Goal: Task Accomplishment & Management: Complete application form

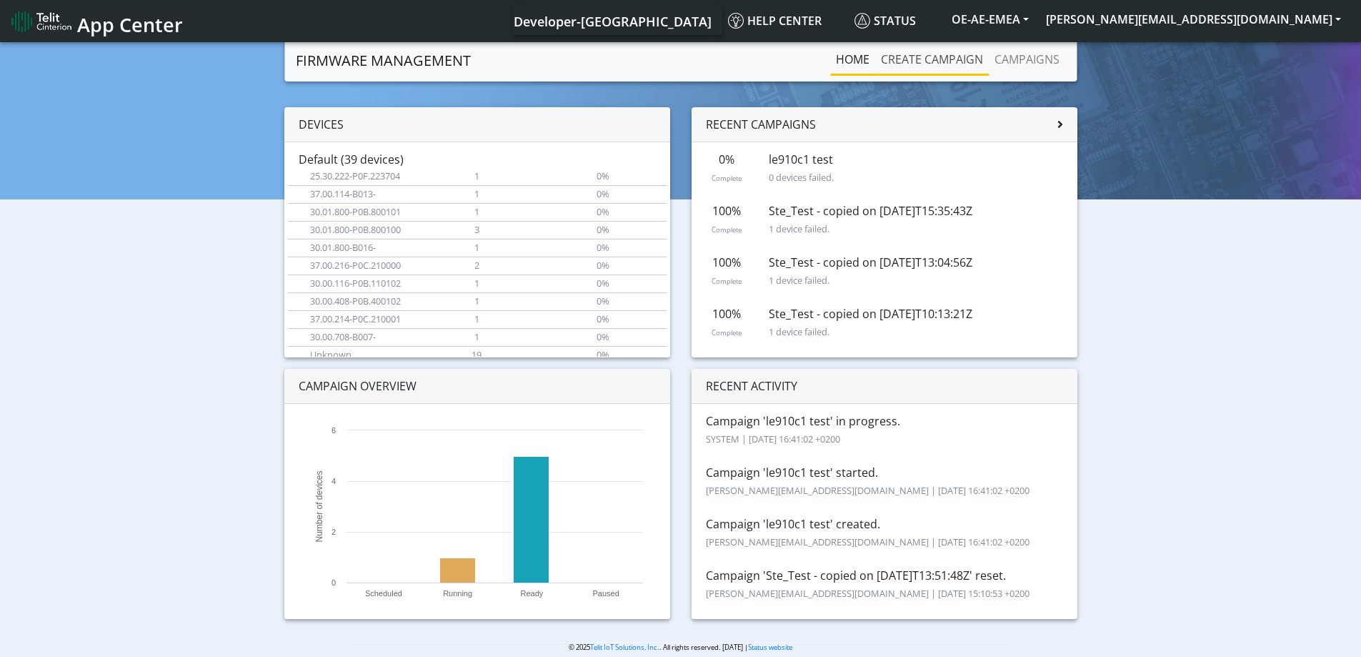
click at [935, 65] on link "Create campaign" at bounding box center [932, 59] width 114 height 29
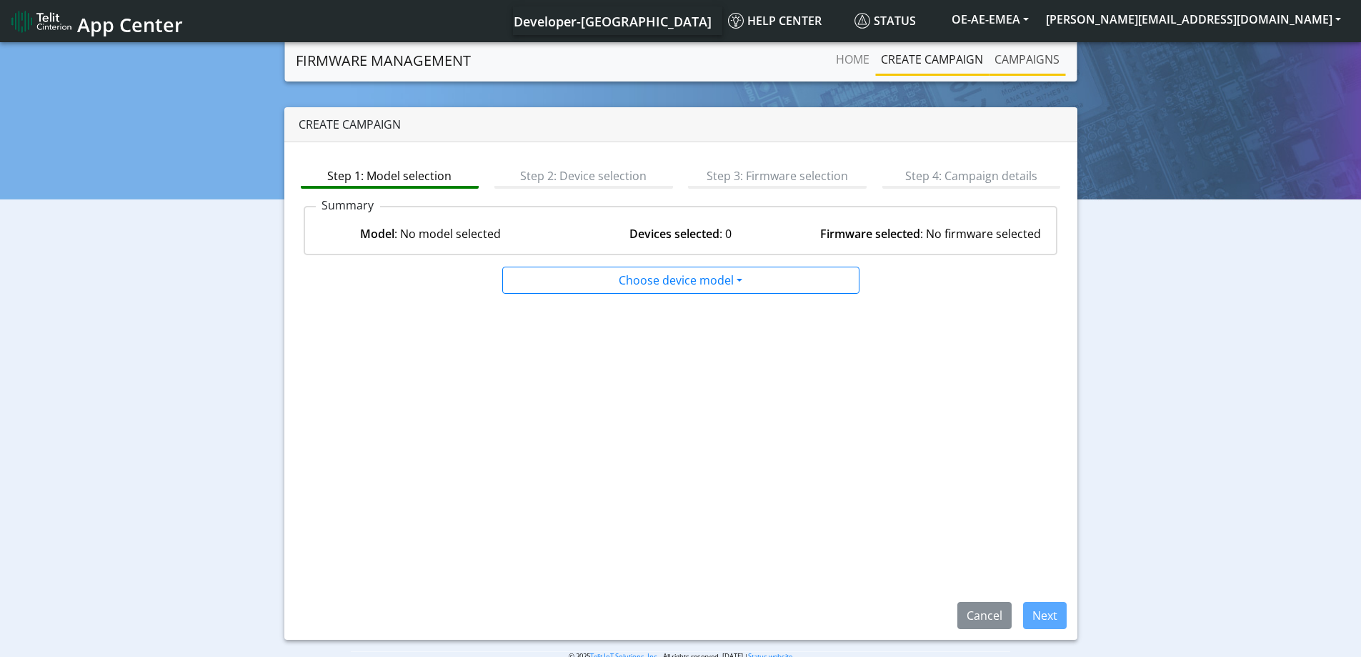
click at [1045, 69] on link "Campaigns" at bounding box center [1027, 59] width 76 height 29
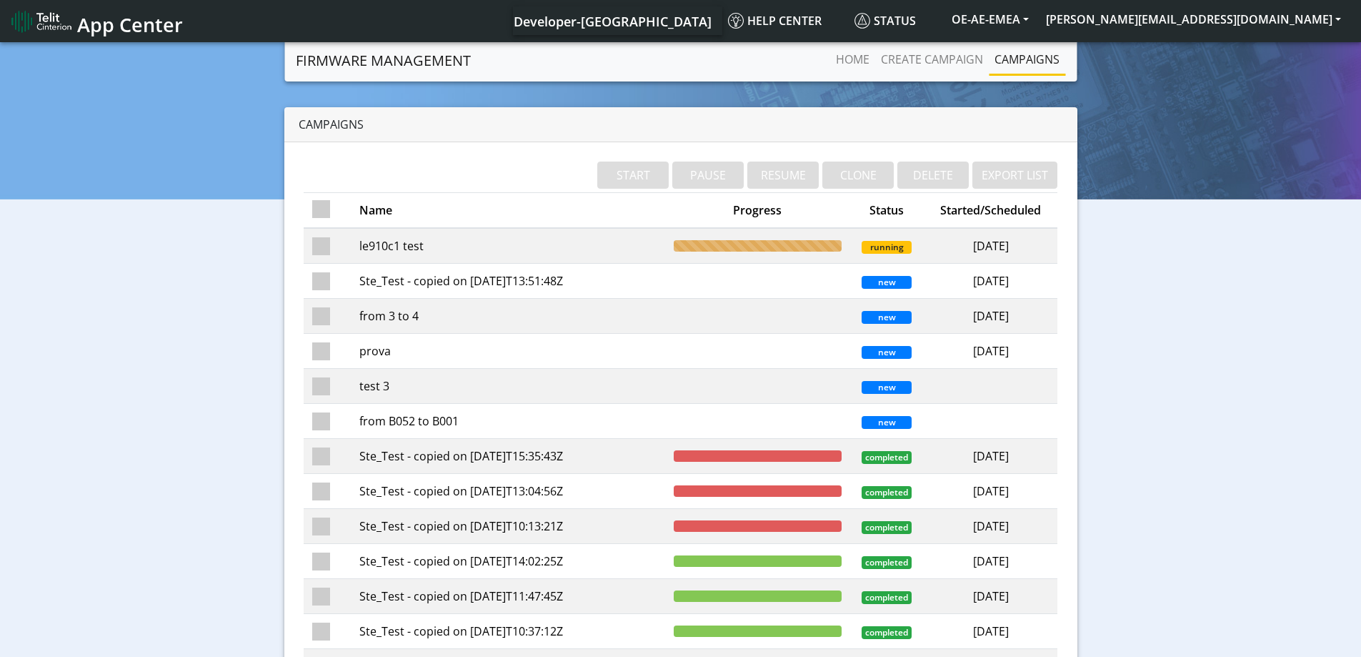
click at [368, 247] on td "le910c1 test" at bounding box center [508, 246] width 314 height 36
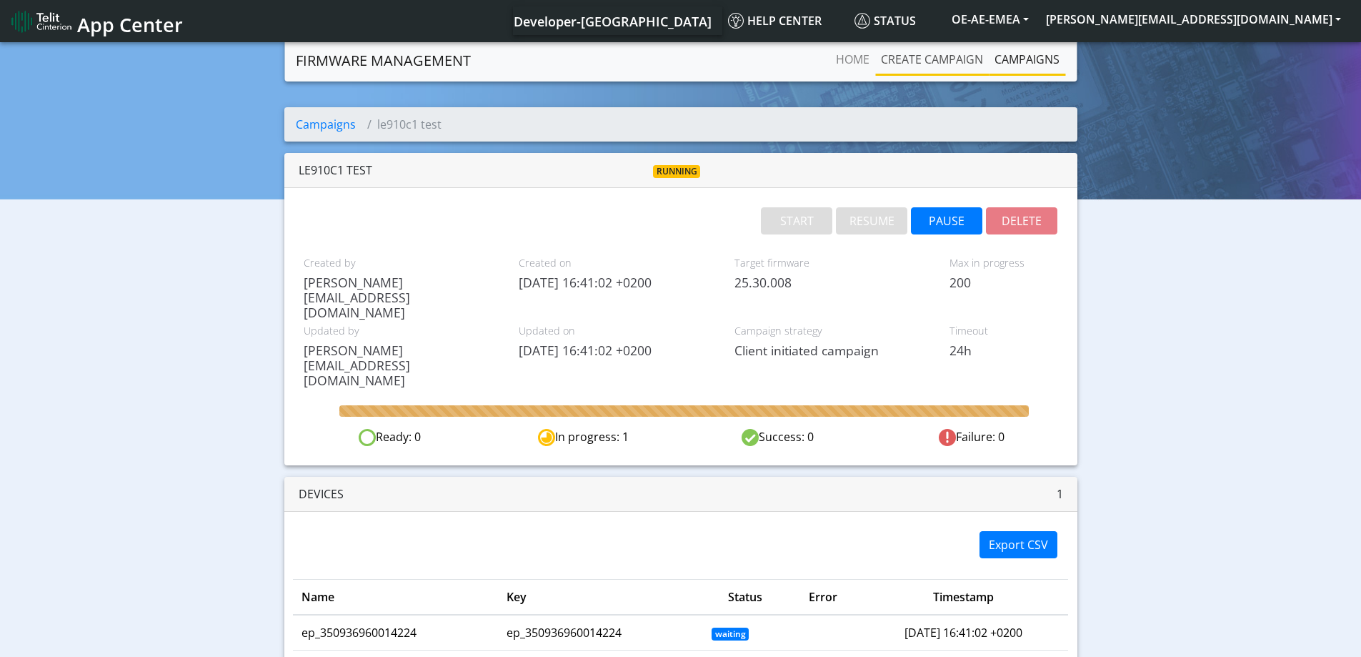
click at [920, 66] on link "Create campaign" at bounding box center [932, 59] width 114 height 29
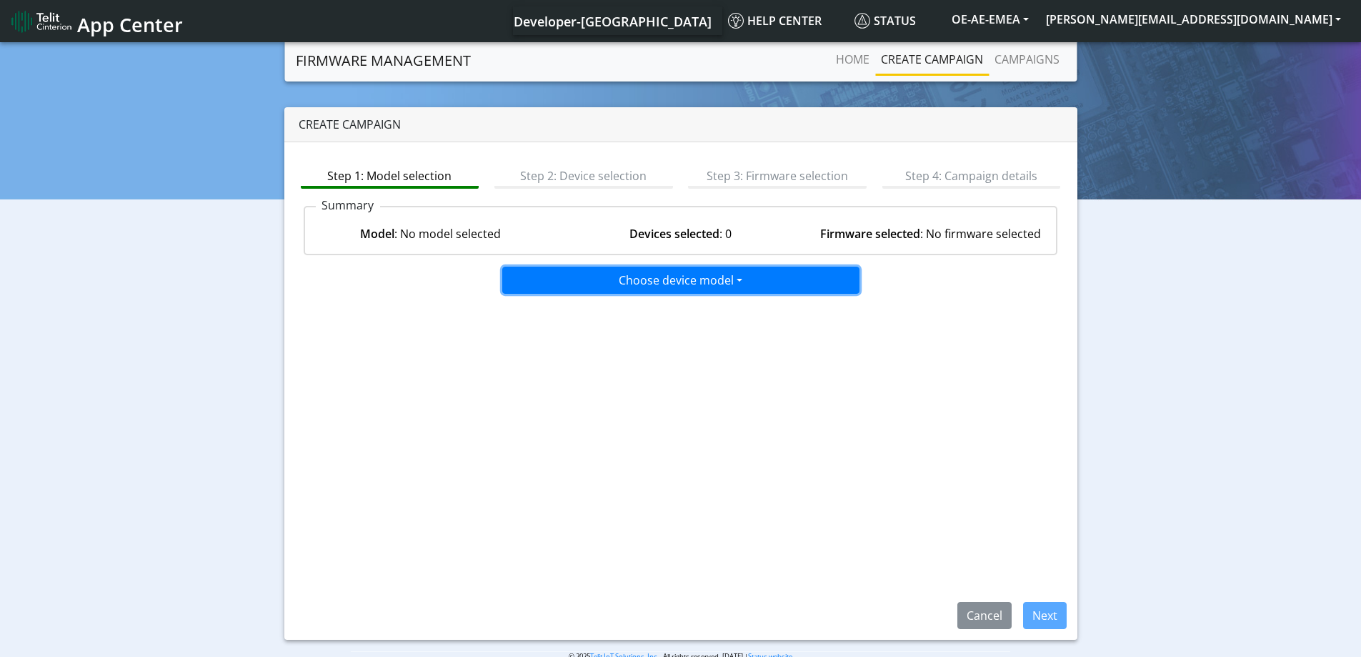
click at [660, 288] on button "Choose device model" at bounding box center [680, 280] width 357 height 27
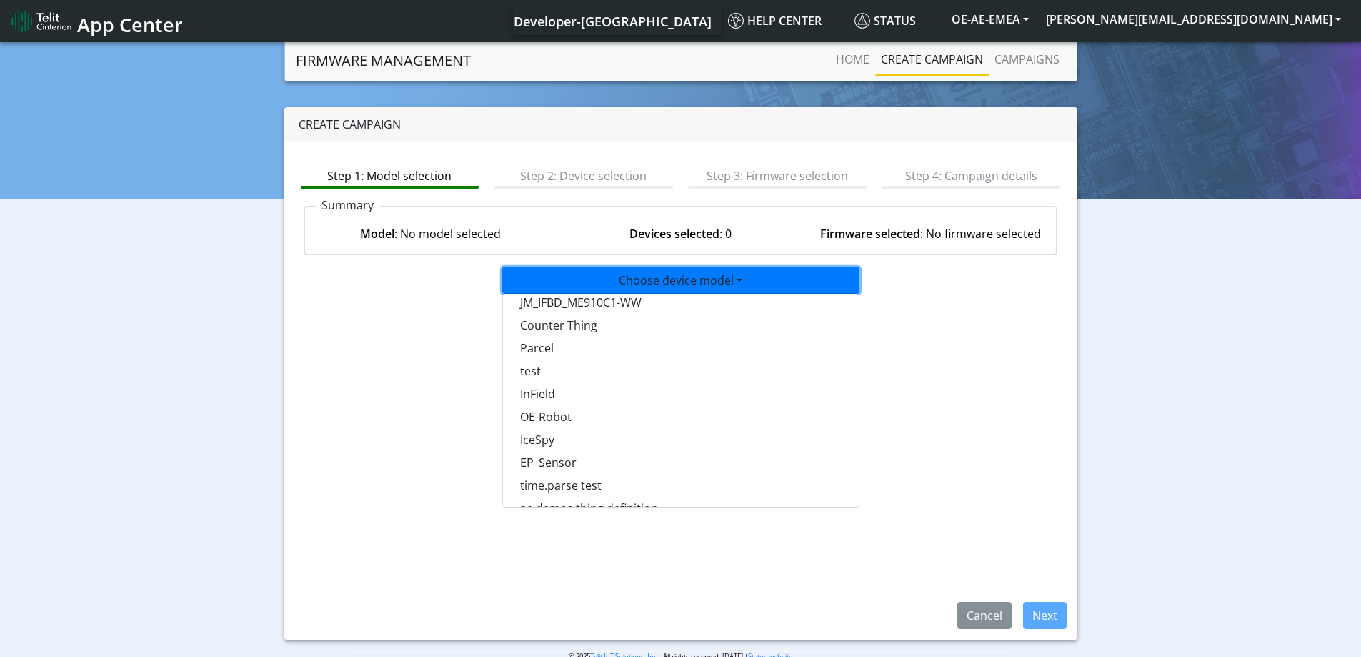
scroll to position [1000, 0]
click at [523, 338] on button "test" at bounding box center [681, 339] width 357 height 23
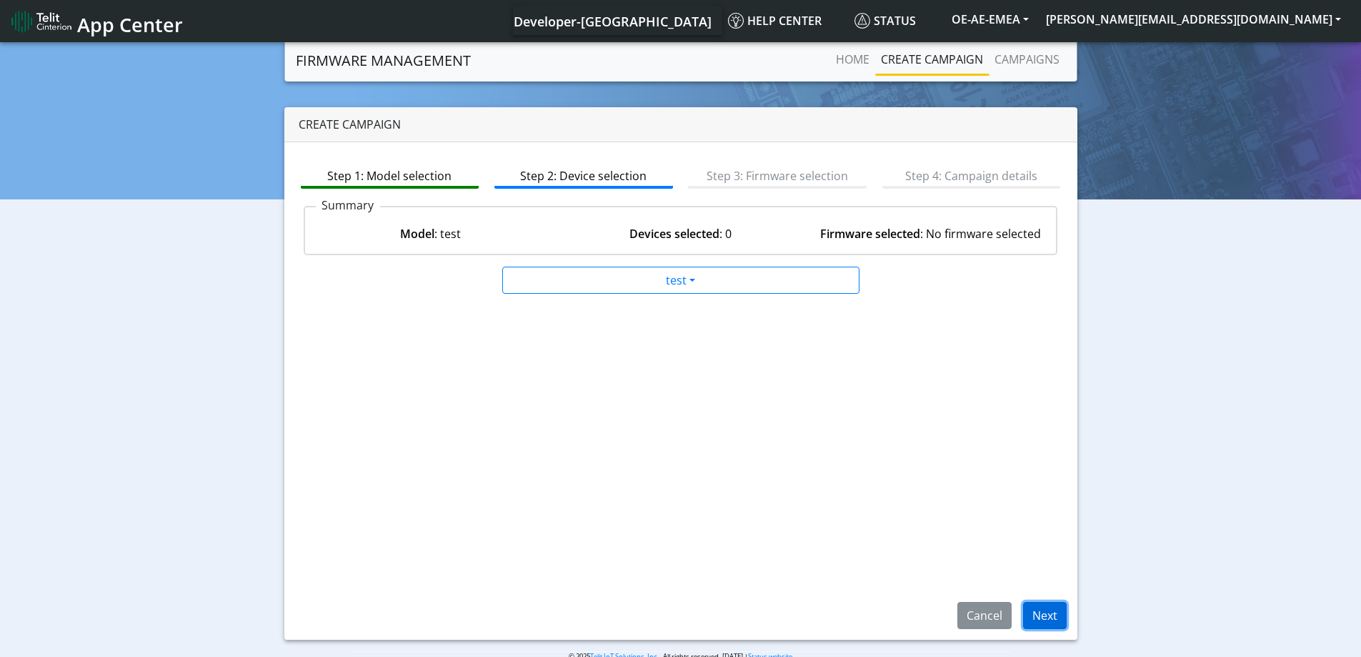
click at [1036, 613] on button "Next" at bounding box center [1045, 615] width 44 height 27
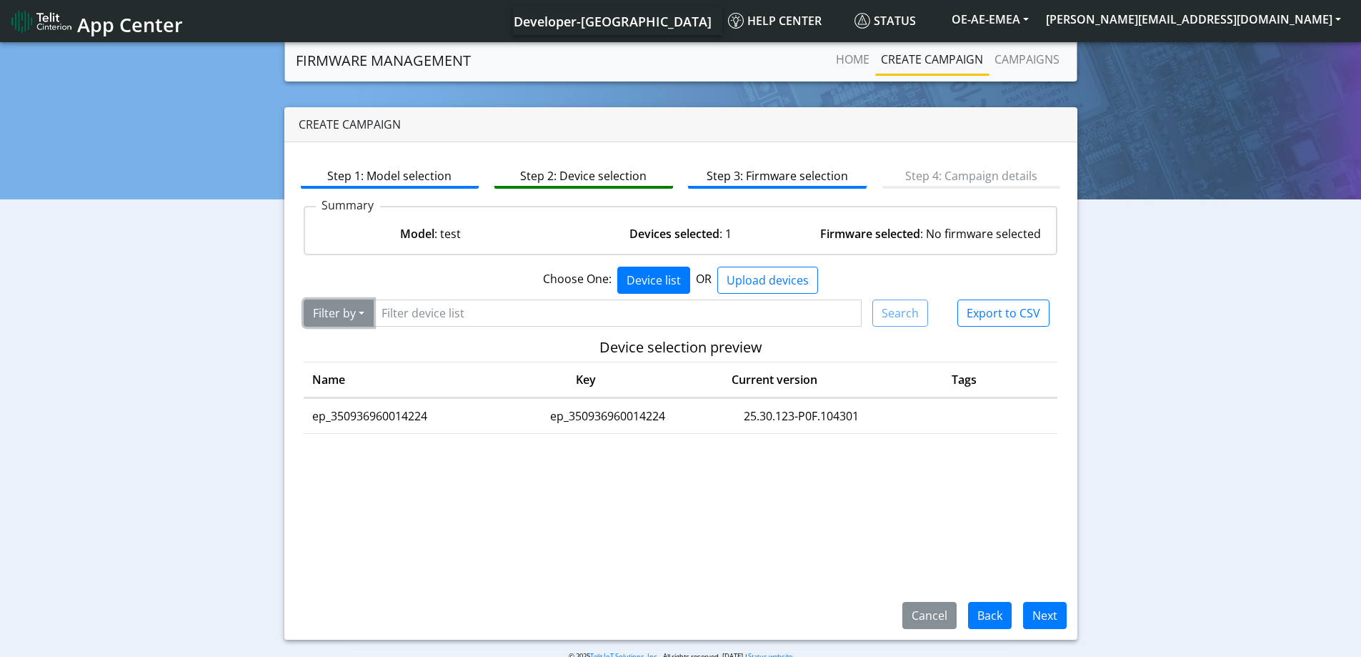
click at [356, 317] on button "Filter by" at bounding box center [339, 312] width 70 height 27
click at [530, 492] on tbody "ep_350936960014224 ep_350936960014224 25.30.123-P0F.104301" at bounding box center [681, 487] width 755 height 179
click at [1038, 617] on button "Next" at bounding box center [1045, 615] width 44 height 27
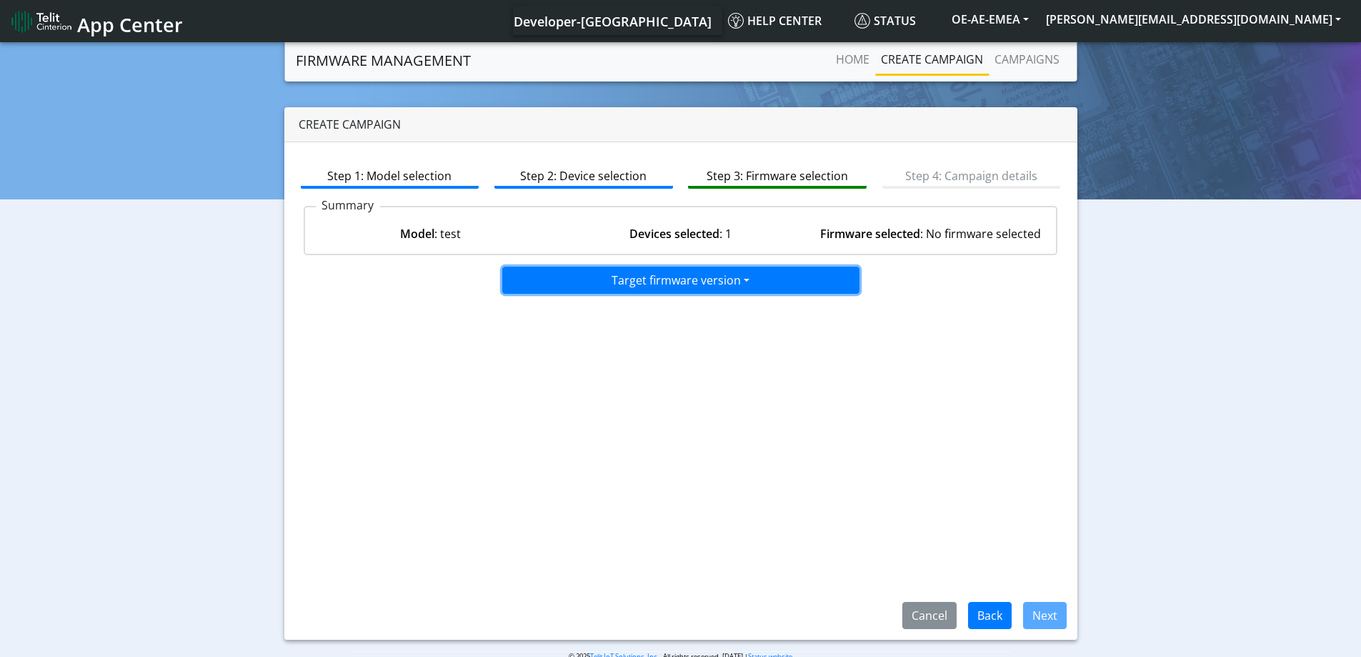
click at [725, 289] on button "Target firmware version" at bounding box center [680, 280] width 357 height 27
click at [587, 319] on button "25.30.428-P0F.425701" at bounding box center [681, 310] width 357 height 23
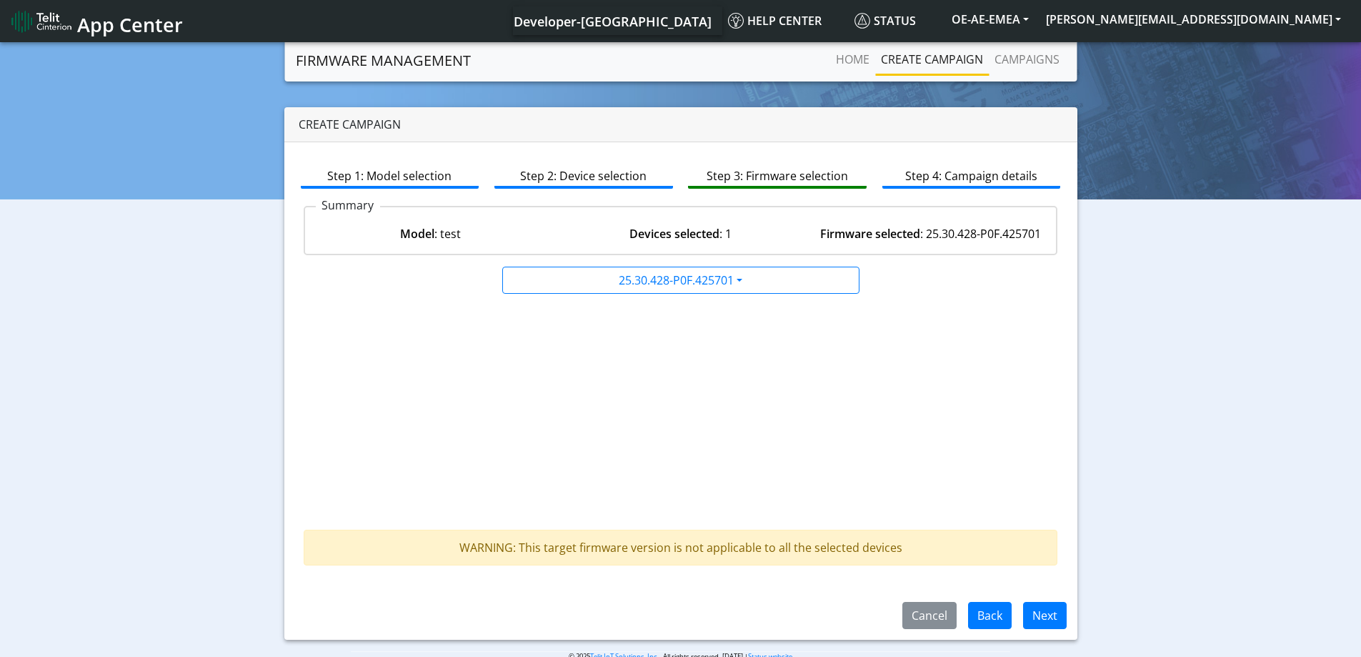
drag, startPoint x: 908, startPoint y: 545, endPoint x: 266, endPoint y: 515, distance: 642.4
click at [384, 546] on div "WARNING: This target firmware version is not applicable to all the selected dev…" at bounding box center [681, 548] width 755 height 36
click at [943, 556] on div "WARNING: This target firmware version is not applicable to all the selected dev…" at bounding box center [681, 548] width 755 height 36
drag, startPoint x: 899, startPoint y: 547, endPoint x: 472, endPoint y: 536, distance: 426.8
click at [437, 543] on div "WARNING: This target firmware version is not applicable to all the selected dev…" at bounding box center [681, 548] width 755 height 36
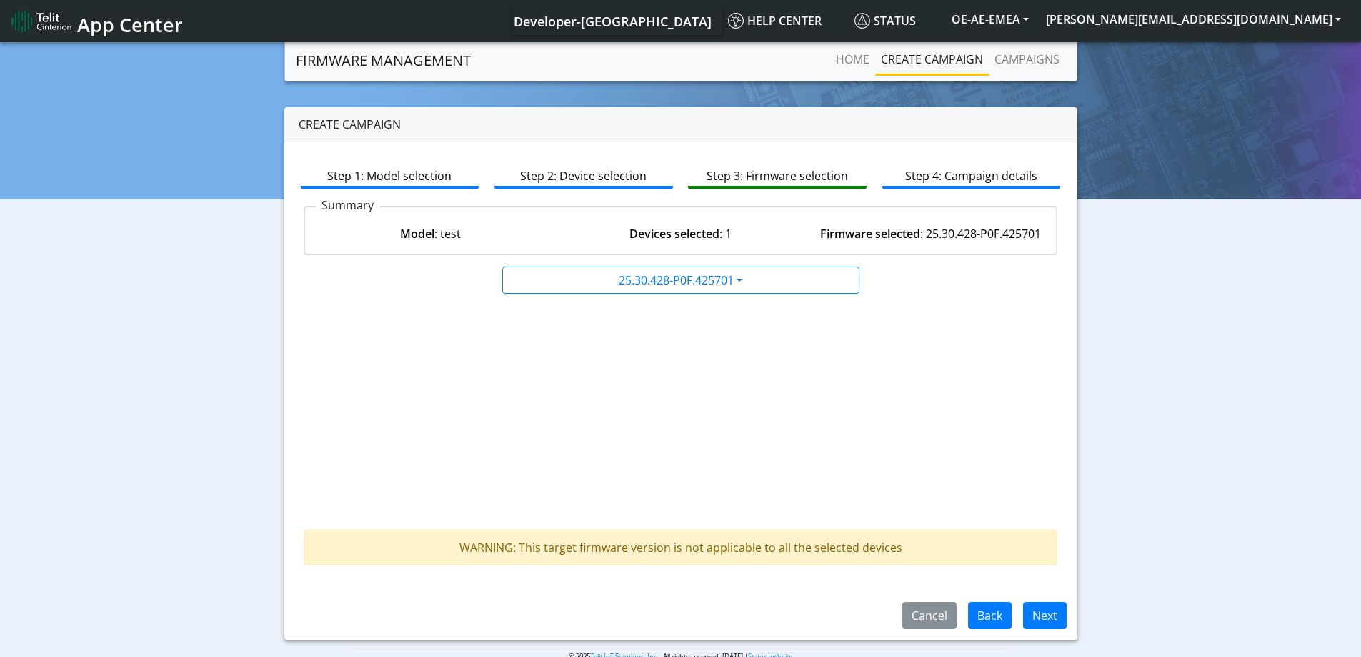
click at [909, 542] on div "WARNING: This target firmware version is not applicable to all the selected dev…" at bounding box center [681, 548] width 755 height 36
click at [1047, 622] on button "Next" at bounding box center [1045, 615] width 44 height 27
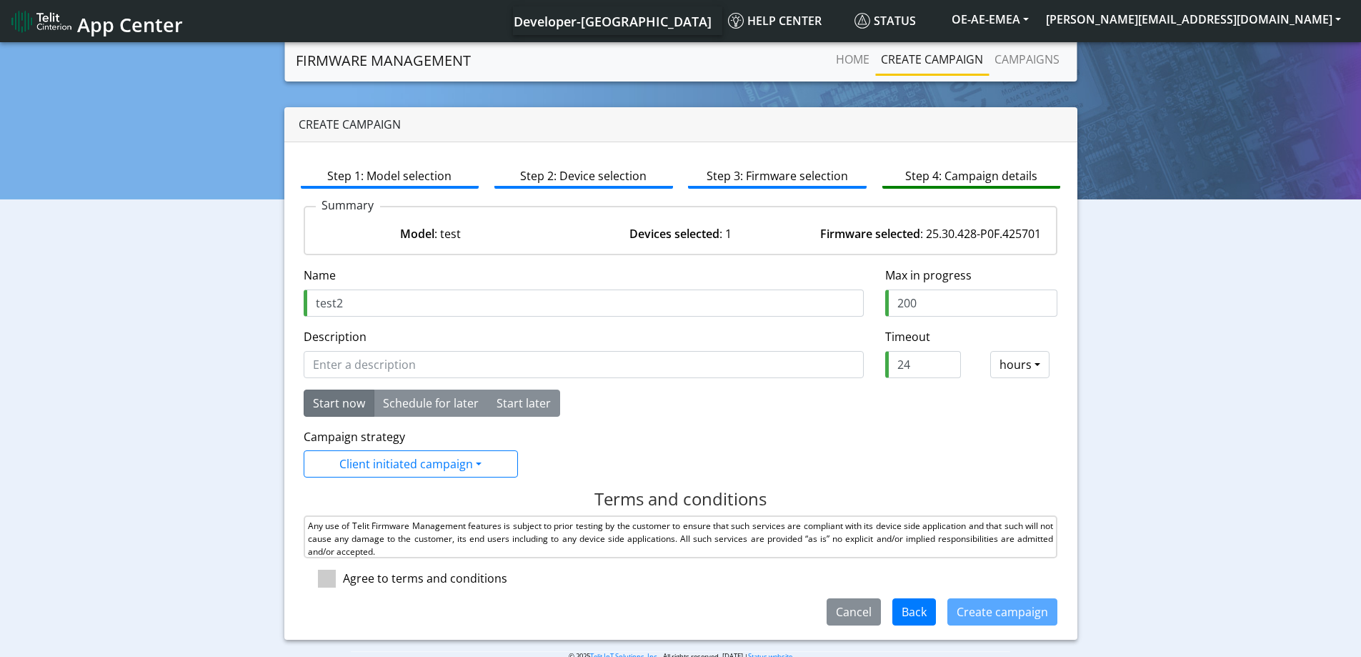
type input "test2"
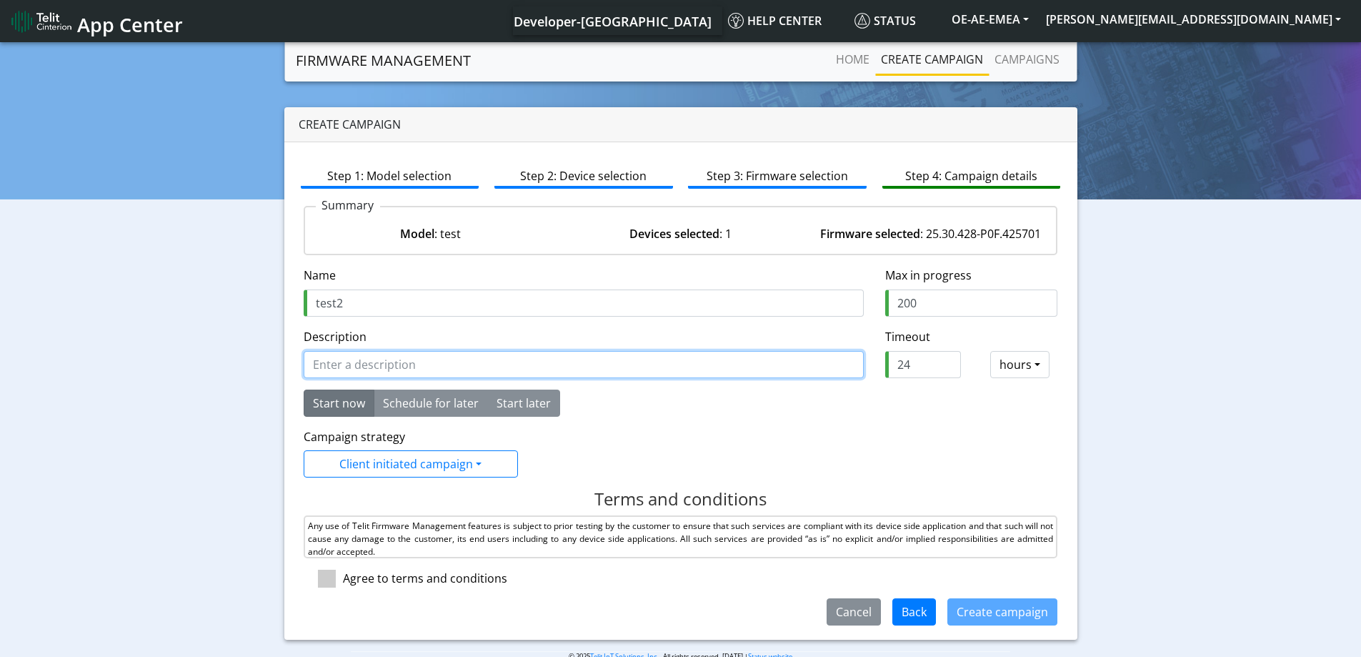
click at [474, 361] on input "Description" at bounding box center [584, 364] width 560 height 27
type input "test2"
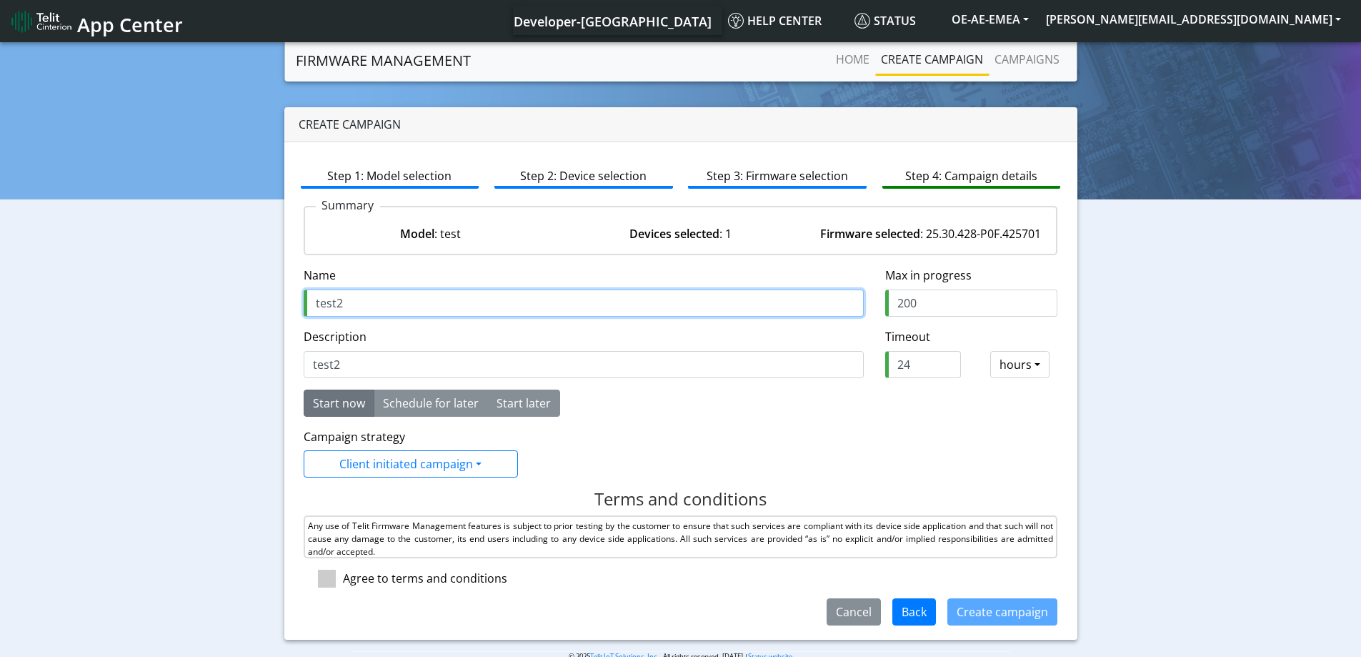
click at [314, 302] on input "test2" at bounding box center [584, 302] width 560 height 27
type input "le910test2"
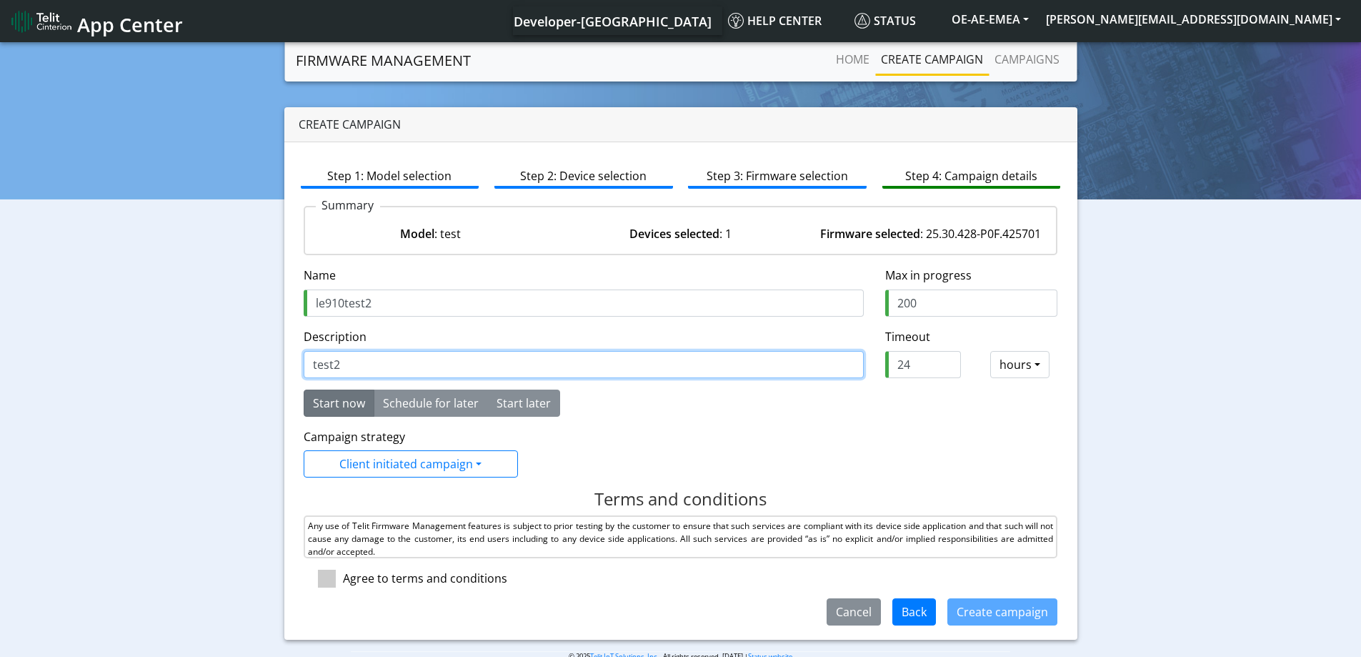
drag, startPoint x: 302, startPoint y: 357, endPoint x: 254, endPoint y: 354, distance: 48.0
click at [255, 354] on div "Create campaign Step 1: Model selection Step 2: Device selection Step 3: Firmwa…" at bounding box center [681, 373] width 1340 height 532
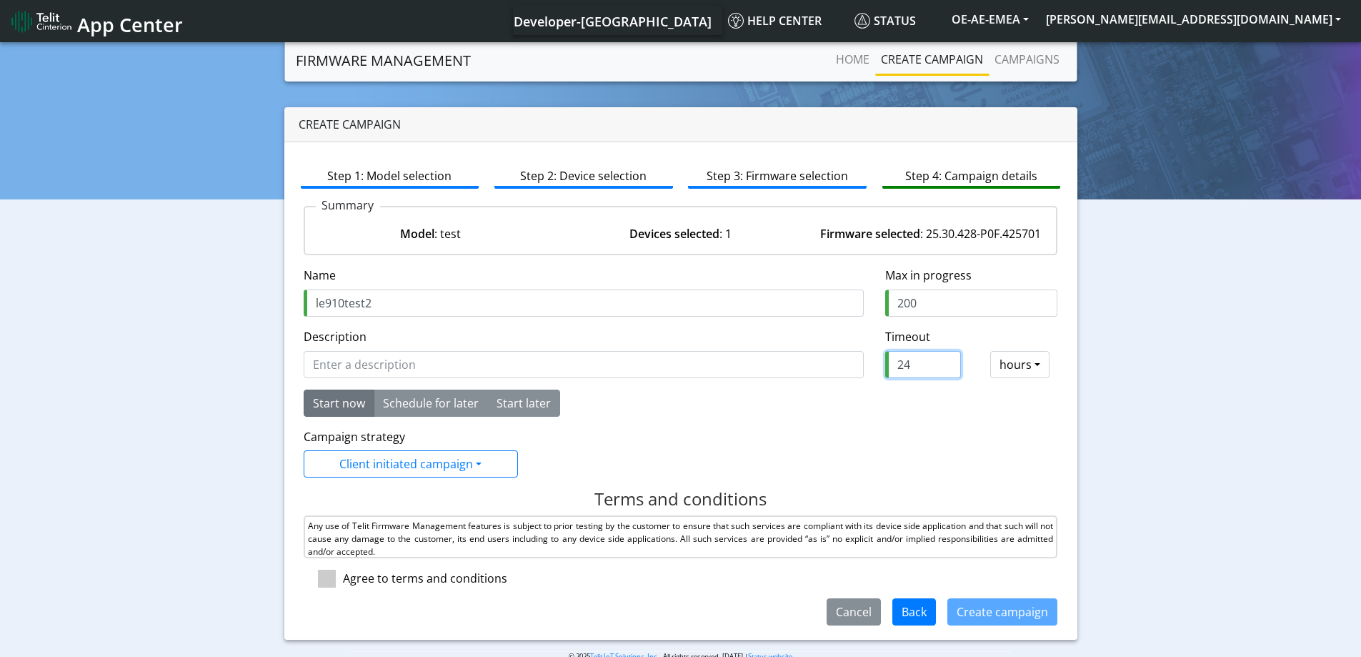
drag, startPoint x: 905, startPoint y: 367, endPoint x: 861, endPoint y: 367, distance: 44.3
click at [894, 367] on input "24" at bounding box center [923, 364] width 76 height 27
click at [904, 366] on input "24" at bounding box center [923, 364] width 76 height 27
drag, startPoint x: 912, startPoint y: 366, endPoint x: 878, endPoint y: 367, distance: 33.6
click at [885, 367] on input "24" at bounding box center [923, 364] width 76 height 27
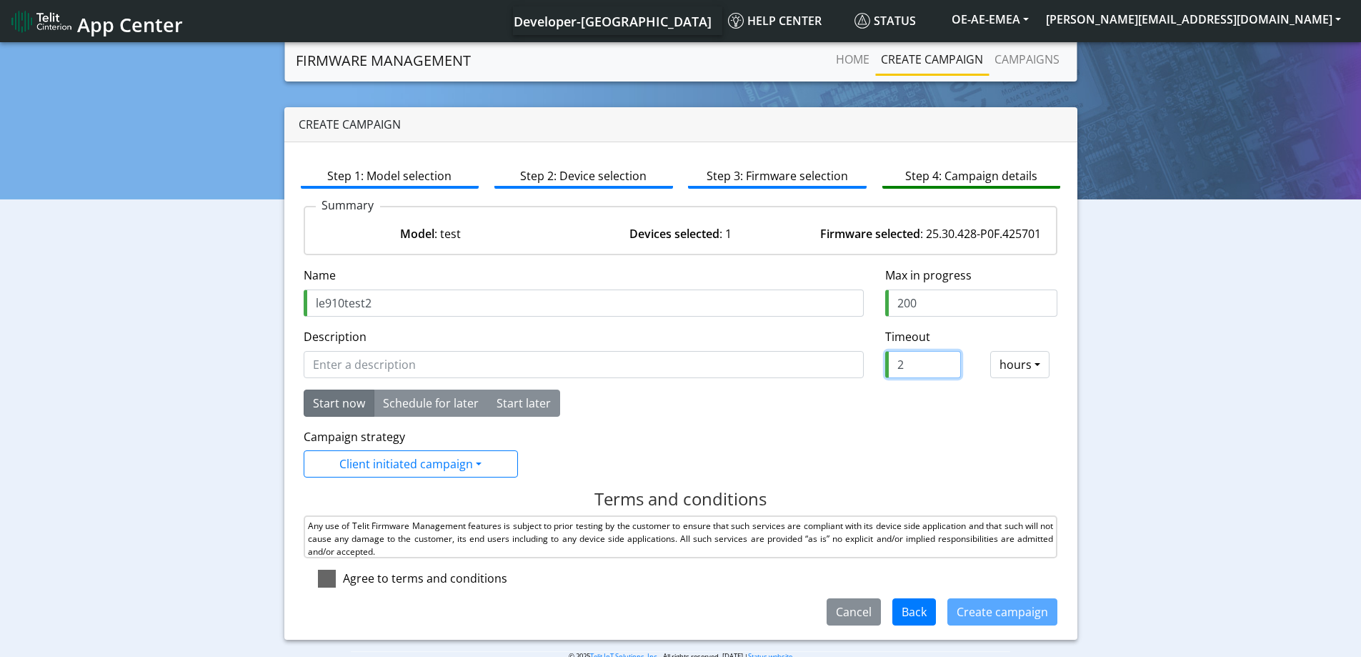
type input "2"
click at [325, 579] on span at bounding box center [327, 579] width 18 height 18
click at [343, 579] on input "checkbox" at bounding box center [347, 574] width 9 height 9
checkbox input "true"
click at [961, 612] on button "Create campaign" at bounding box center [1003, 611] width 110 height 27
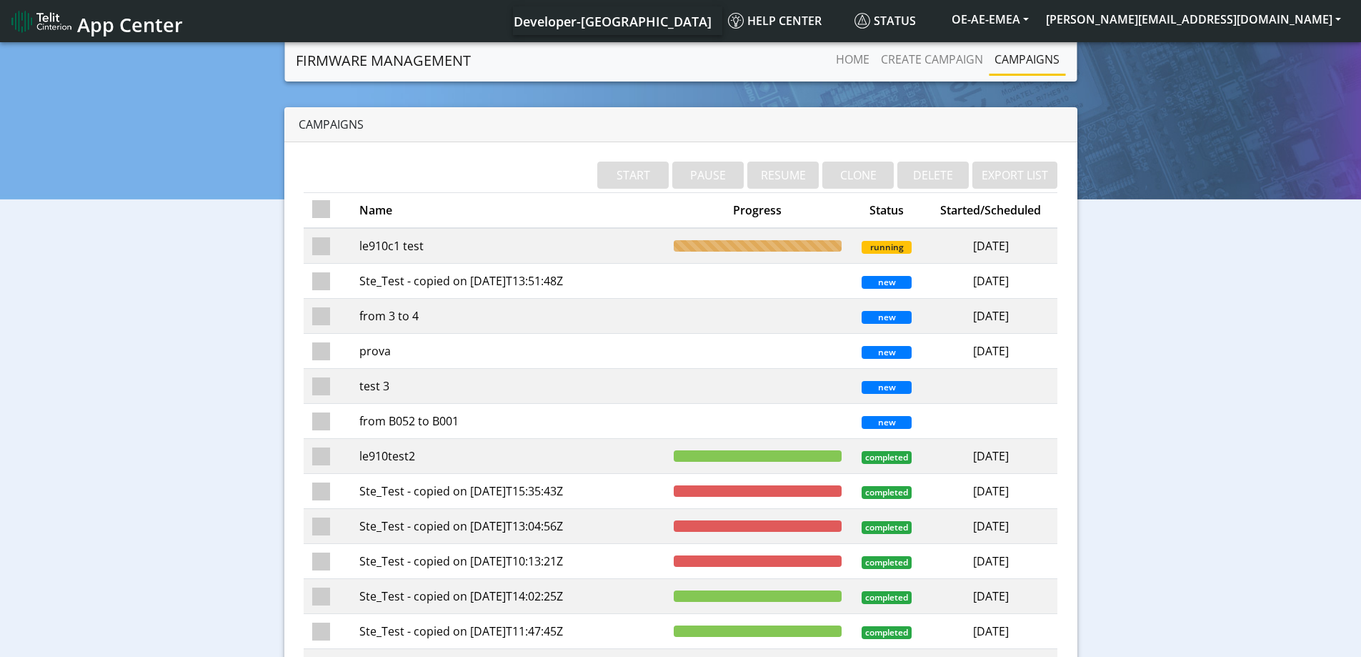
click at [392, 456] on td "le910test2" at bounding box center [508, 456] width 314 height 35
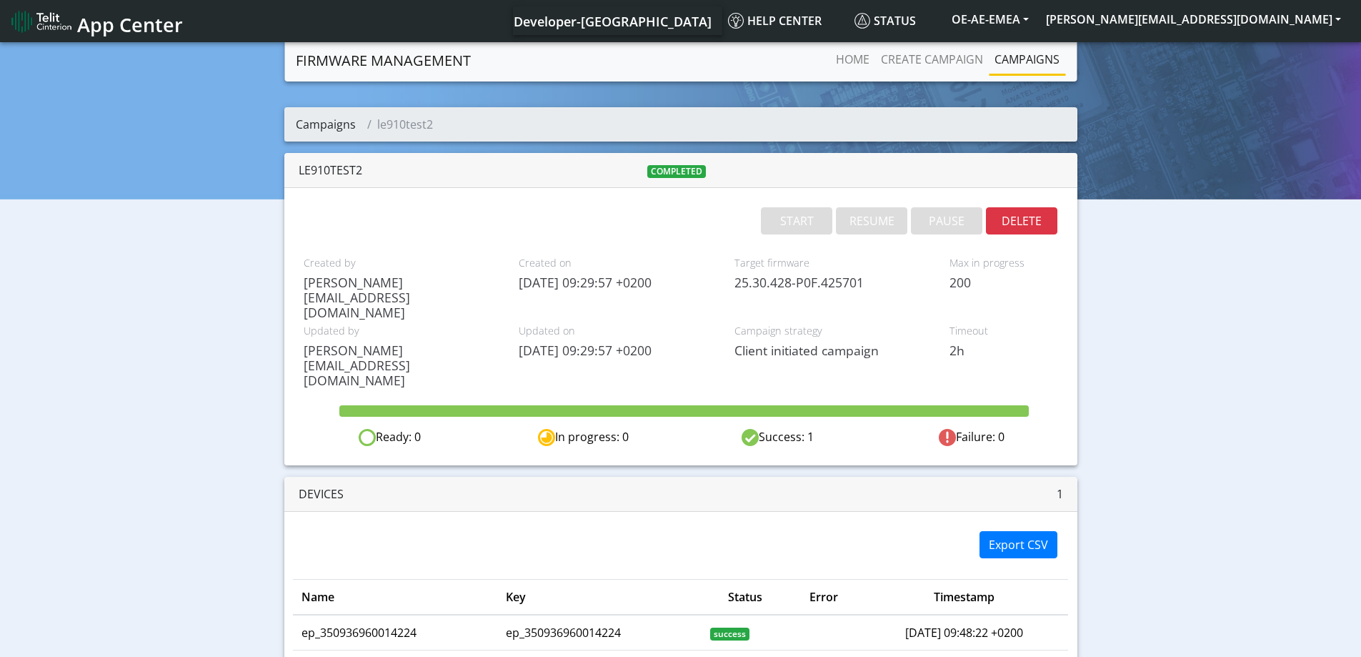
click at [327, 124] on link "Campaigns" at bounding box center [326, 124] width 60 height 16
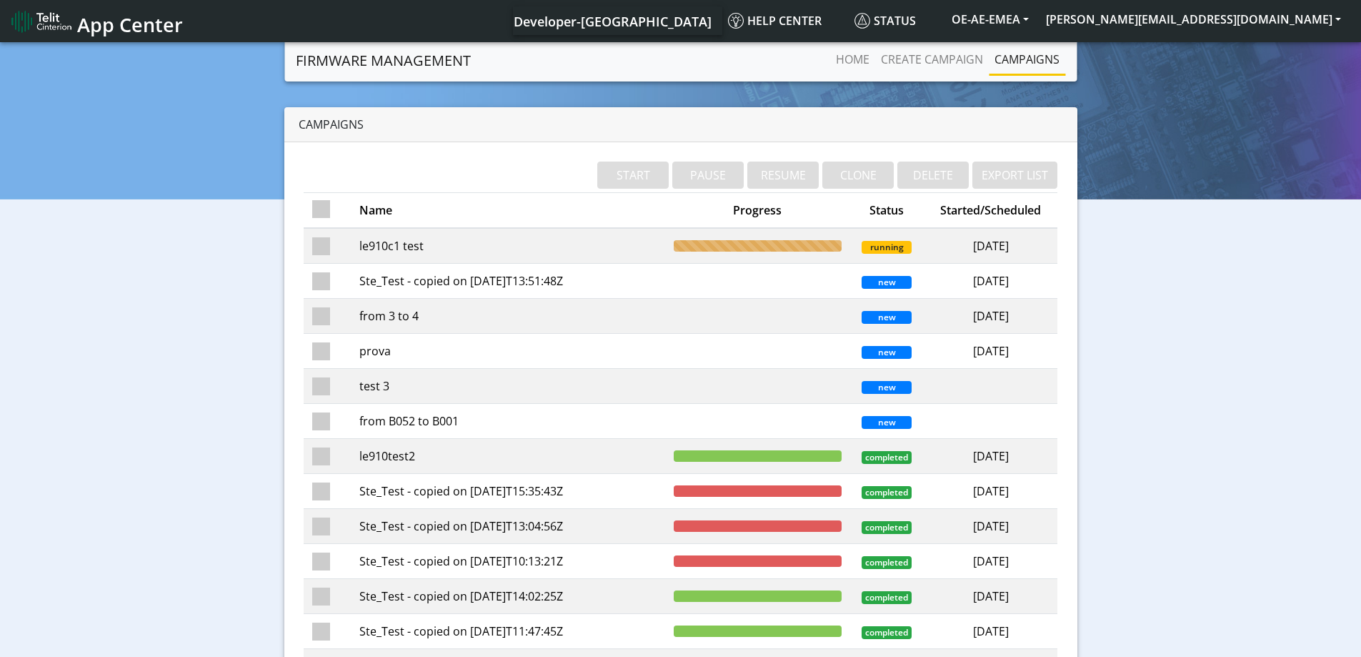
click at [434, 457] on td "le910test2" at bounding box center [508, 456] width 314 height 35
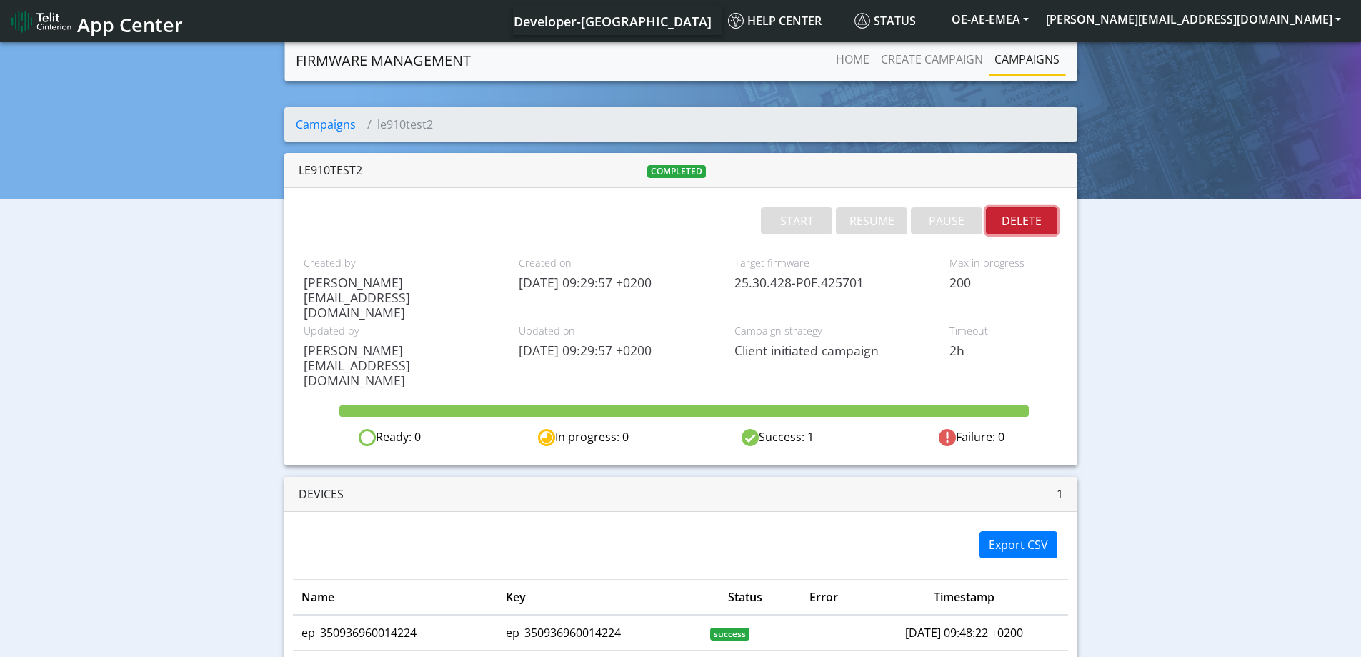
click at [1024, 218] on button "DELETE" at bounding box center [1021, 220] width 71 height 27
click at [308, 124] on link "Campaigns" at bounding box center [326, 124] width 60 height 16
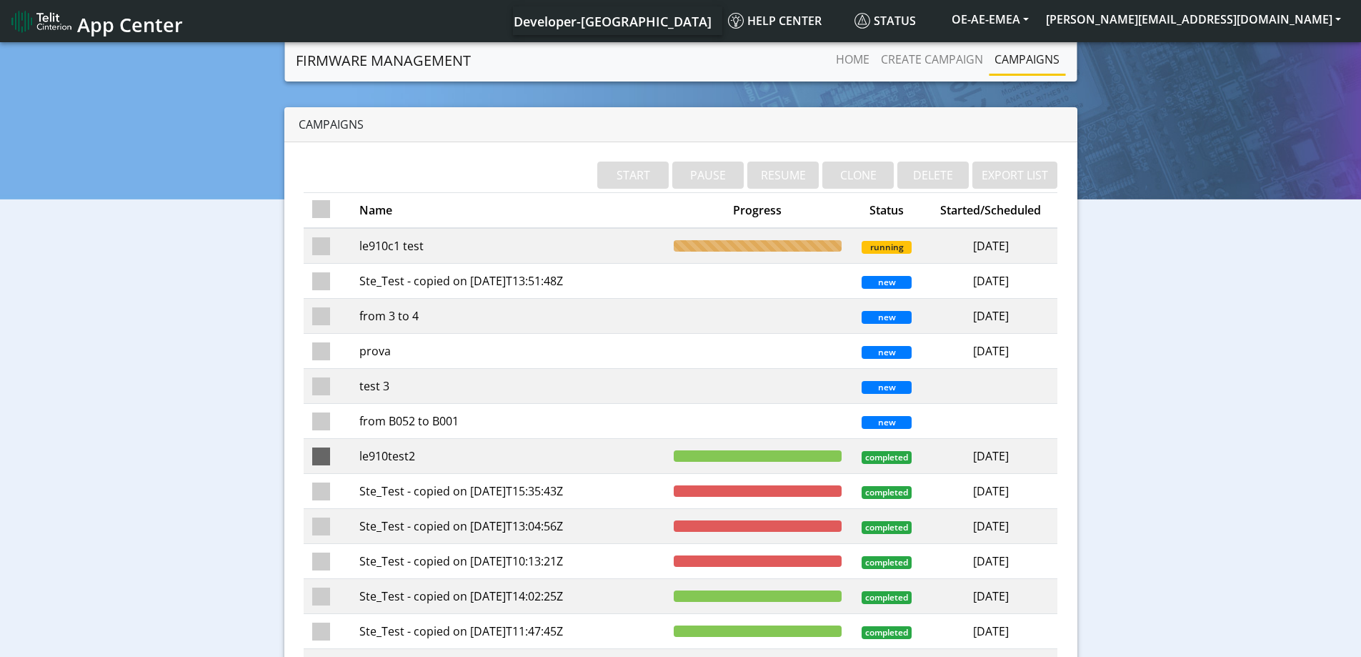
click at [314, 454] on span at bounding box center [321, 456] width 18 height 18
click at [337, 454] on input "checkbox" at bounding box center [341, 451] width 9 height 9
click at [329, 456] on span at bounding box center [321, 456] width 18 height 18
click at [337, 456] on input "checkbox" at bounding box center [341, 451] width 9 height 9
checkbox input "false"
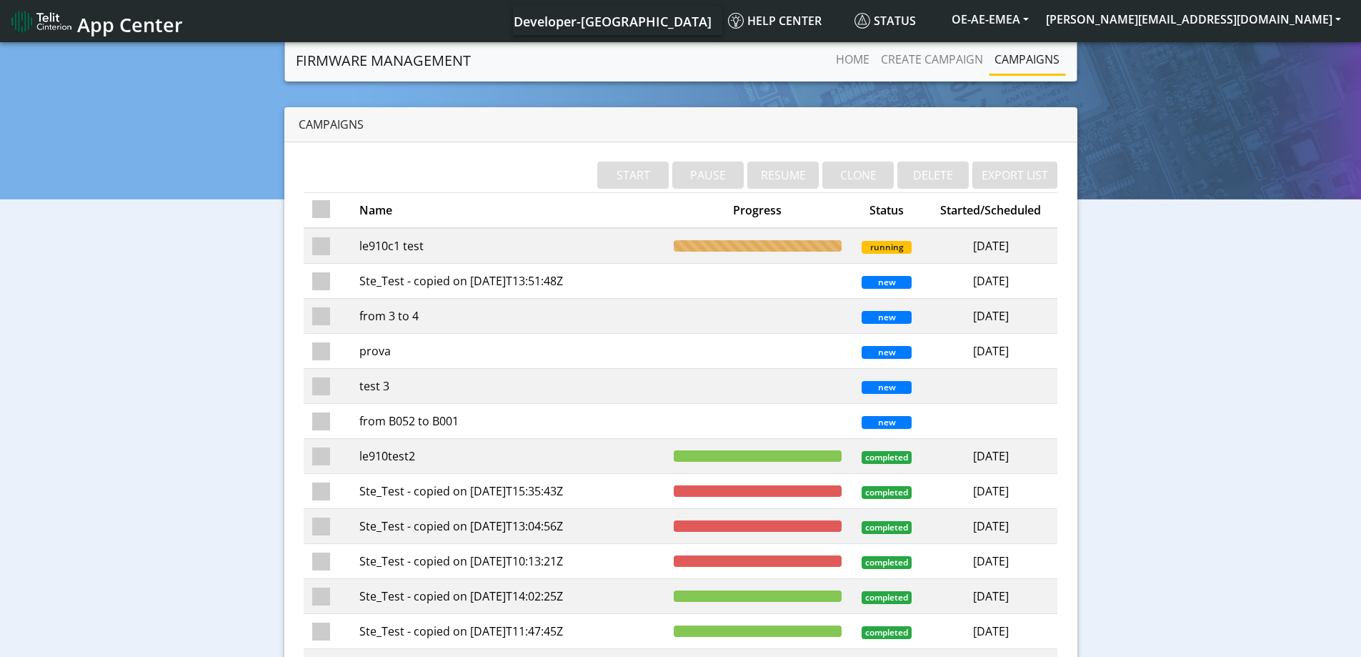
click at [395, 462] on td "le910test2" at bounding box center [508, 456] width 314 height 35
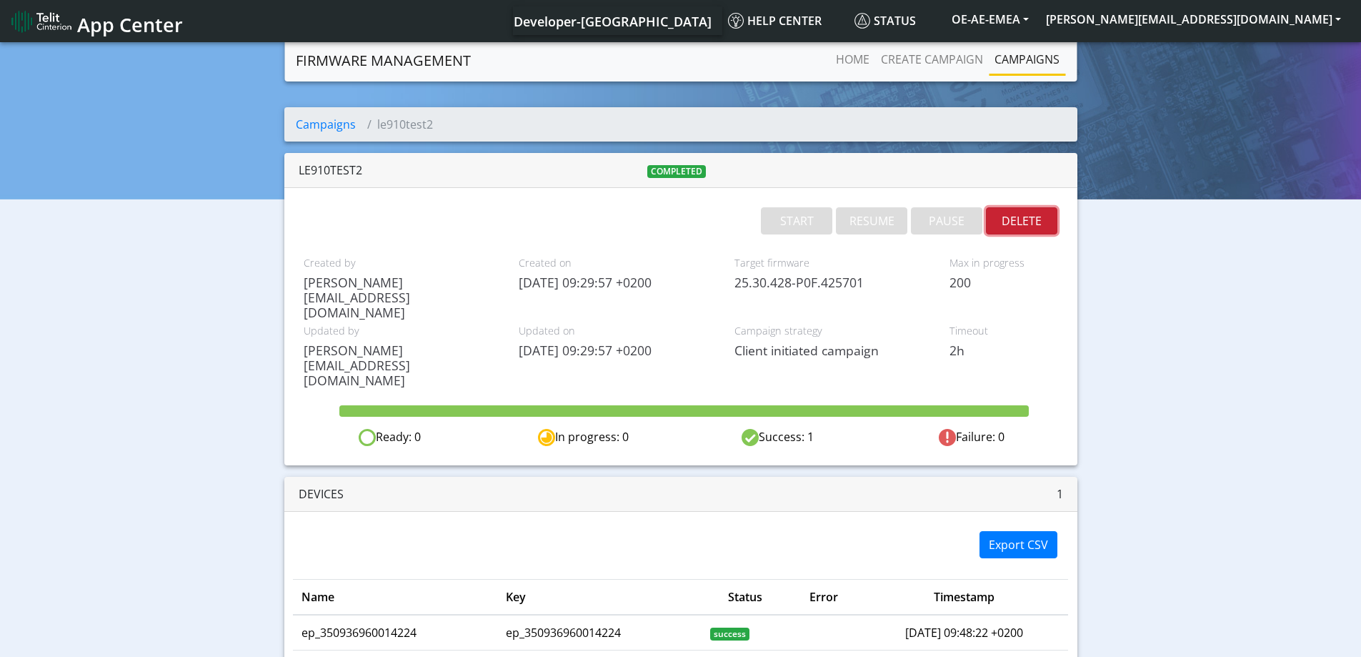
click at [1030, 224] on button "DELETE" at bounding box center [1021, 220] width 71 height 27
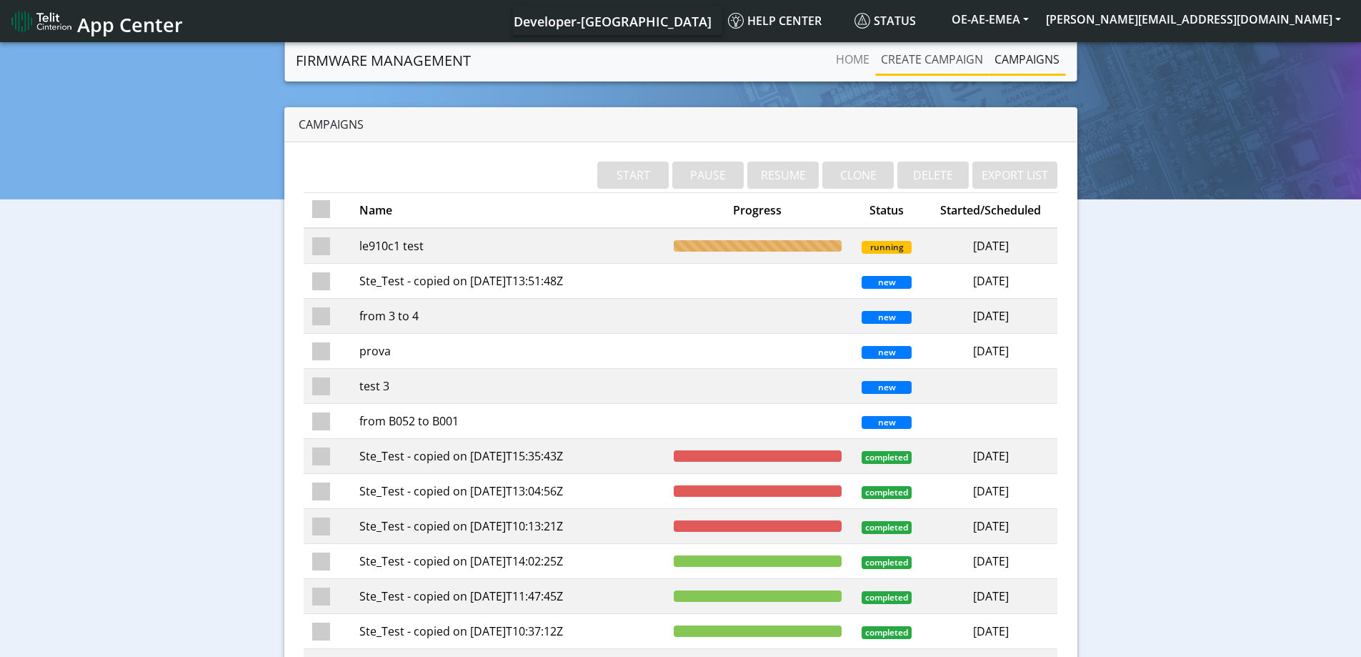
click at [955, 55] on link "Create campaign" at bounding box center [932, 59] width 114 height 29
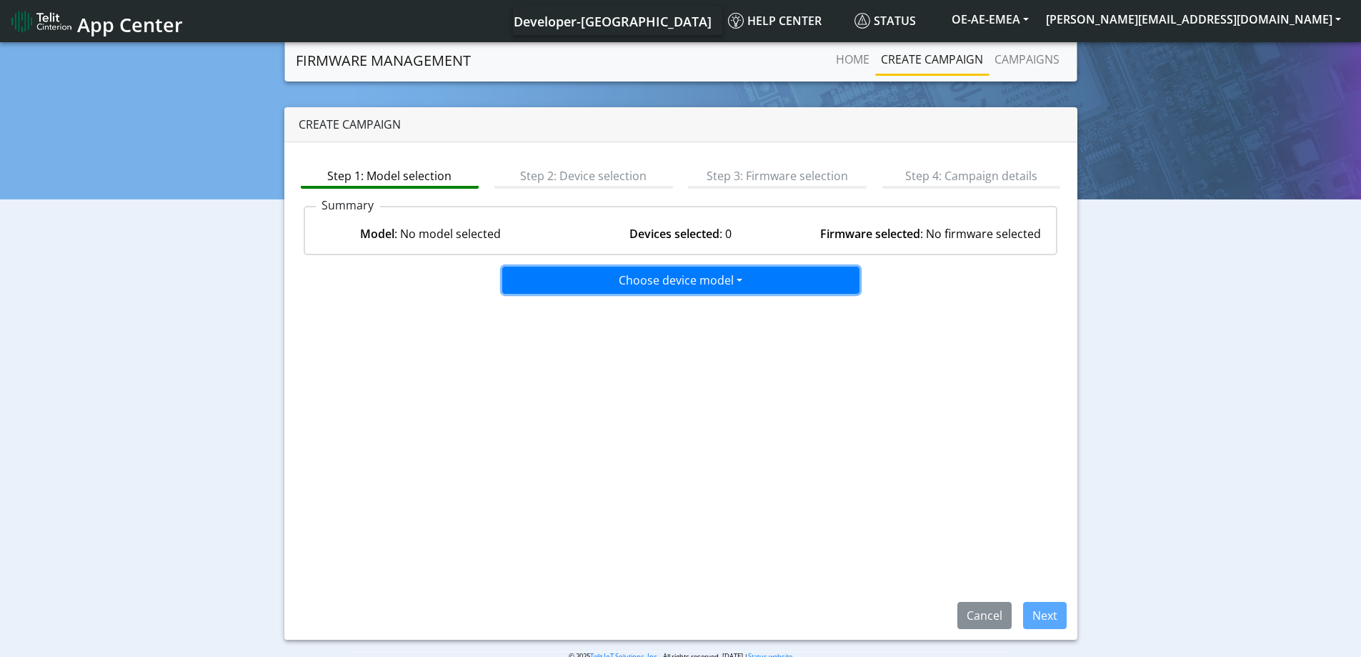
click at [655, 291] on button "Choose device model" at bounding box center [680, 280] width 357 height 27
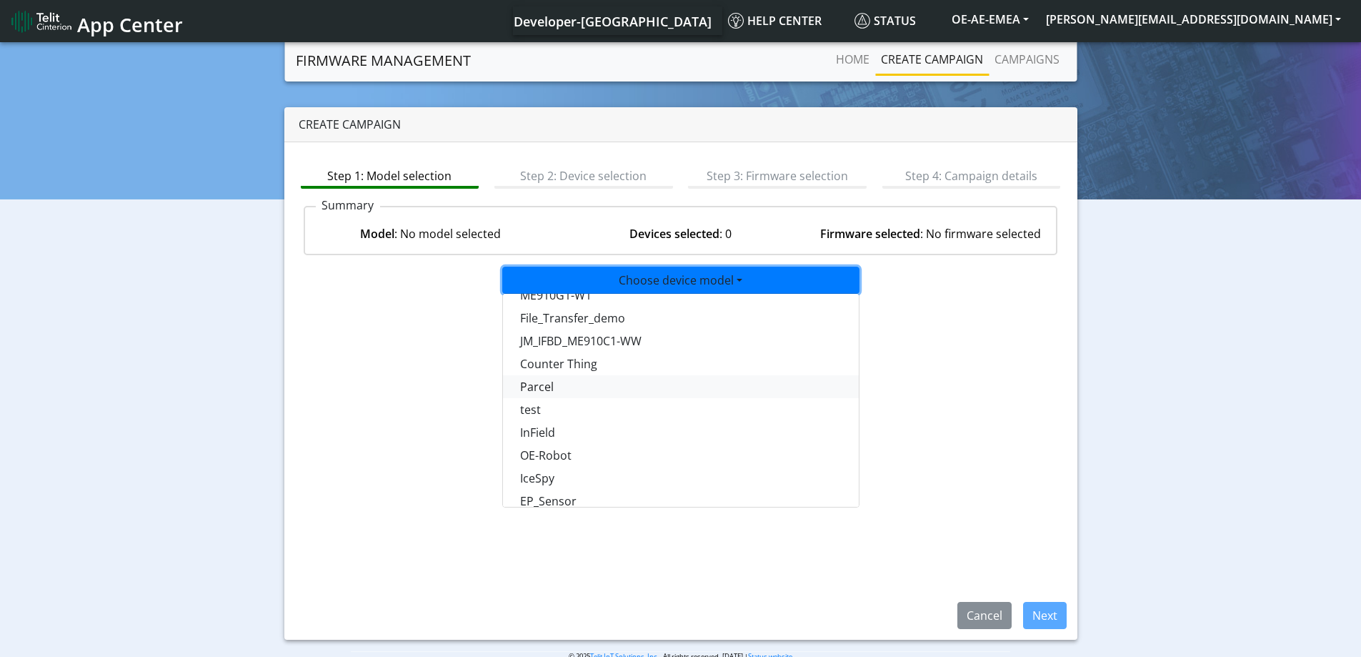
scroll to position [929, 0]
click at [555, 414] on button "test" at bounding box center [681, 410] width 357 height 23
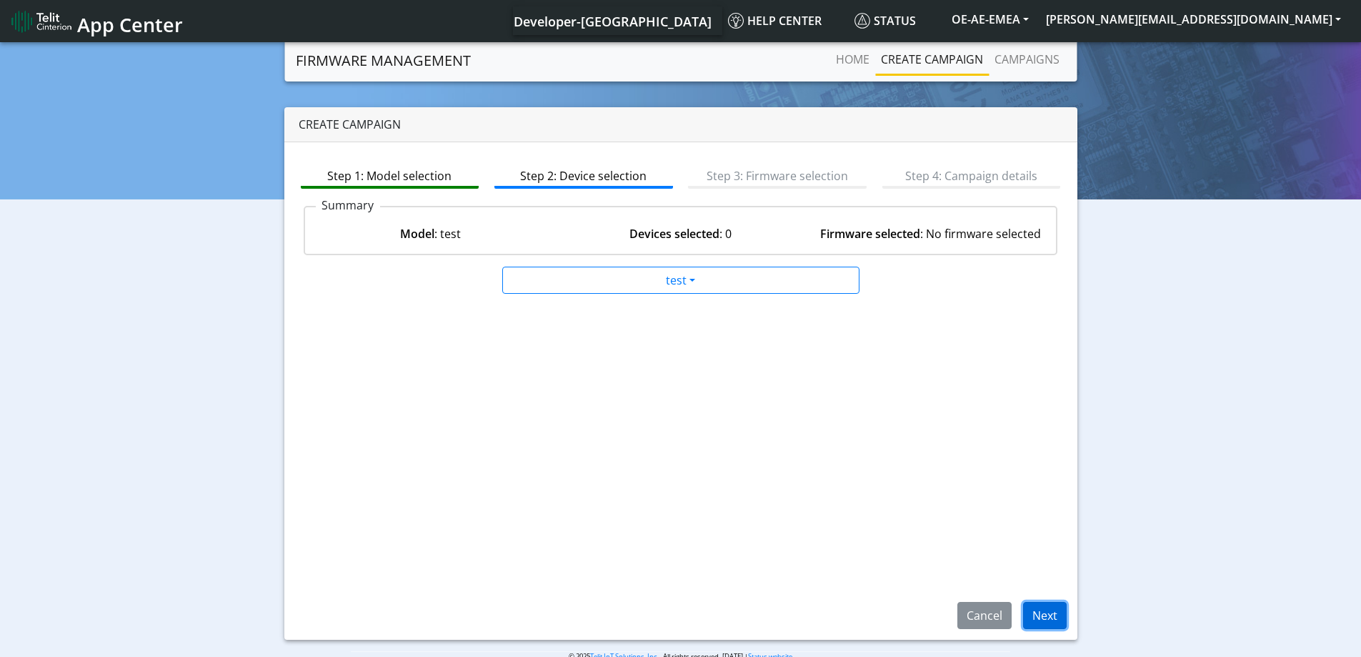
click at [1040, 613] on button "Next" at bounding box center [1045, 615] width 44 height 27
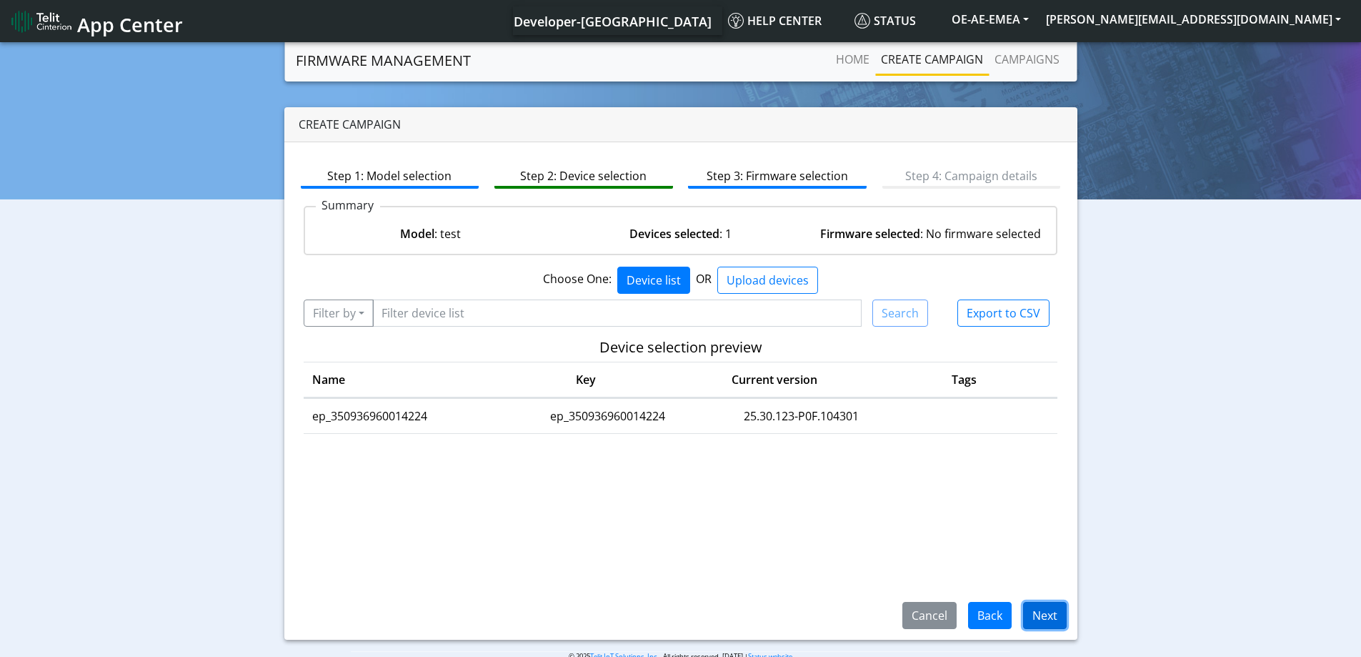
click at [1037, 622] on button "Next" at bounding box center [1045, 615] width 44 height 27
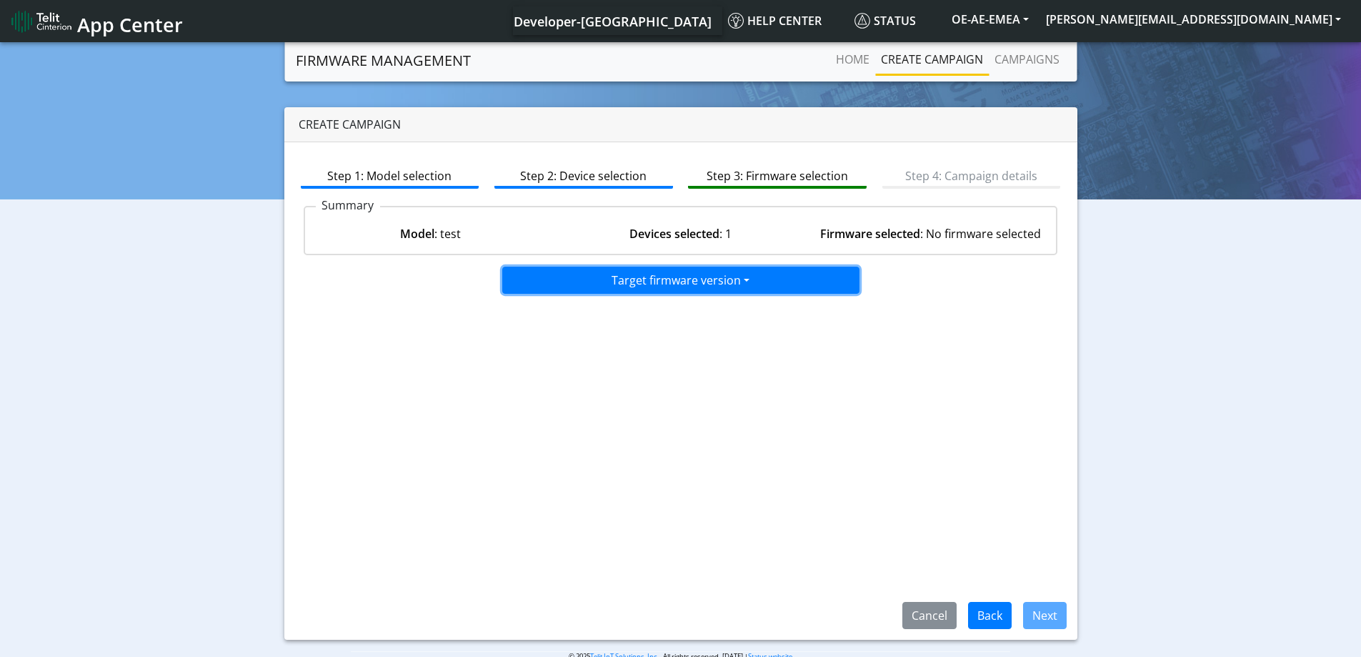
click at [760, 289] on button "Target firmware version" at bounding box center [680, 280] width 357 height 27
click at [667, 315] on button "25.30.008.1_M0F.103007" at bounding box center [681, 310] width 357 height 23
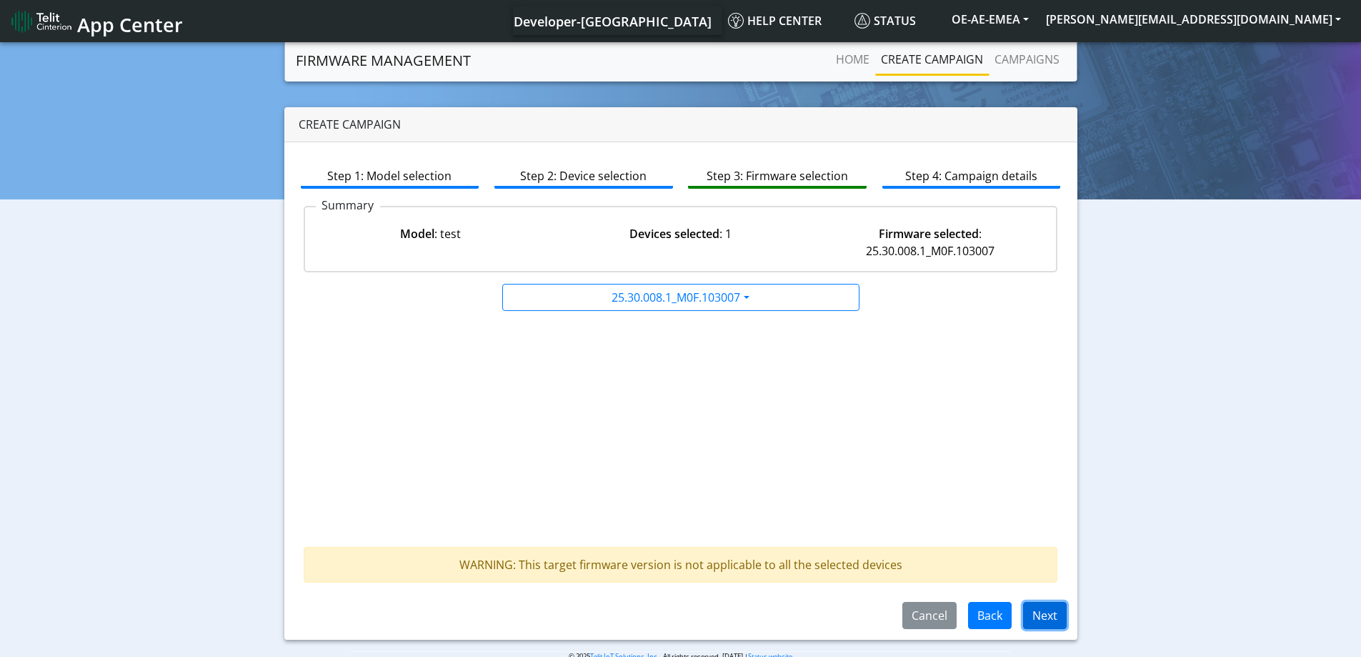
click at [1063, 619] on button "Next" at bounding box center [1045, 615] width 44 height 27
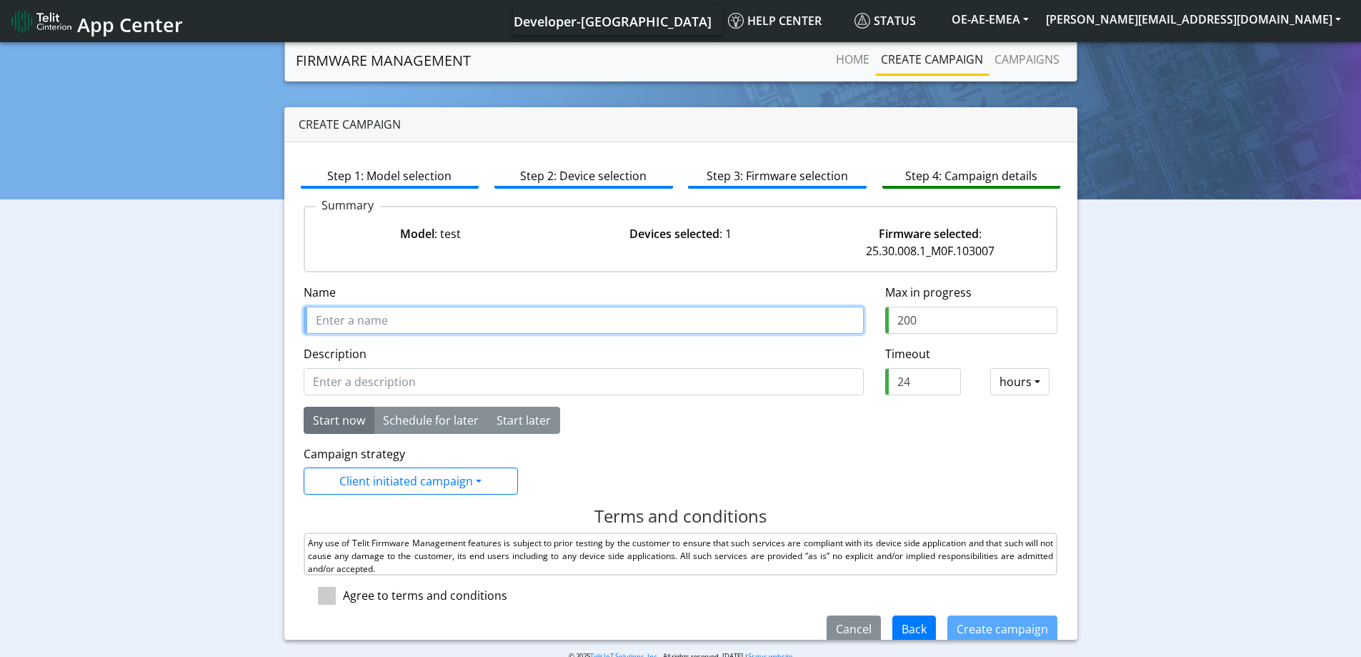
click at [442, 315] on input "Name" at bounding box center [584, 320] width 560 height 27
type input "t"
type input "LE910test"
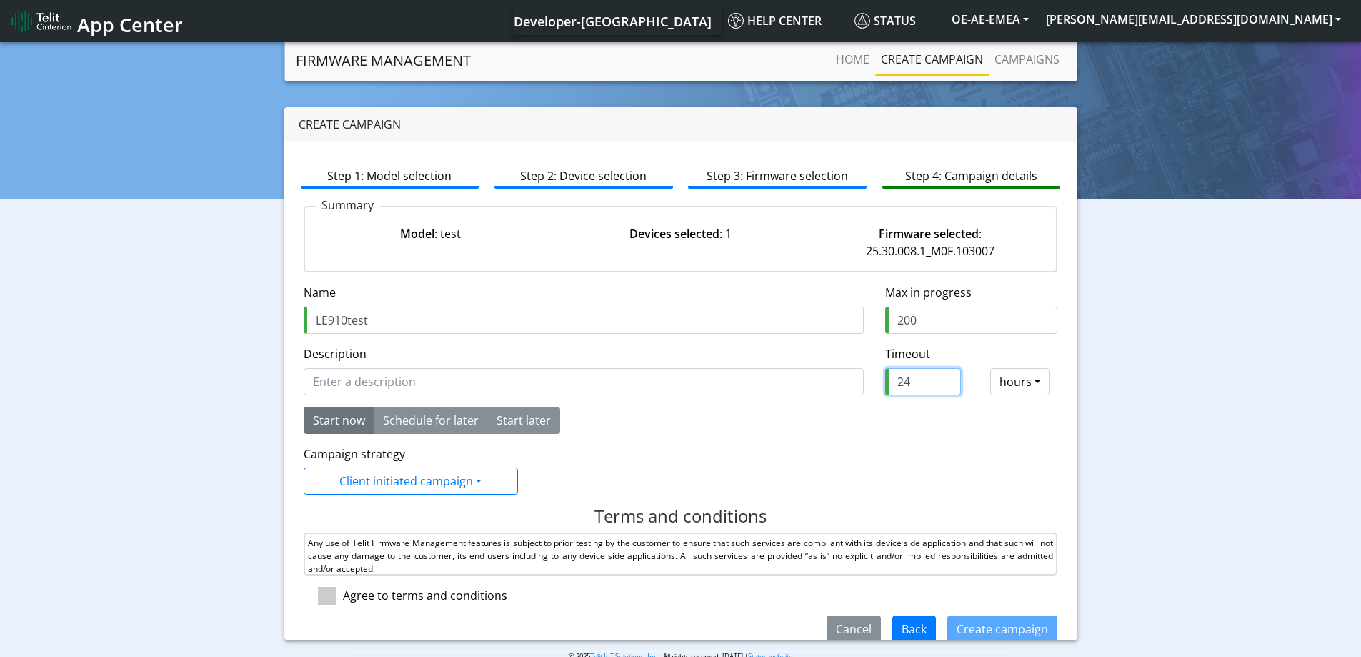
drag, startPoint x: 902, startPoint y: 381, endPoint x: 885, endPoint y: 384, distance: 17.4
click at [885, 384] on input "24" at bounding box center [923, 381] width 76 height 27
type input "2"
click at [860, 439] on form "Name is required Name LE910test Max in progress 200 Description Timeout require…" at bounding box center [681, 463] width 755 height 359
click at [327, 599] on span at bounding box center [327, 596] width 18 height 18
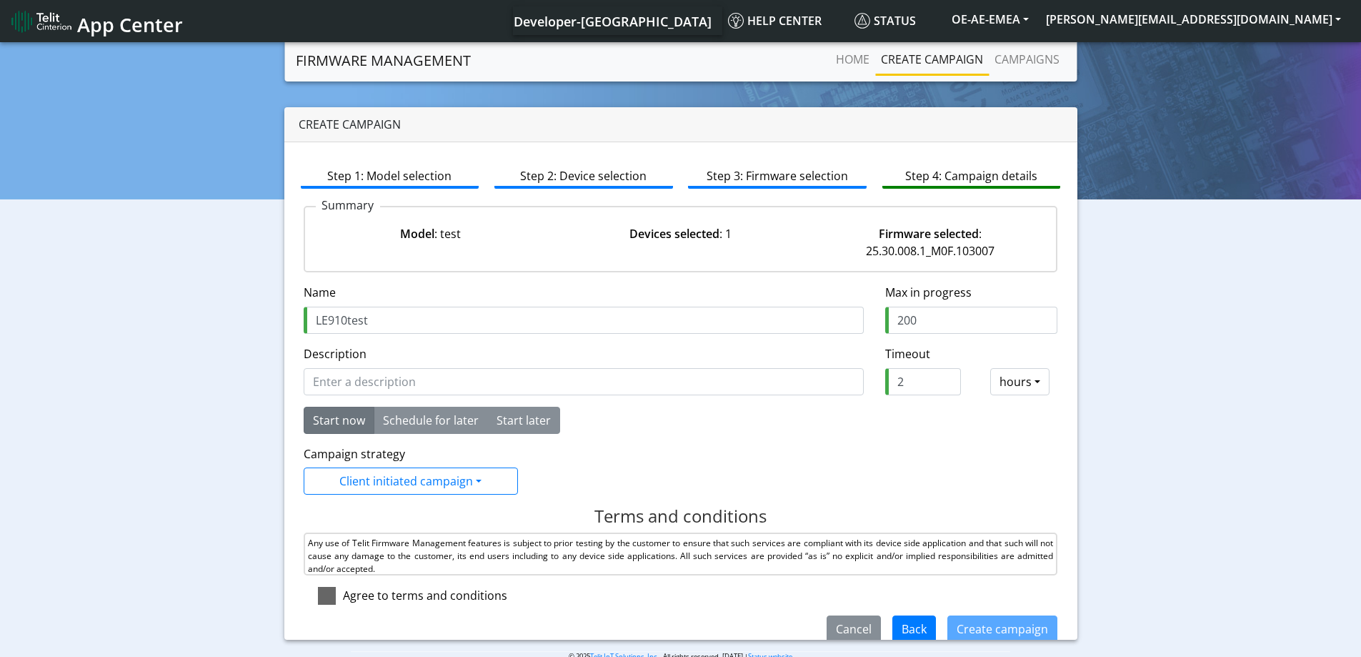
click at [343, 596] on input "checkbox" at bounding box center [347, 591] width 9 height 9
checkbox input "true"
click at [955, 630] on button "Create campaign" at bounding box center [1003, 628] width 110 height 27
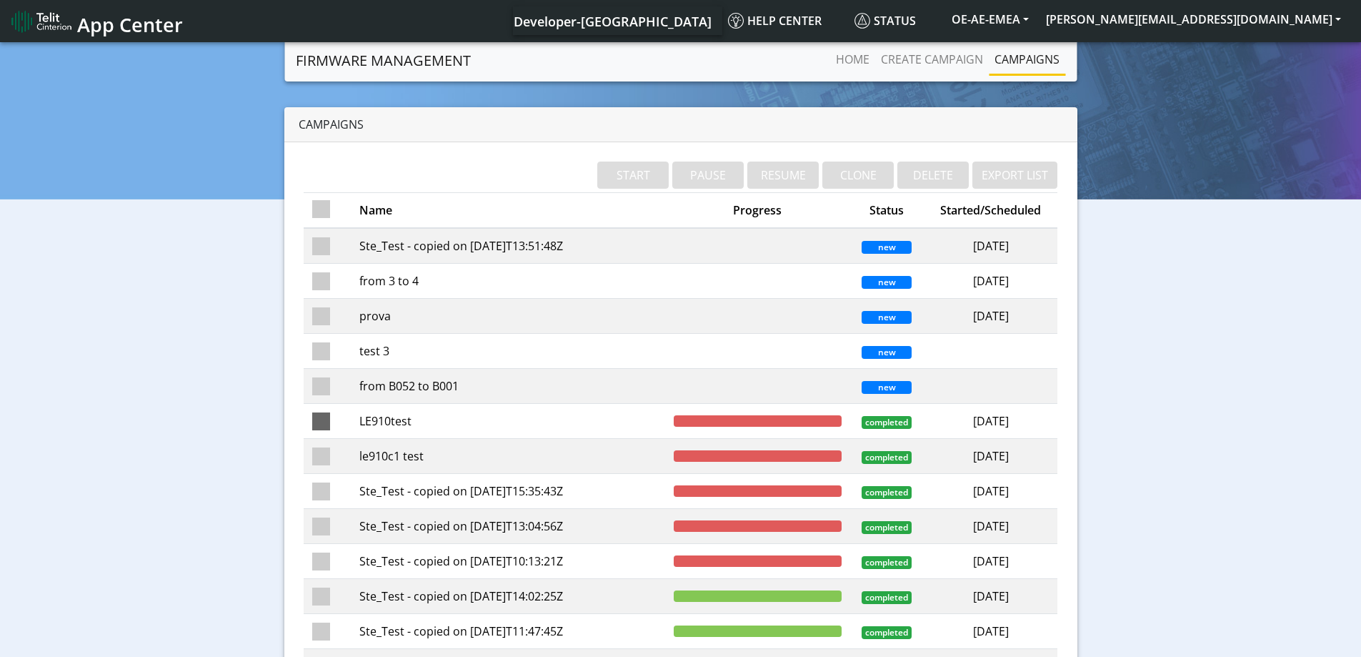
click at [328, 422] on span at bounding box center [321, 421] width 18 height 18
click at [337, 422] on input "checkbox" at bounding box center [341, 416] width 9 height 9
checkbox input "true"
click at [319, 459] on span at bounding box center [321, 456] width 18 height 18
click at [337, 457] on input "checkbox" at bounding box center [341, 451] width 9 height 9
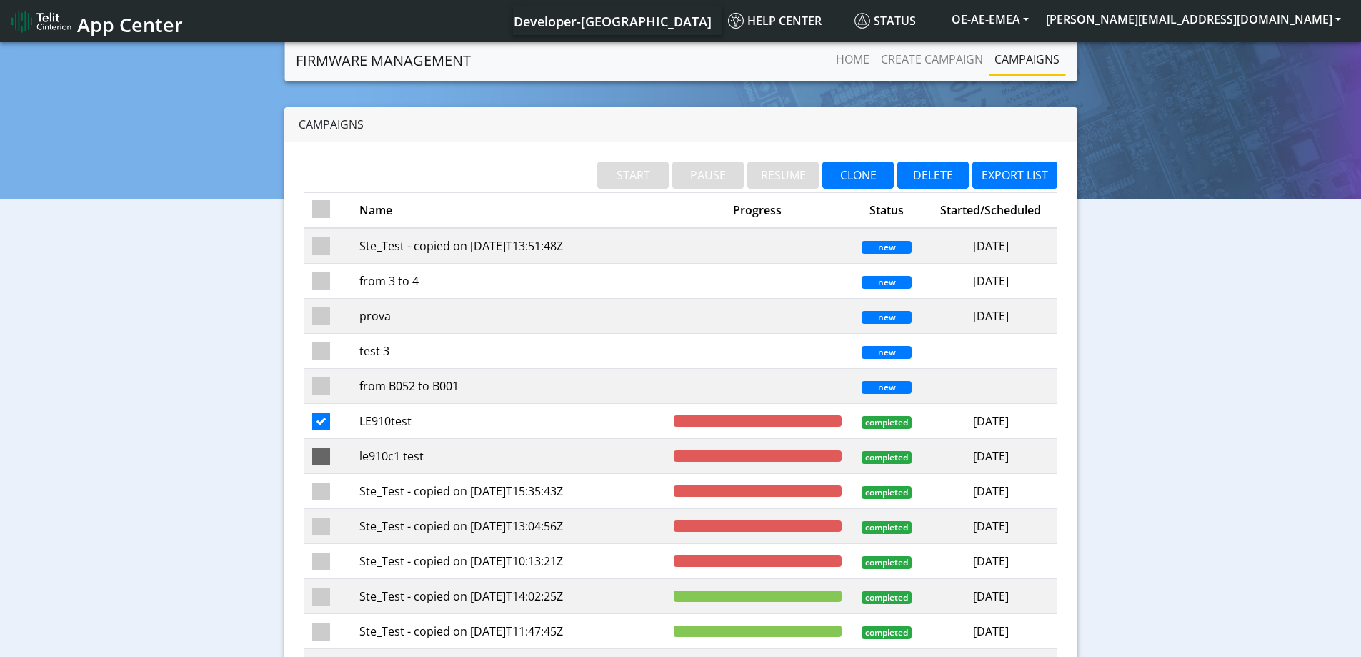
checkbox input "true"
click at [937, 177] on button "DELETE" at bounding box center [933, 175] width 71 height 27
checkbox input "false"
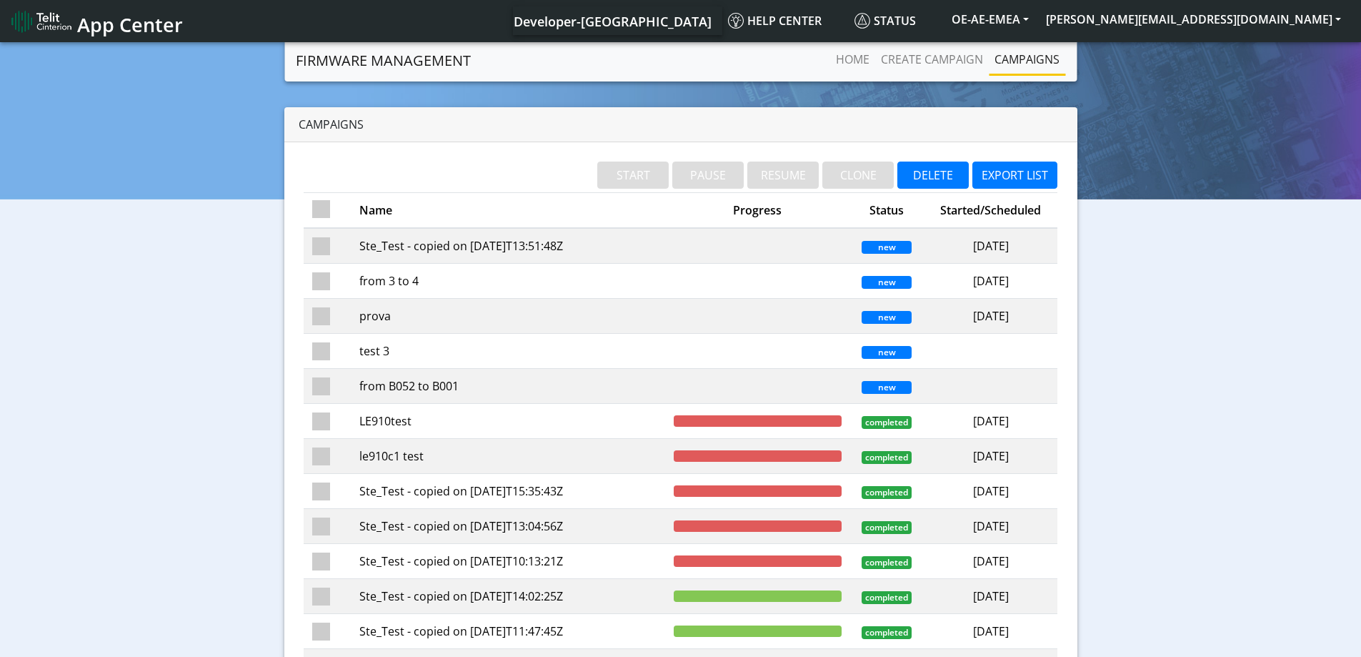
checkbox input "false"
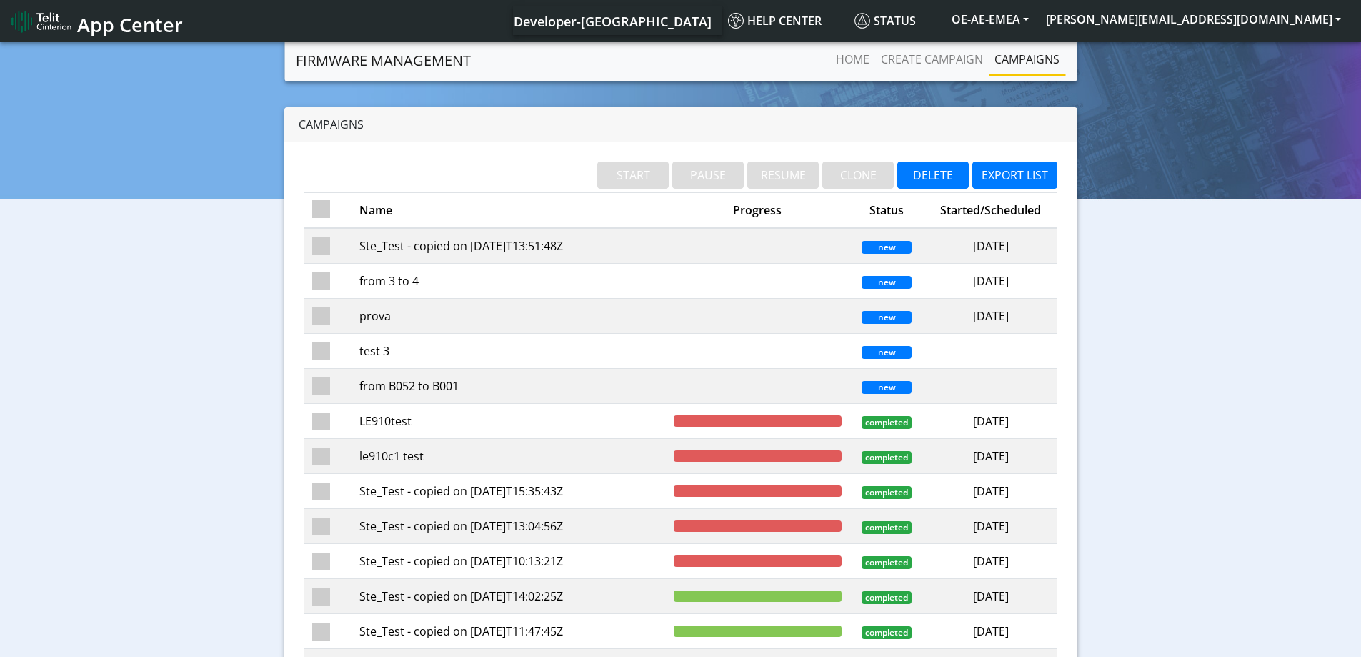
checkbox input "false"
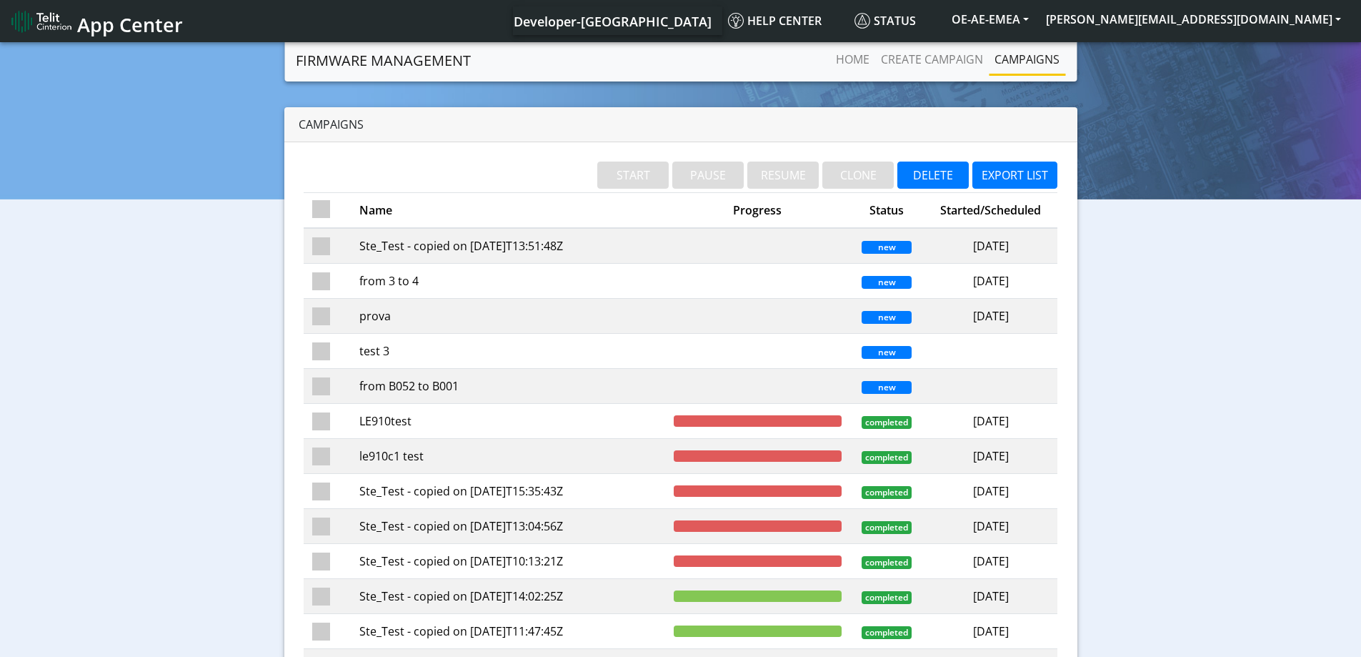
checkbox input "false"
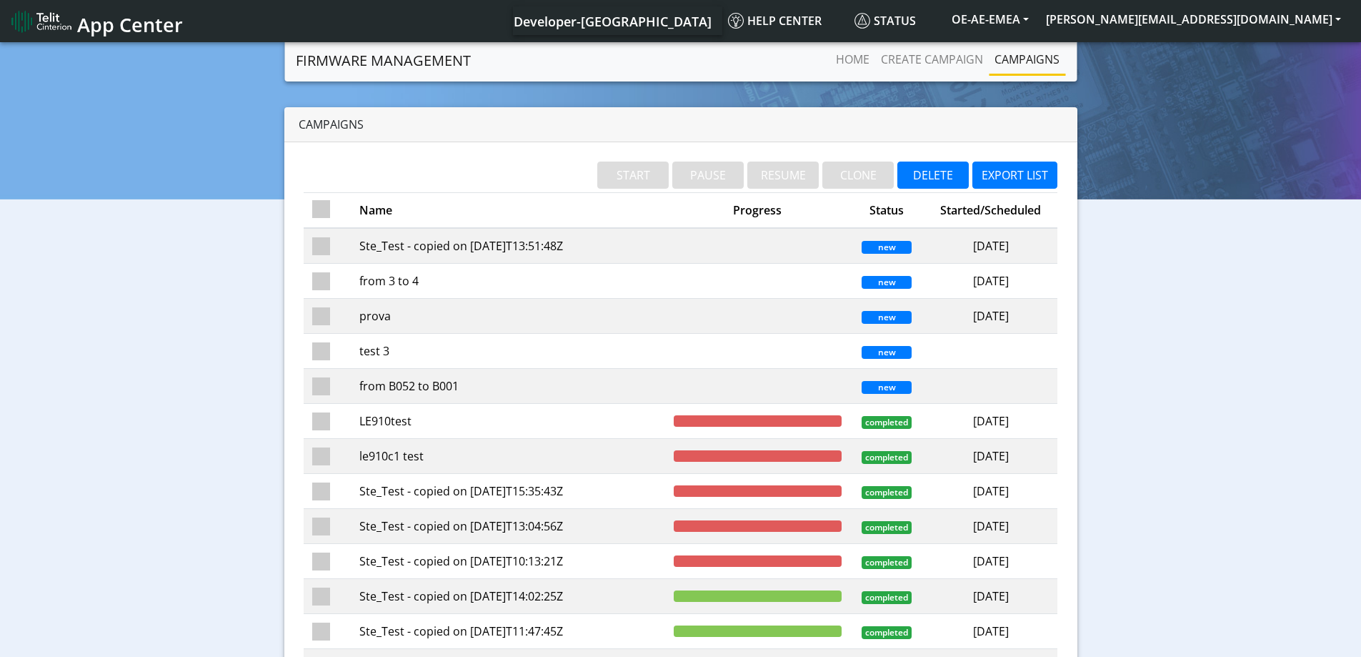
checkbox input "false"
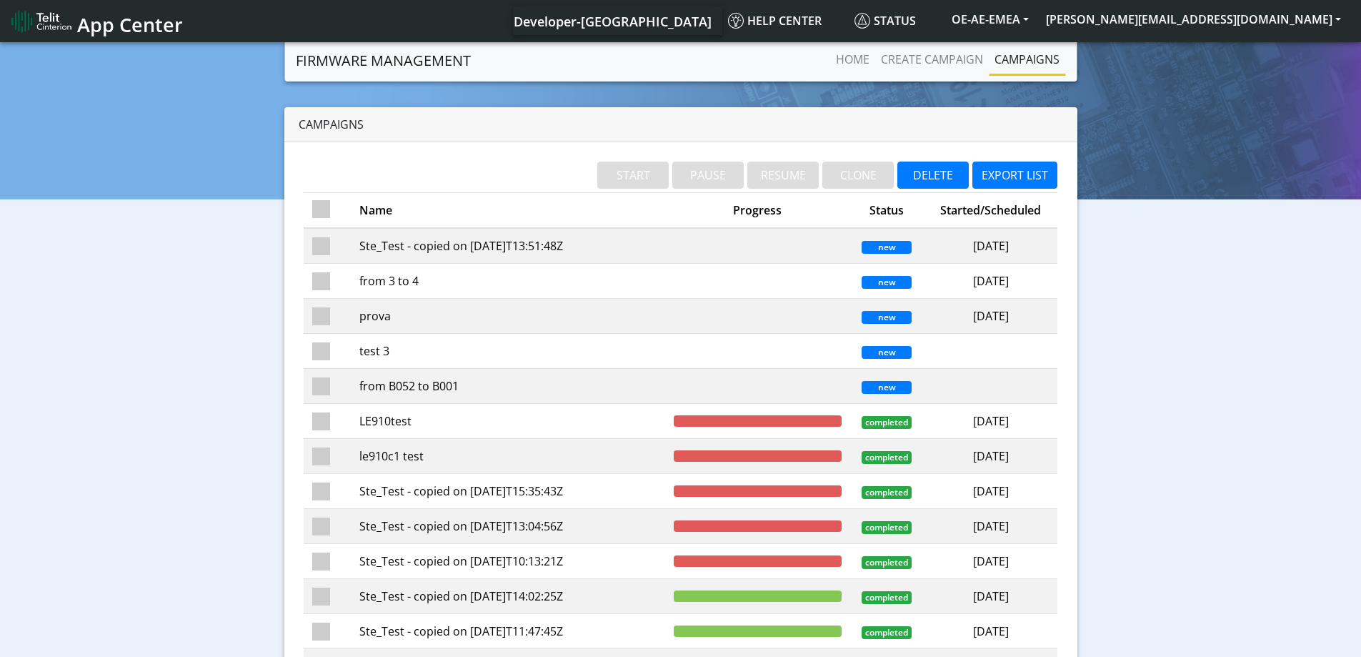
checkbox input "false"
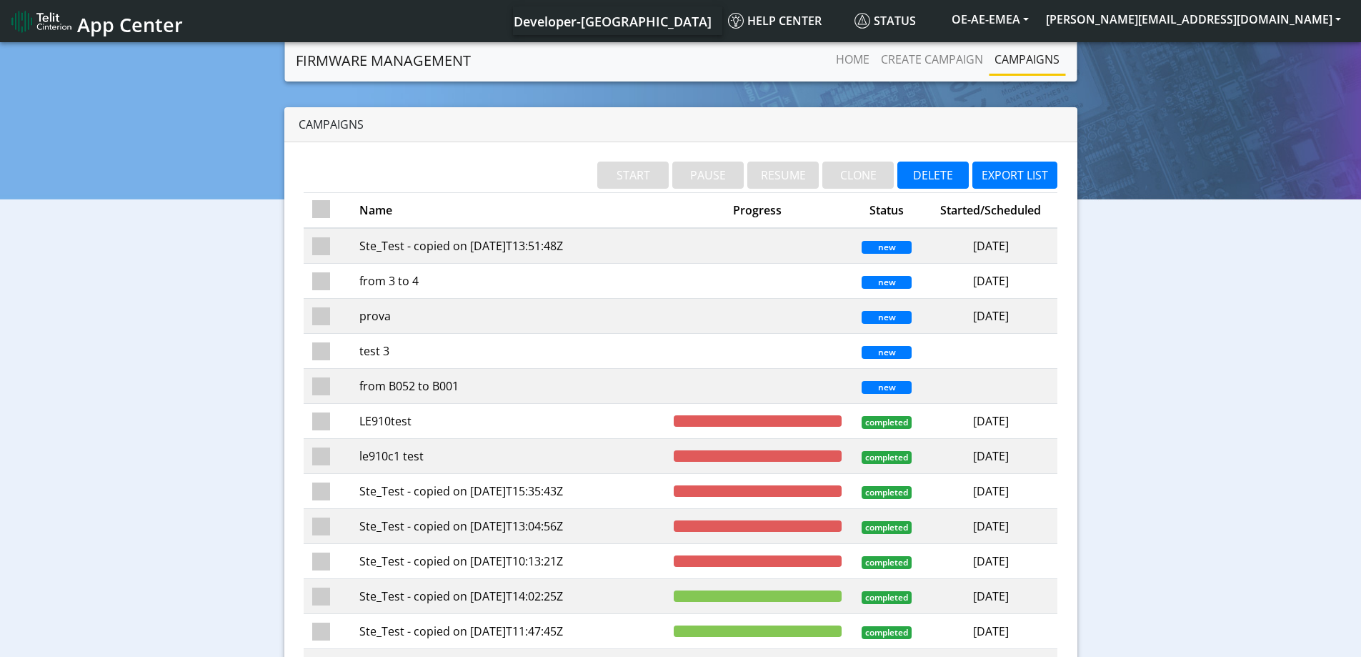
checkbox input "false"
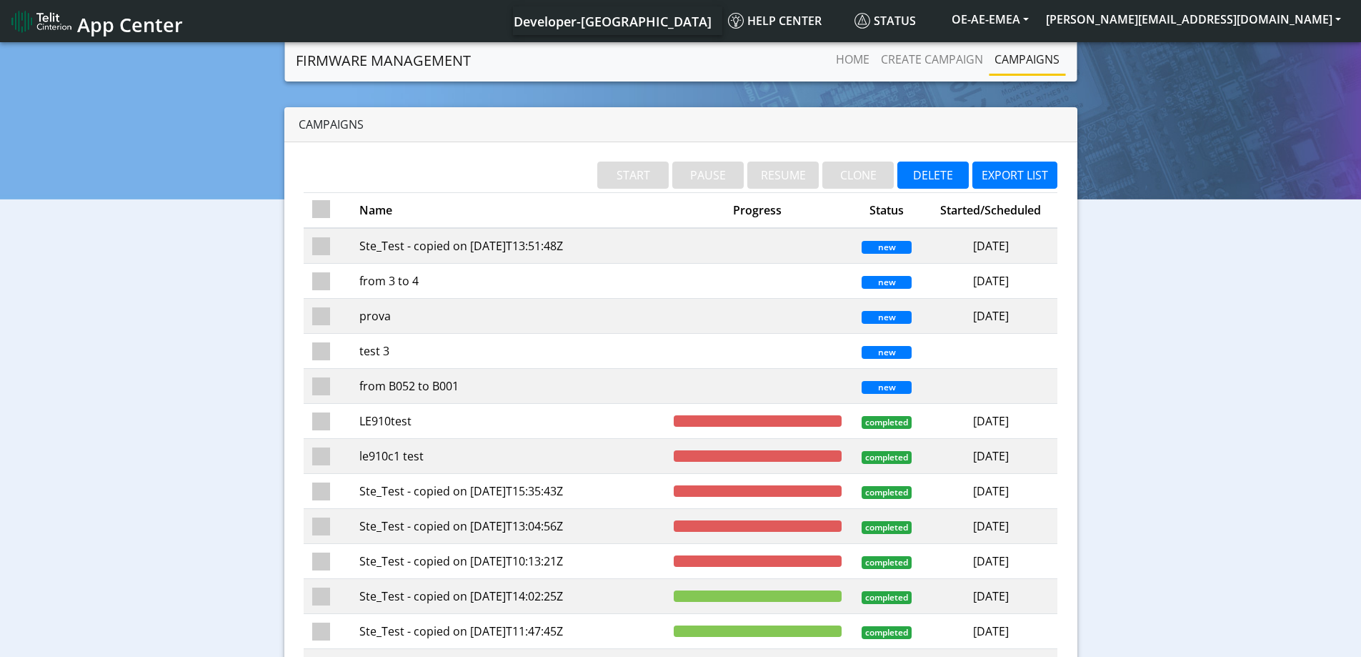
checkbox input "false"
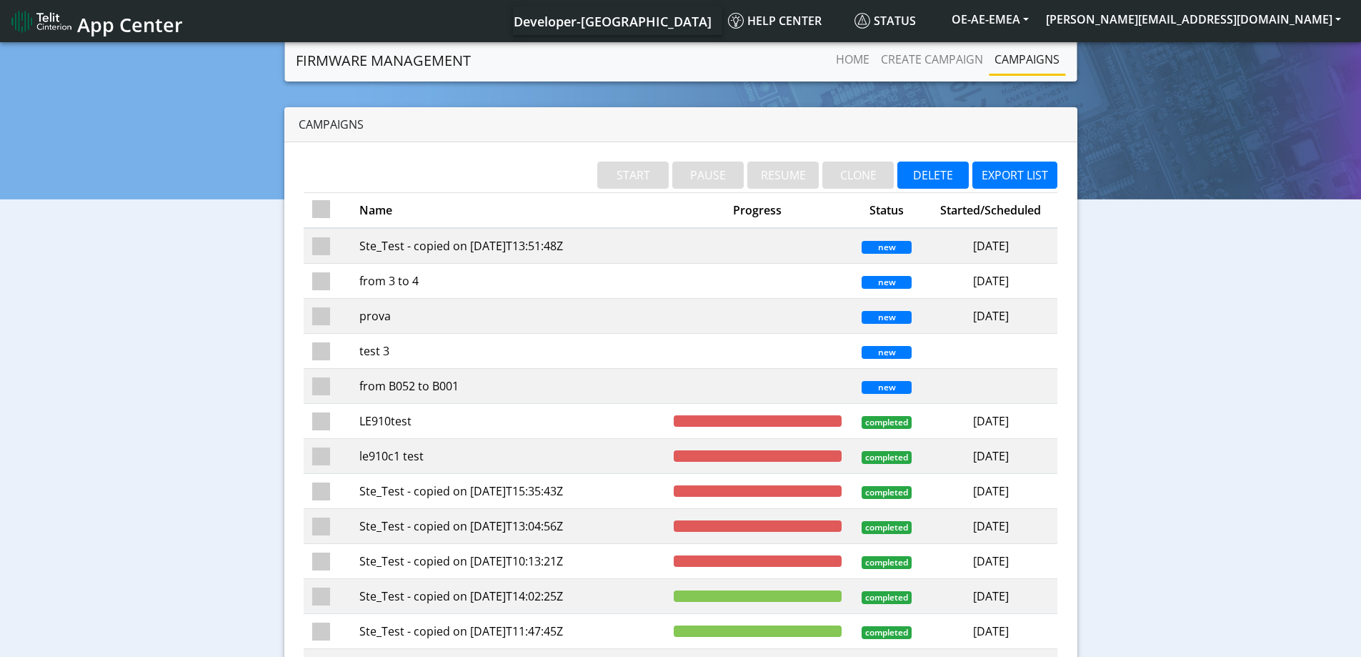
checkbox input "false"
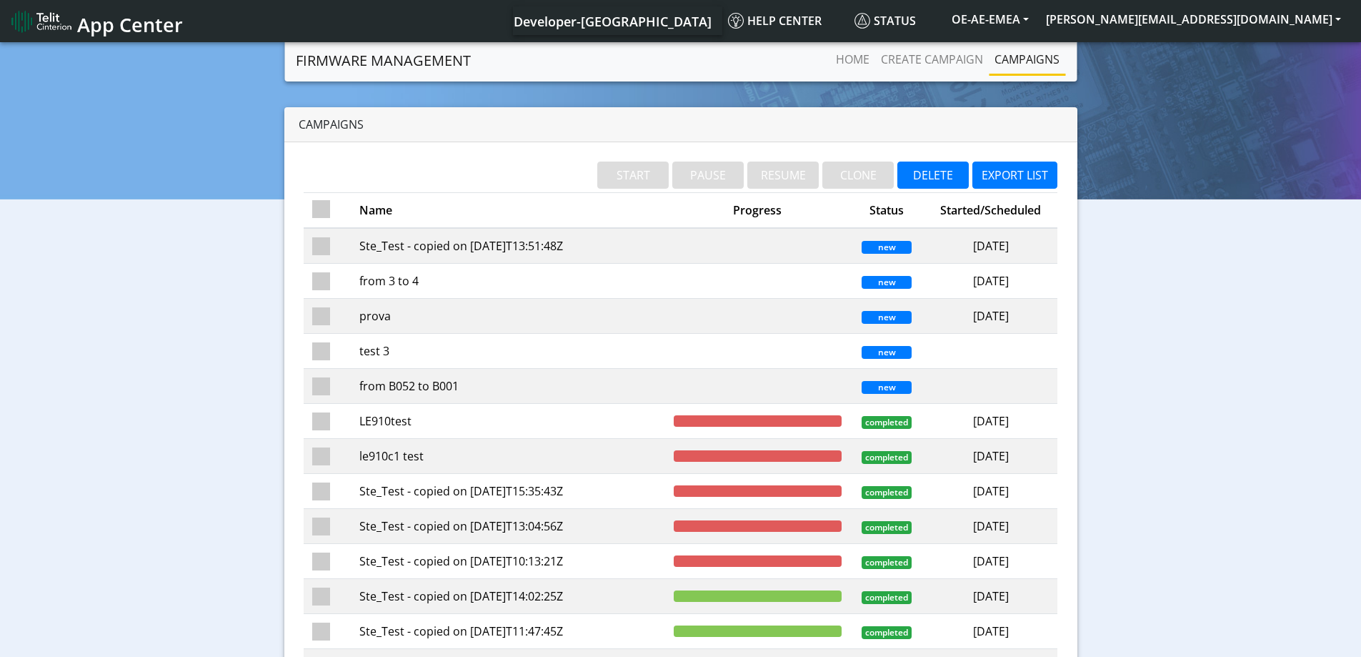
checkbox input "false"
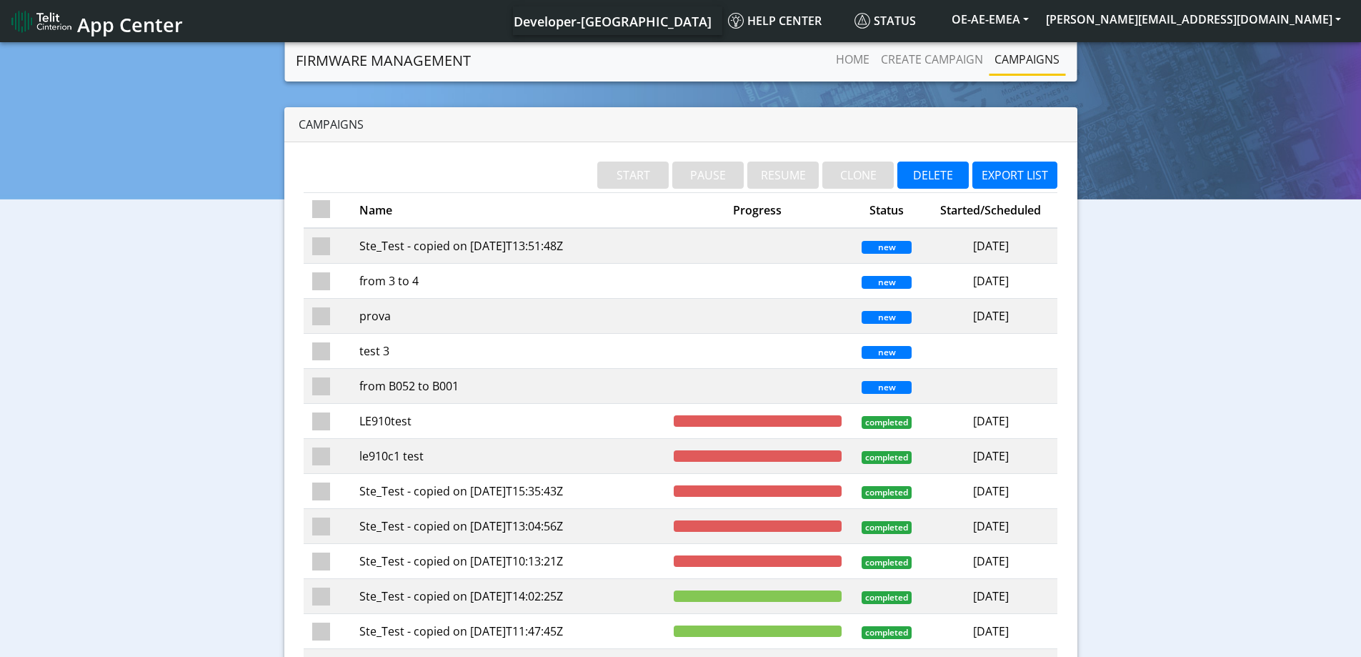
checkbox input "false"
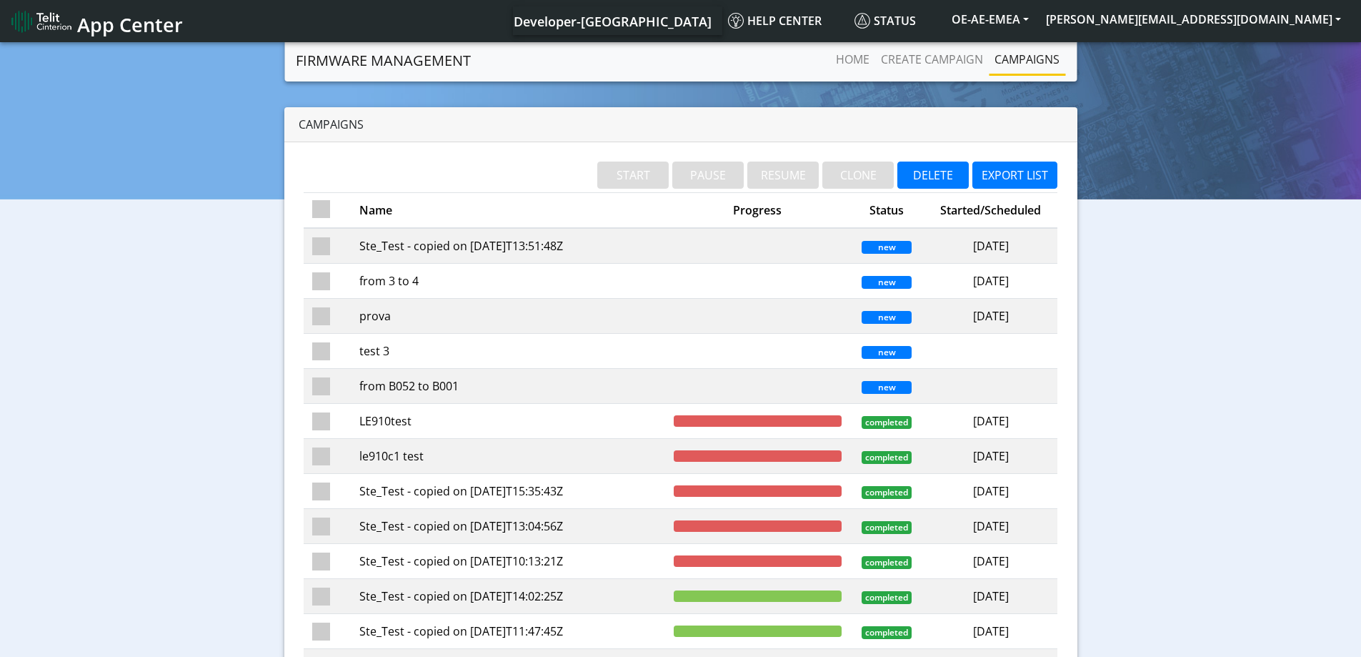
checkbox input "false"
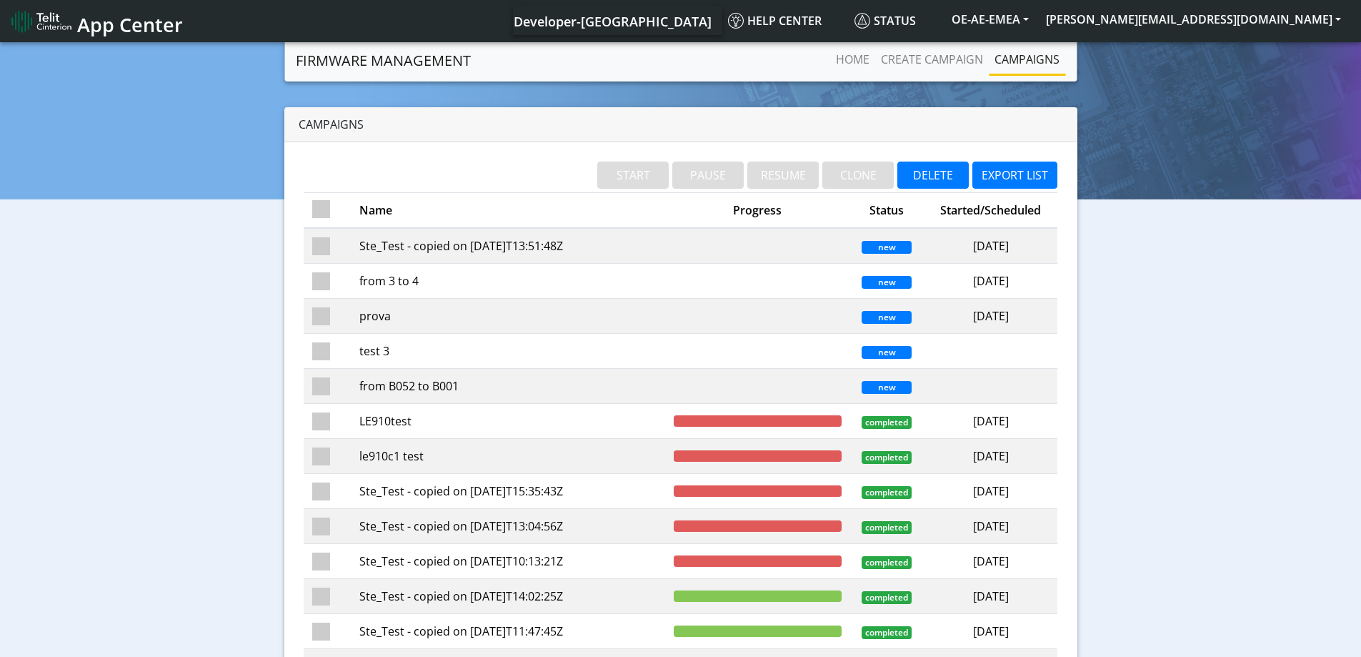
checkbox input "false"
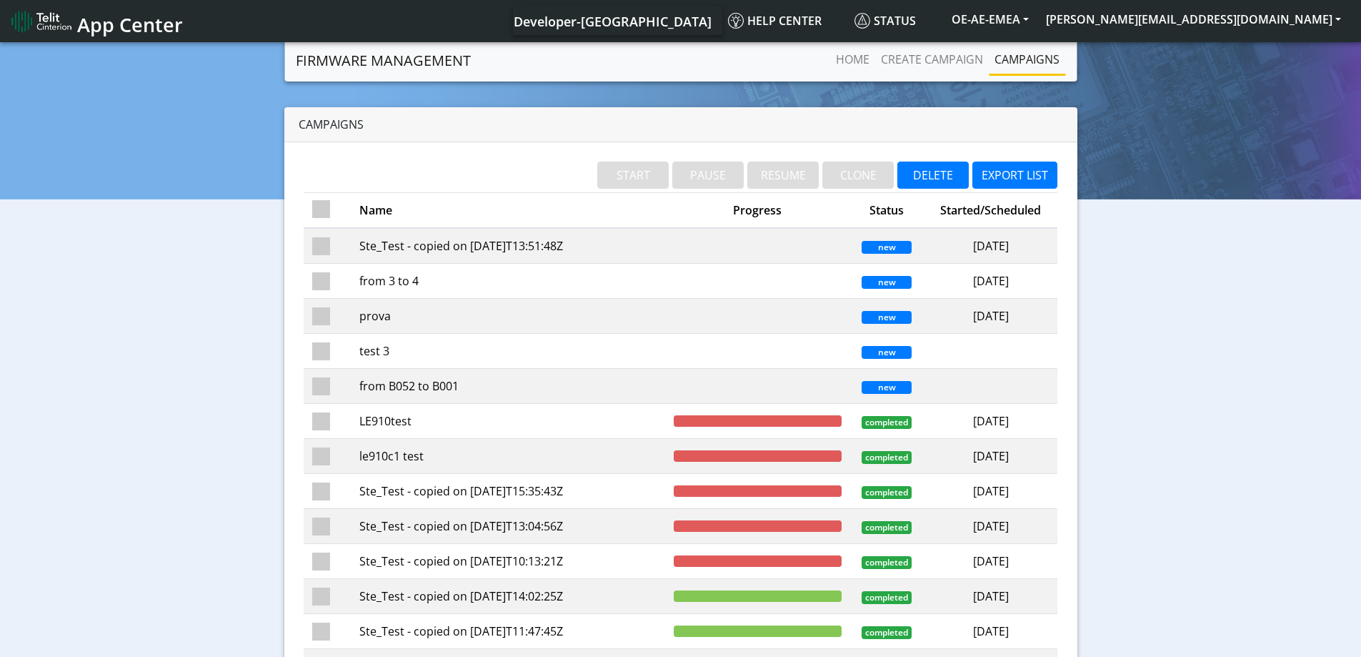
checkbox input "false"
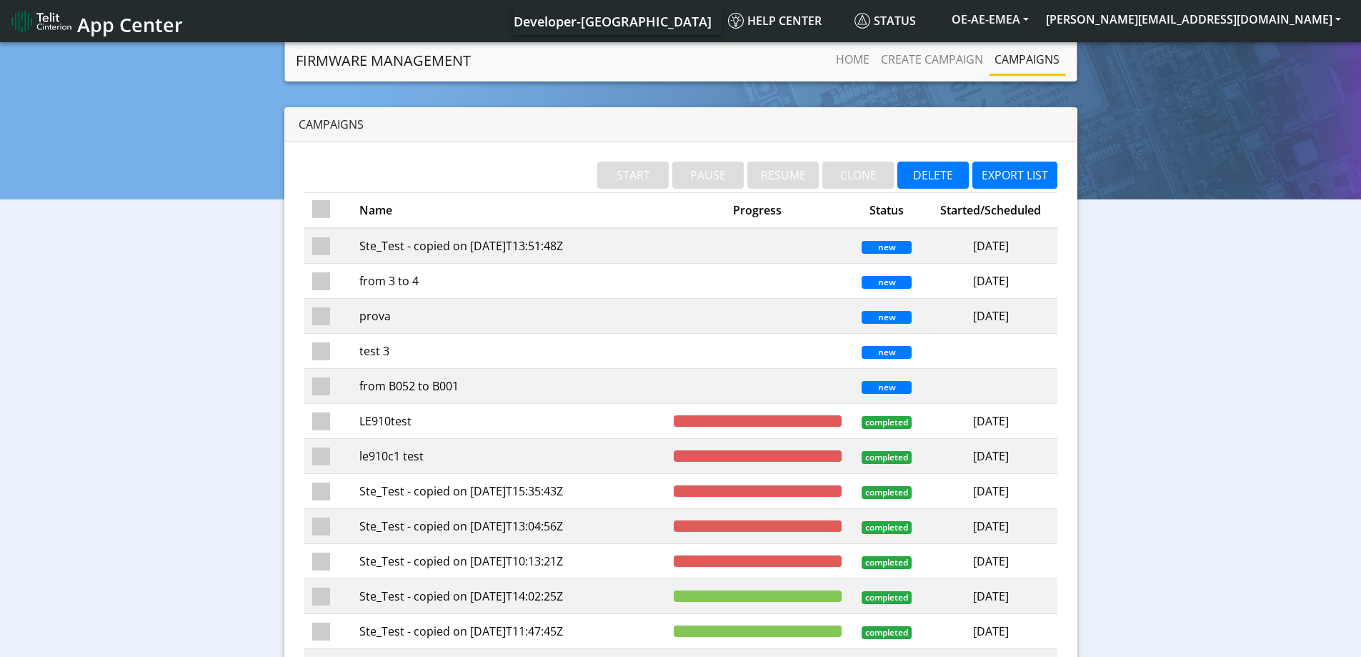
checkbox input "false"
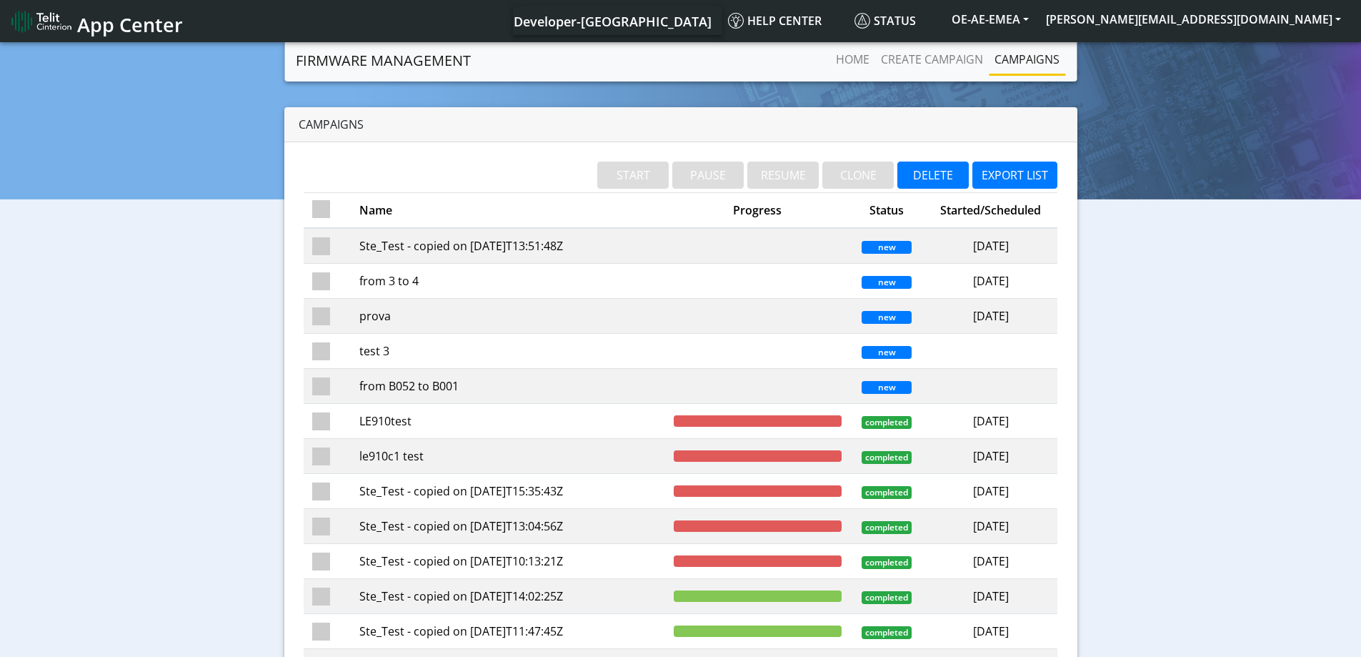
checkbox input "false"
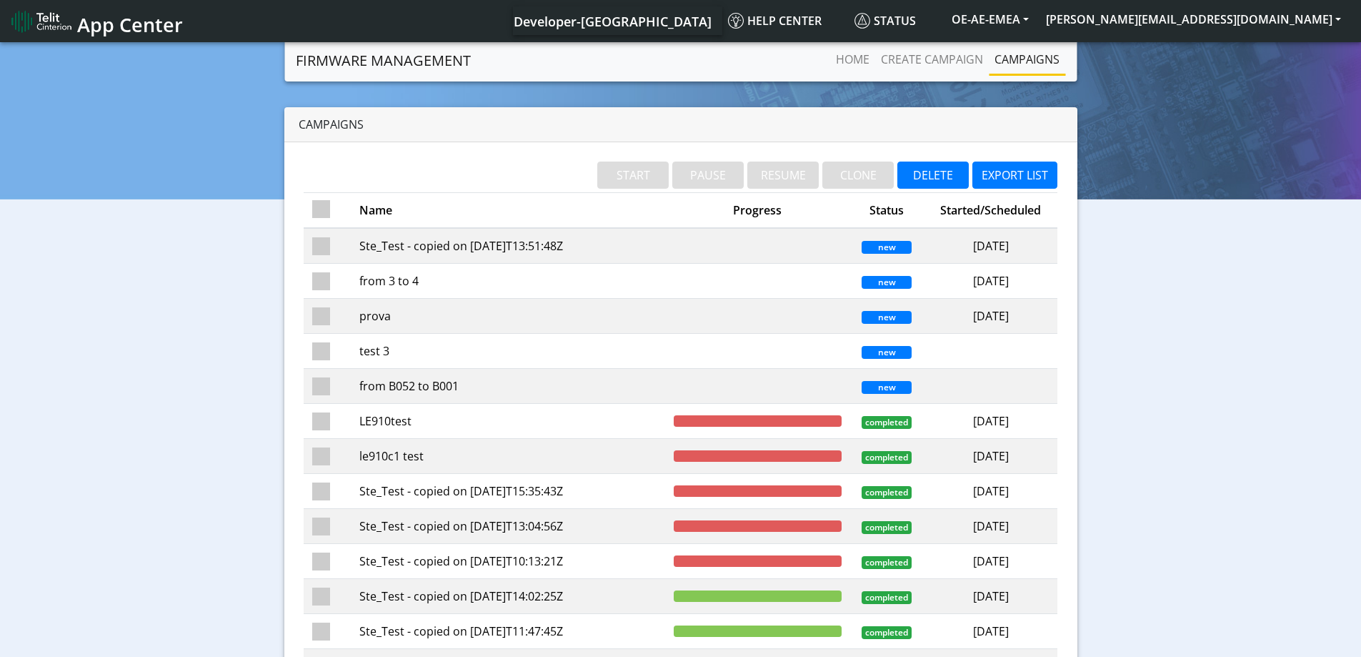
checkbox input "false"
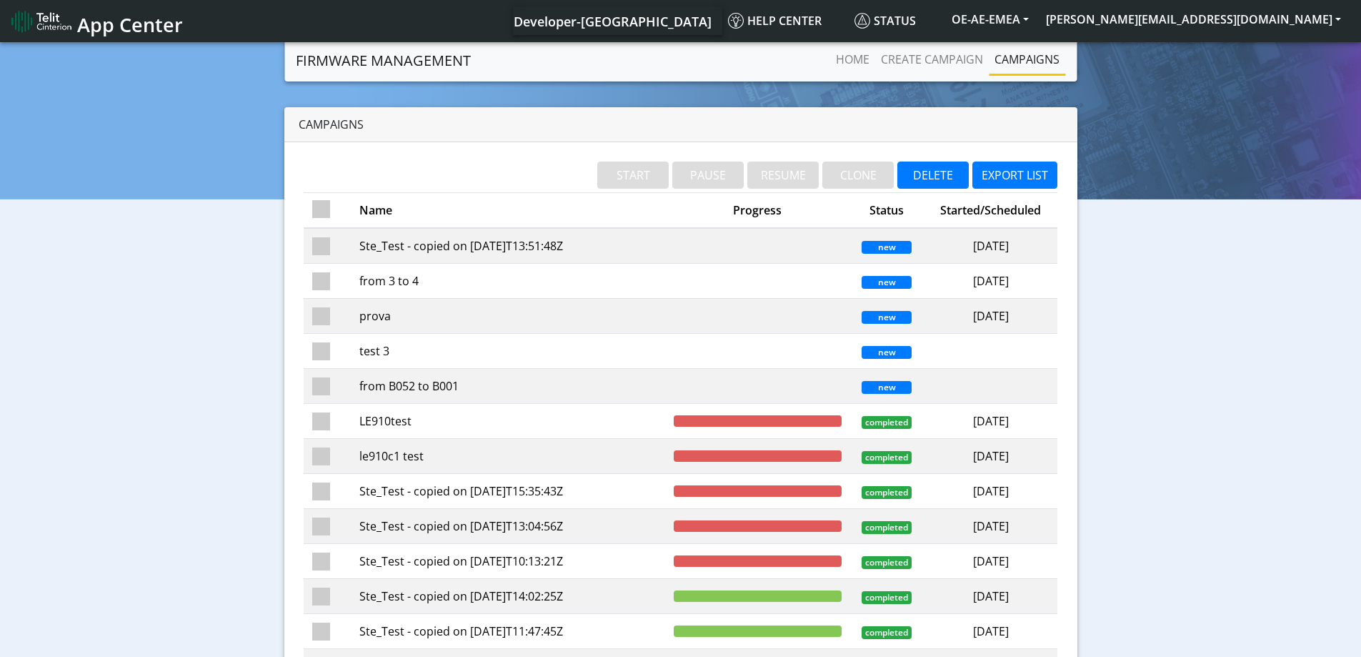
checkbox input "false"
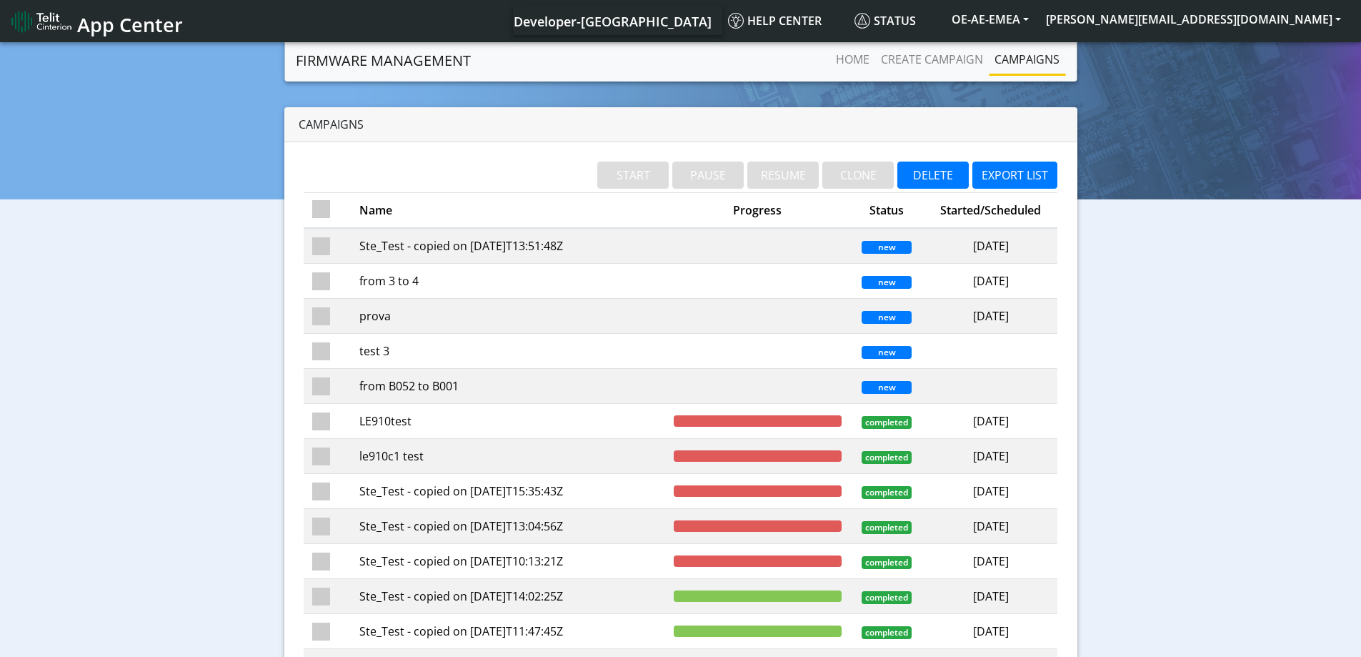
checkbox input "false"
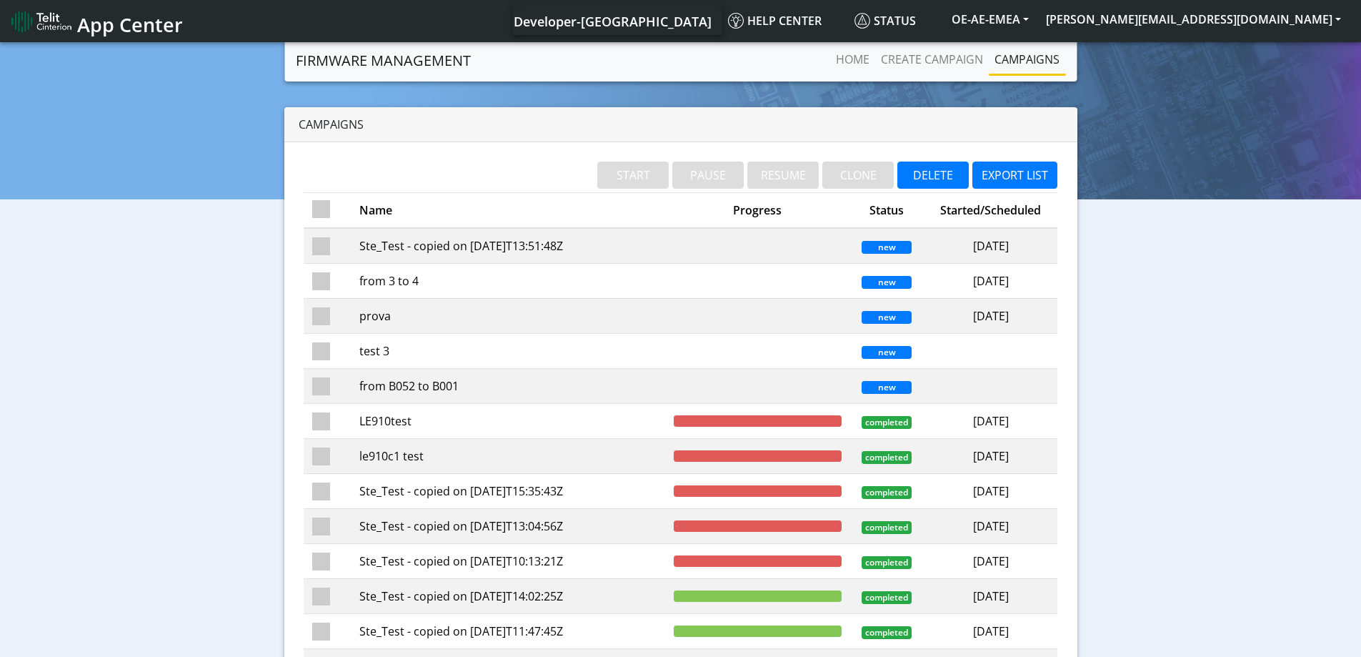
checkbox input "false"
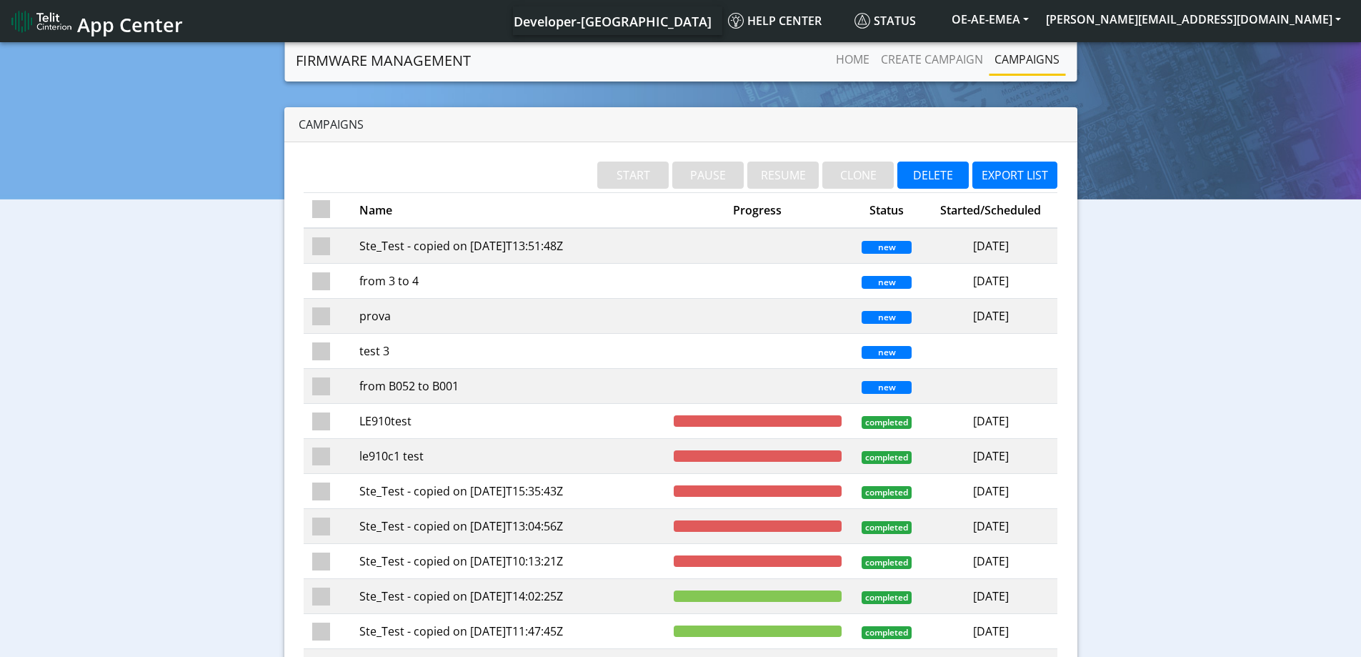
checkbox input "false"
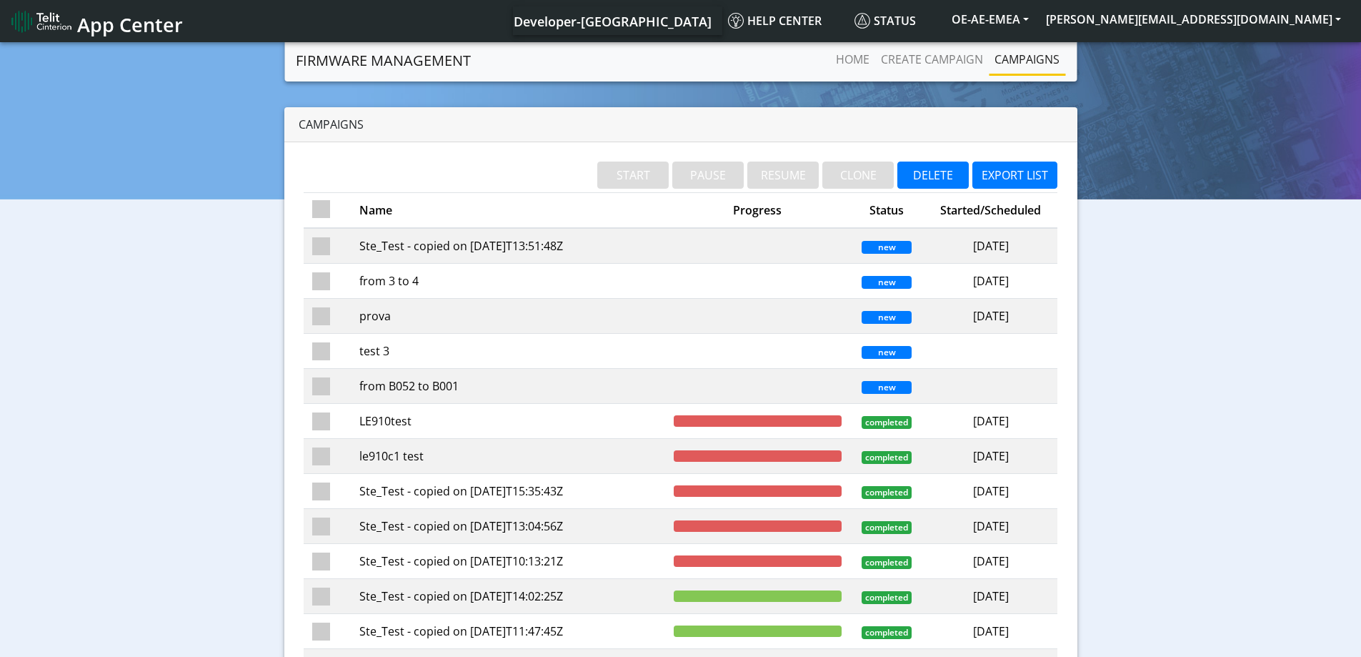
checkbox input "false"
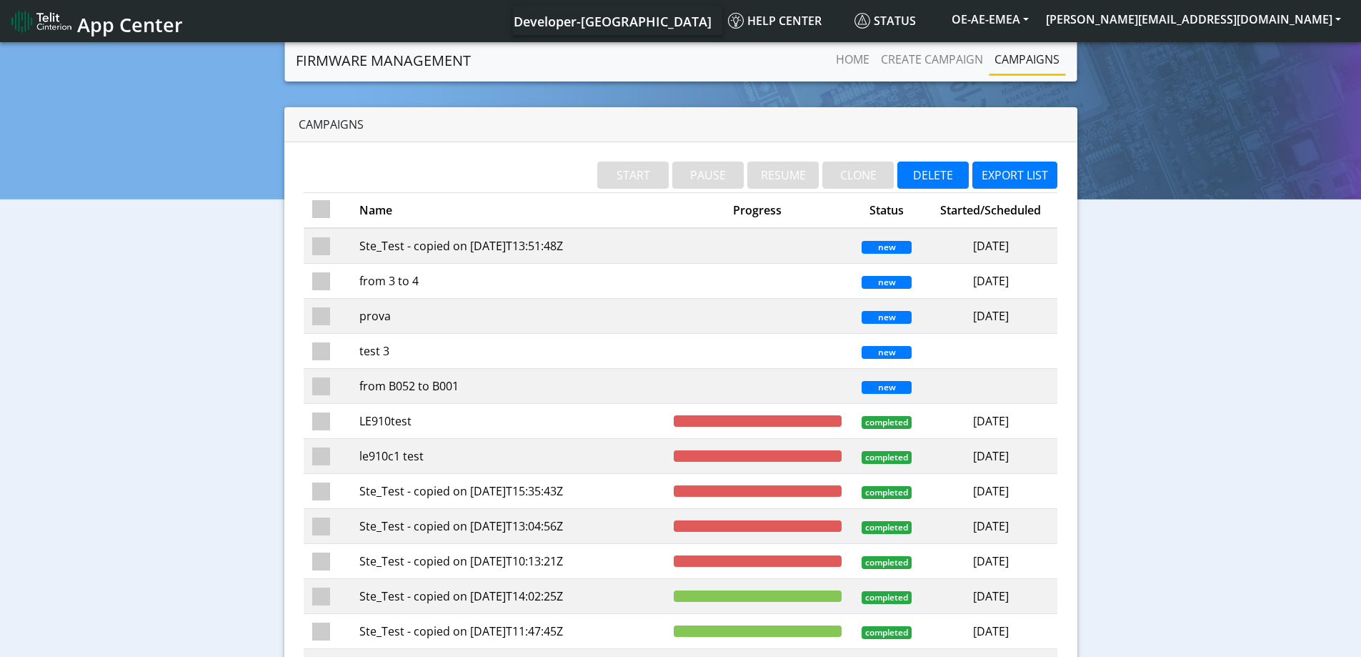
checkbox input "false"
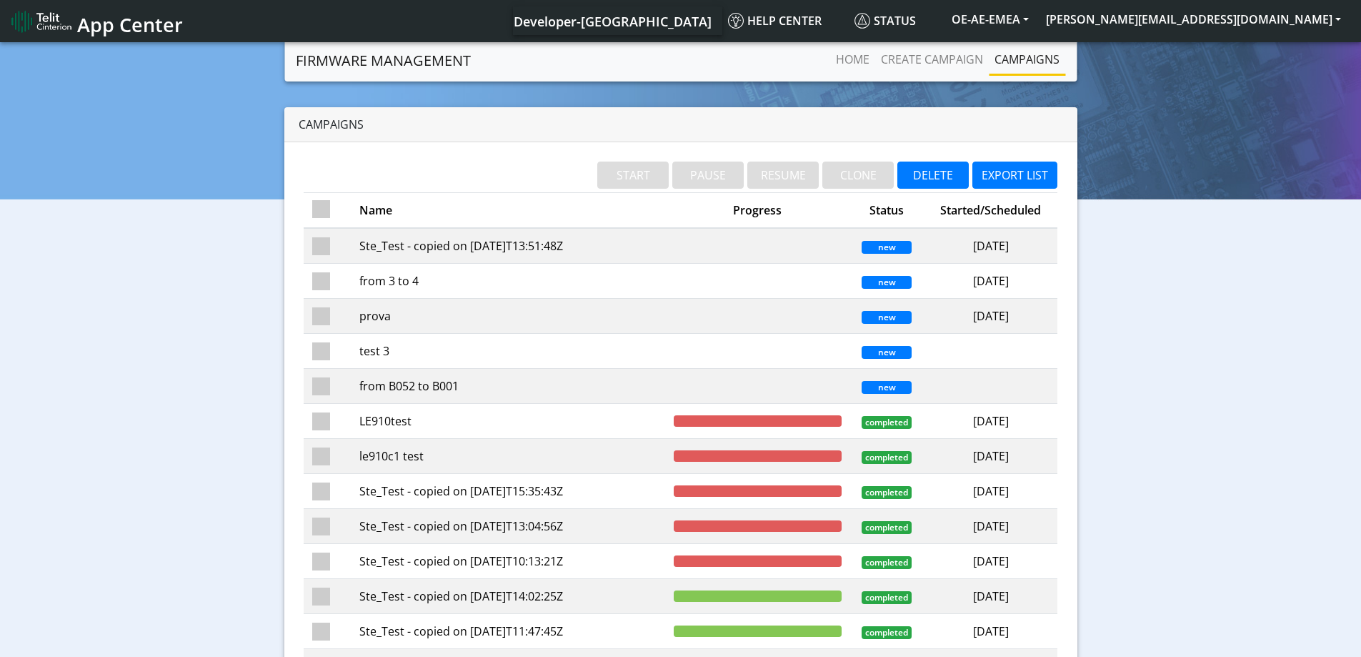
checkbox input "false"
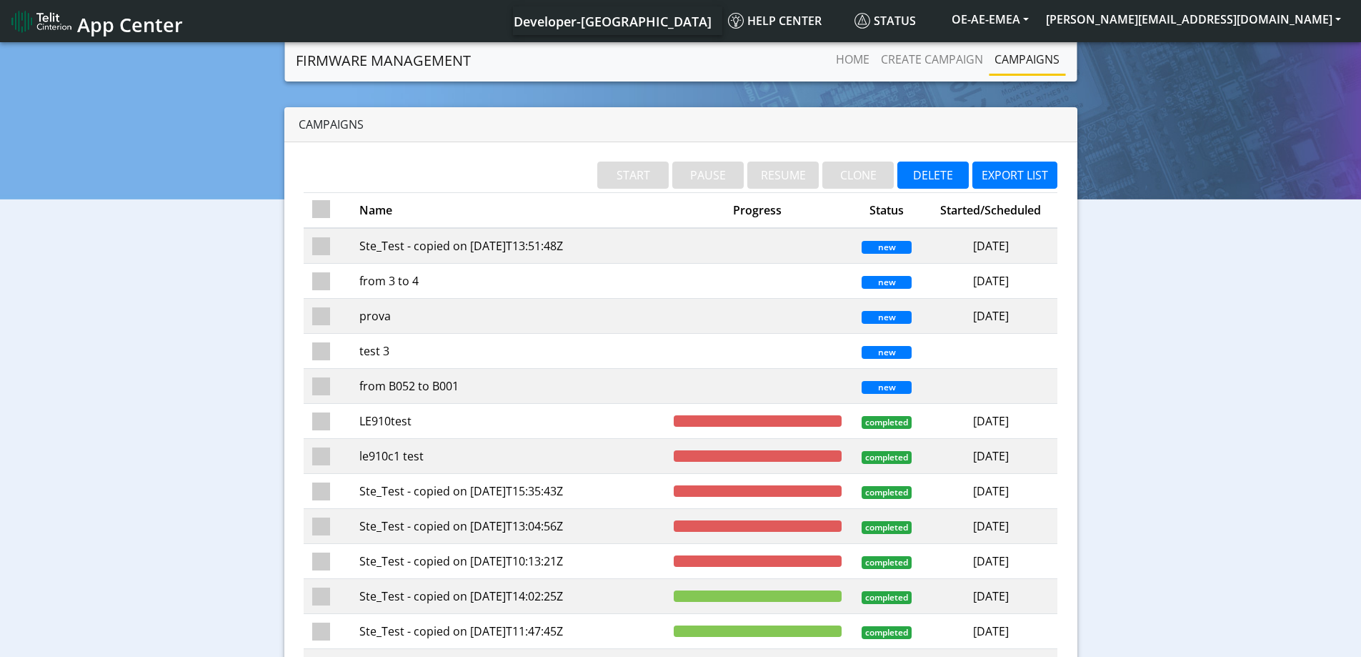
checkbox input "false"
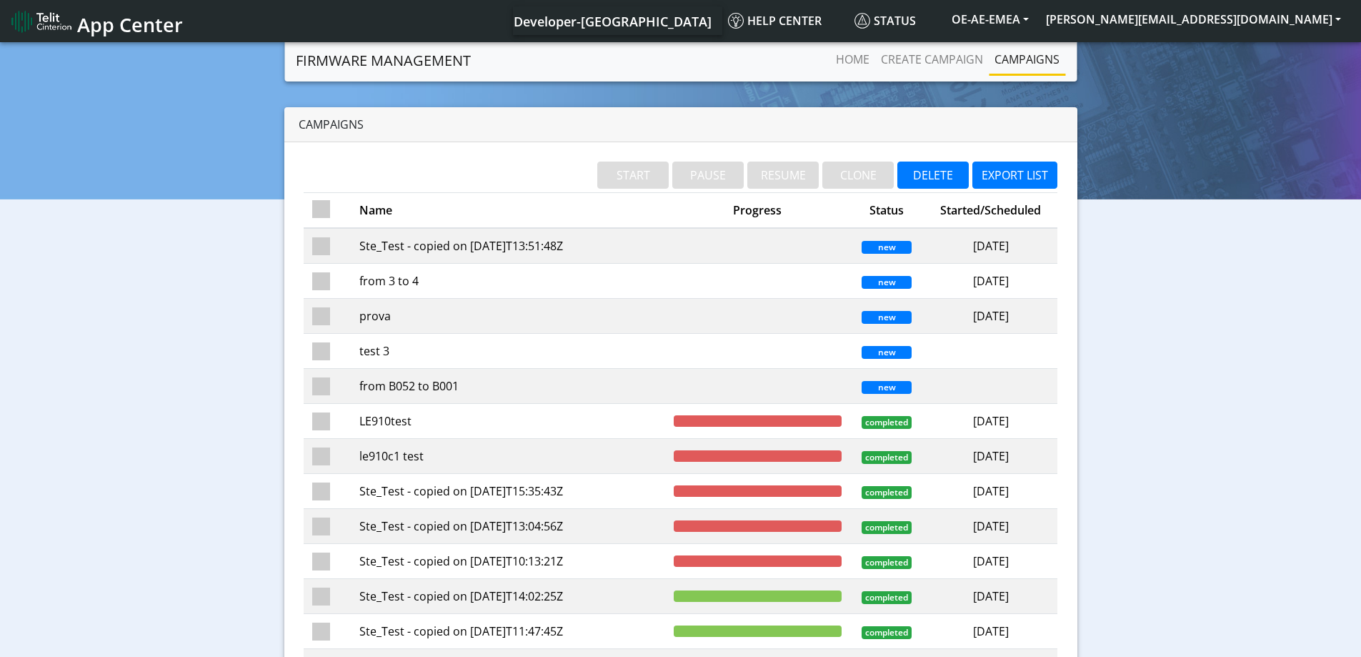
checkbox input "false"
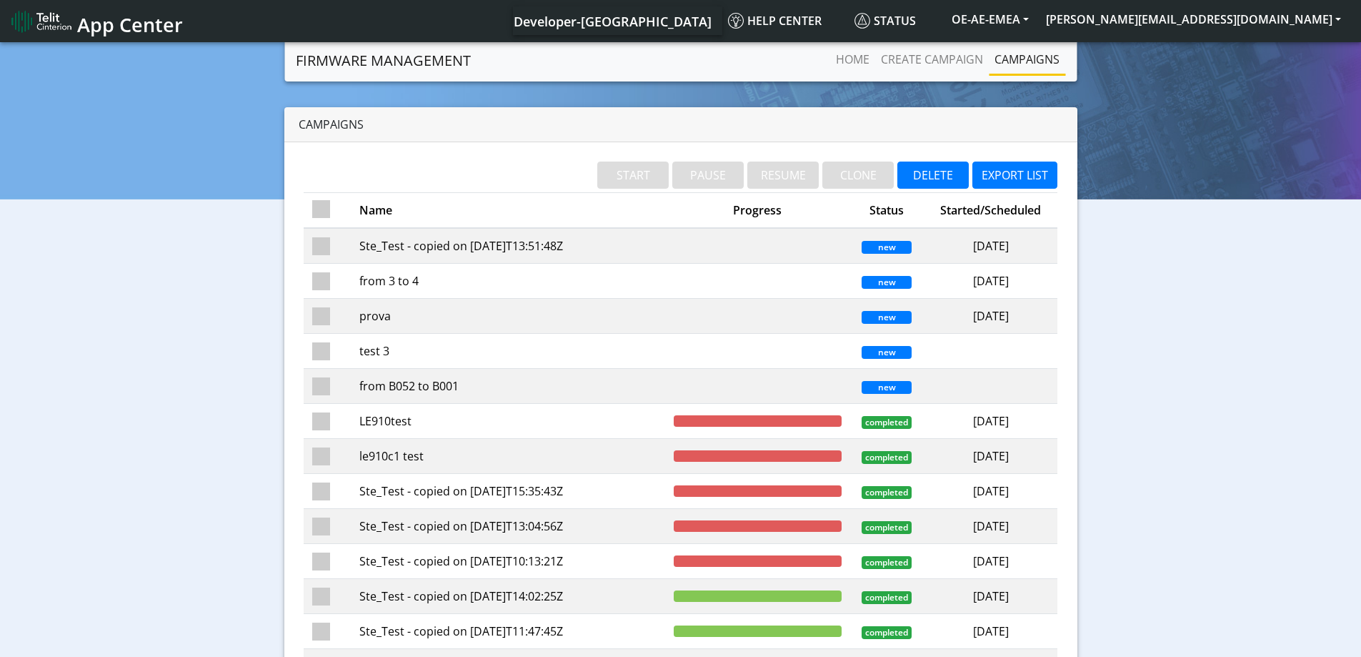
checkbox input "false"
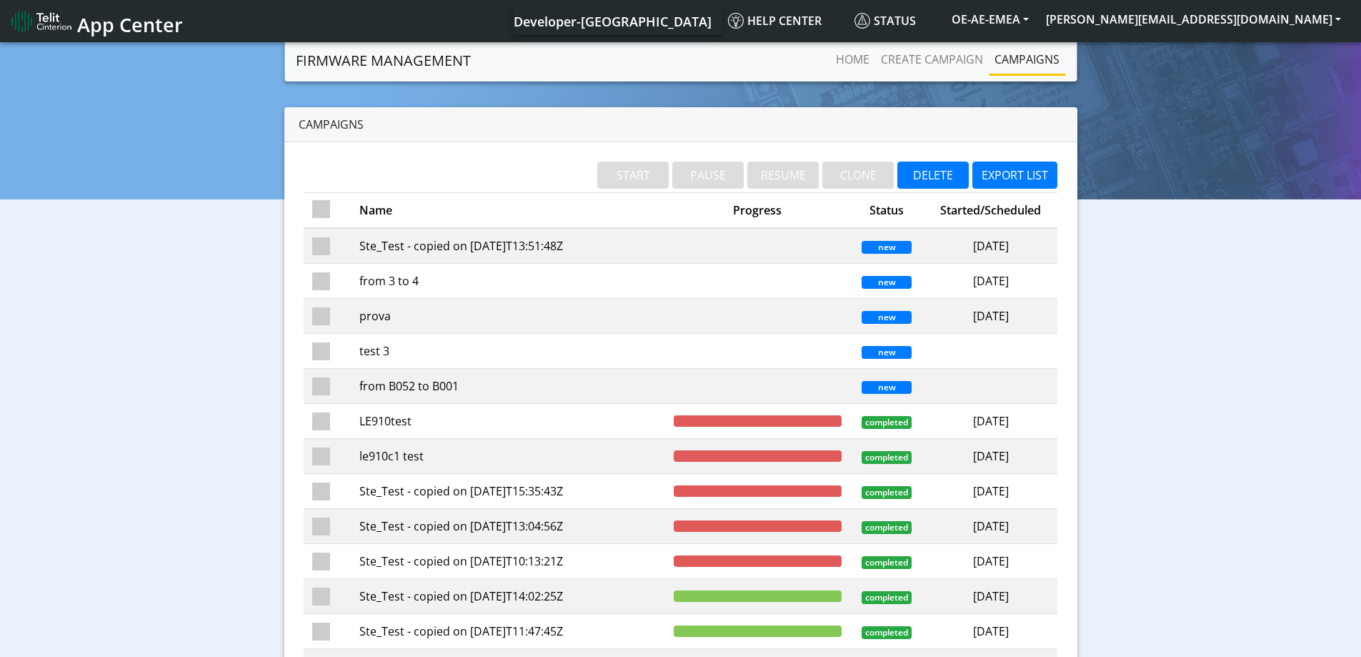
checkbox input "false"
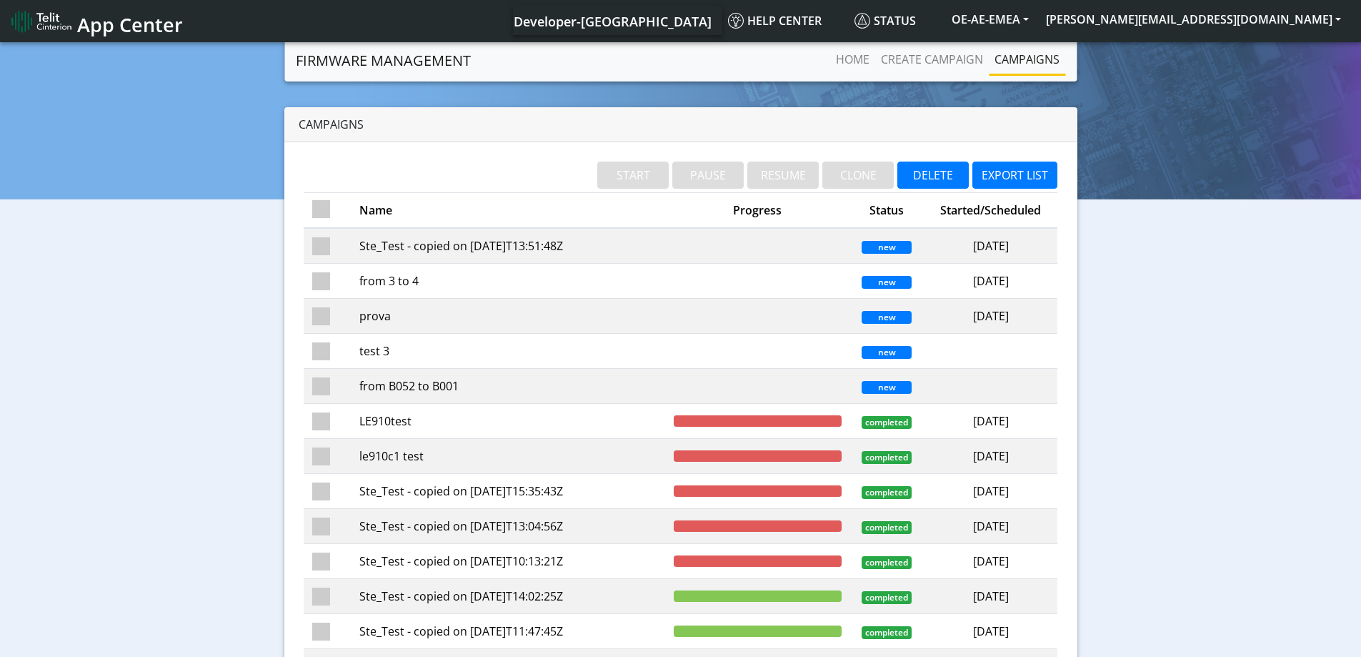
checkbox input "false"
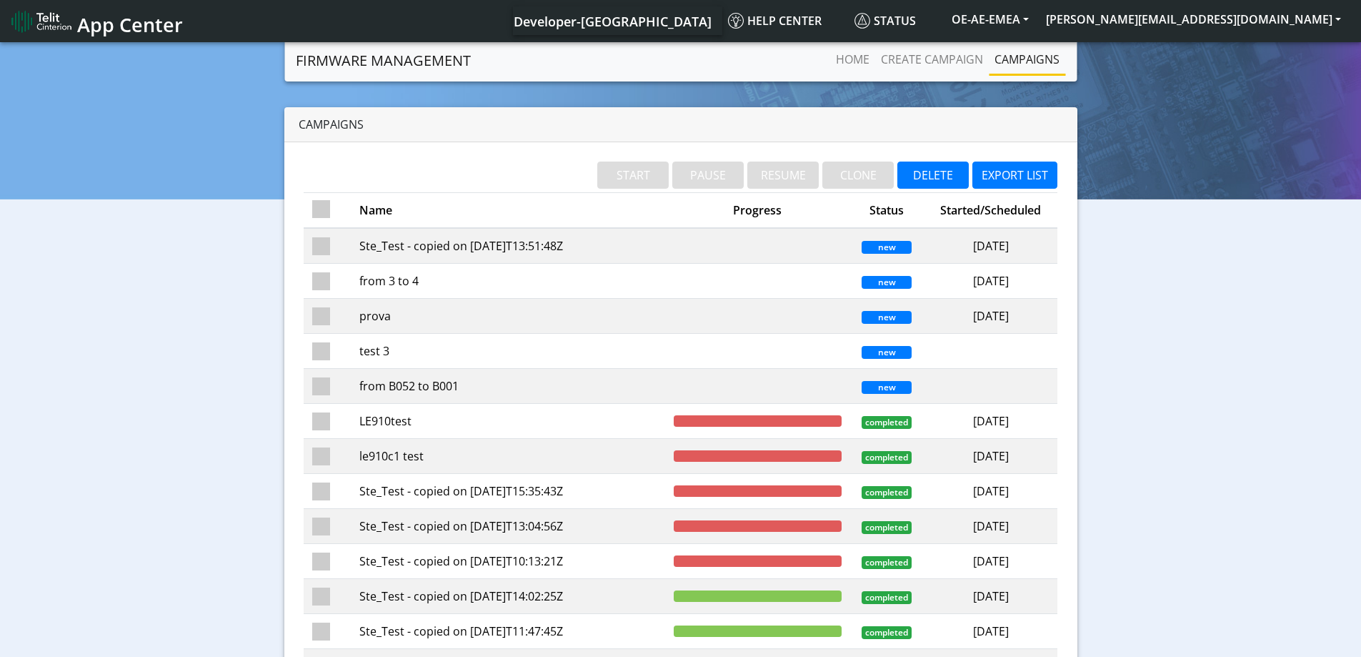
checkbox input "false"
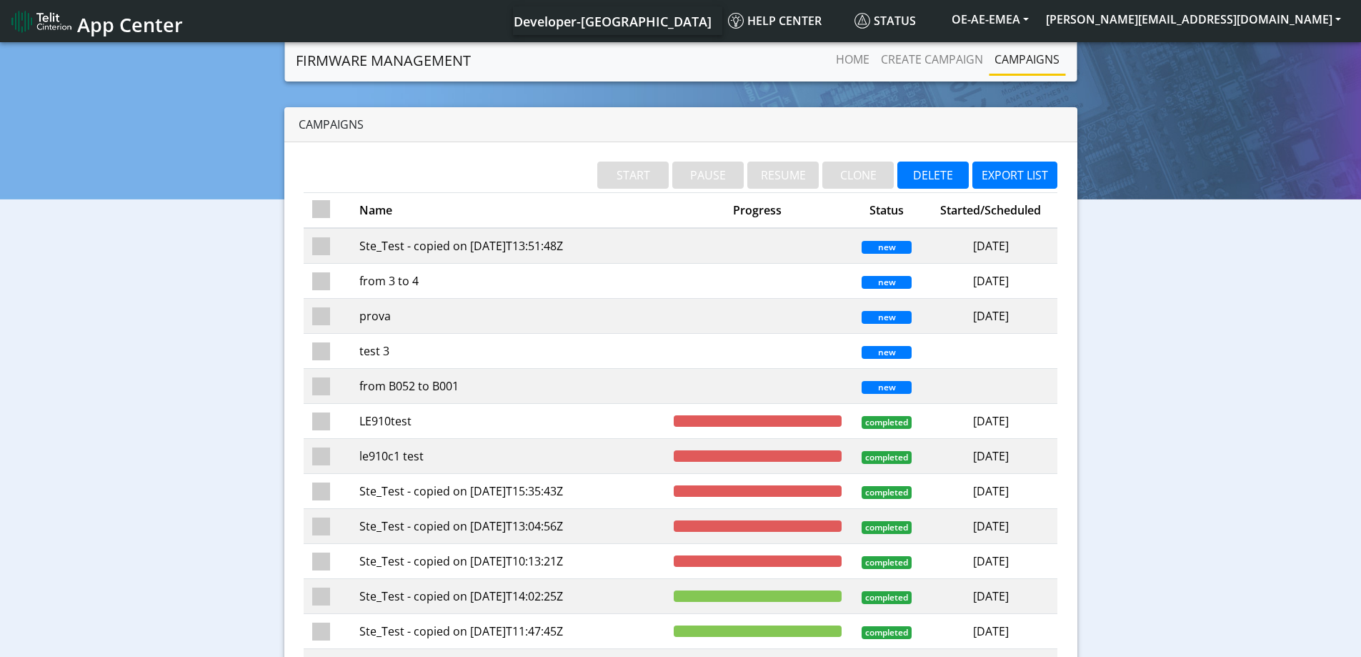
checkbox input "false"
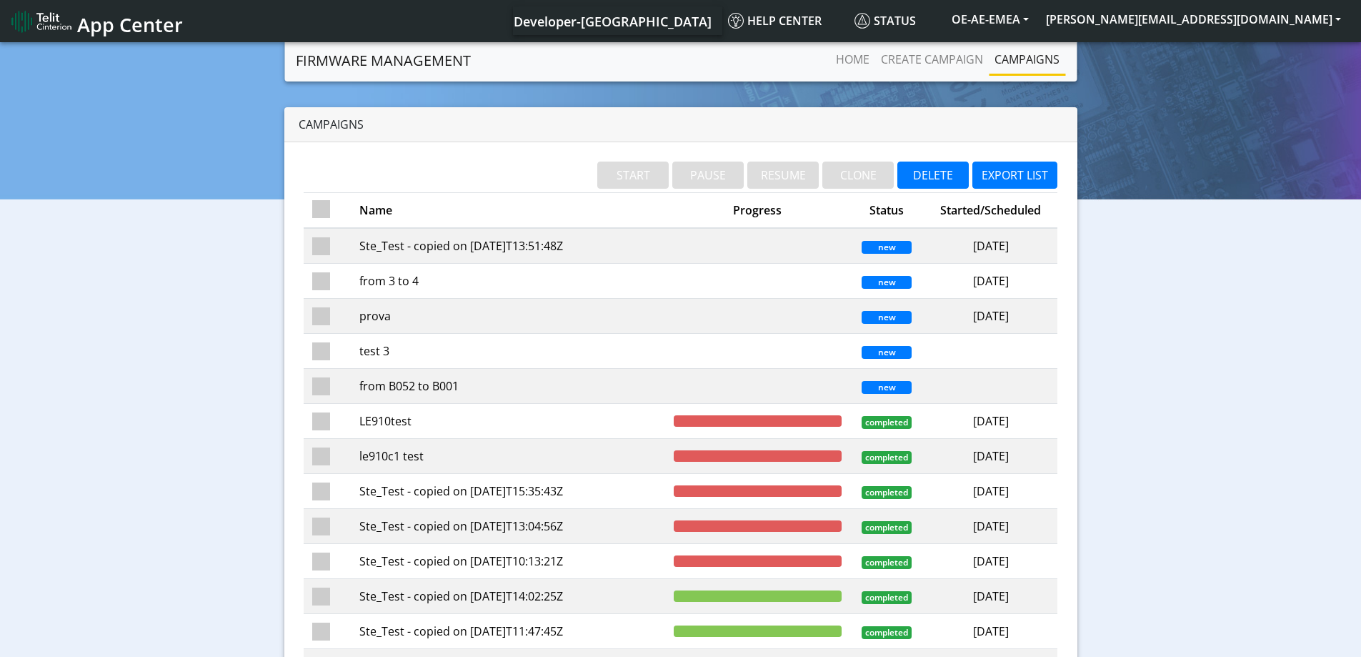
checkbox input "false"
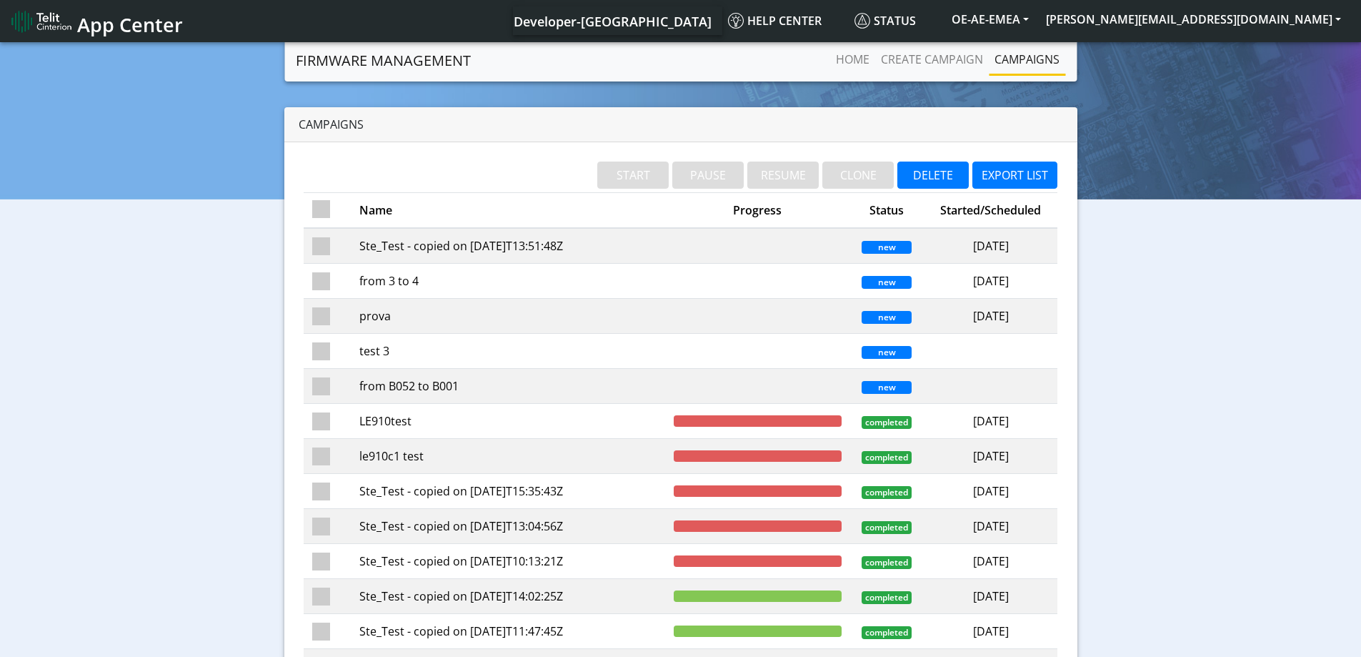
checkbox input "false"
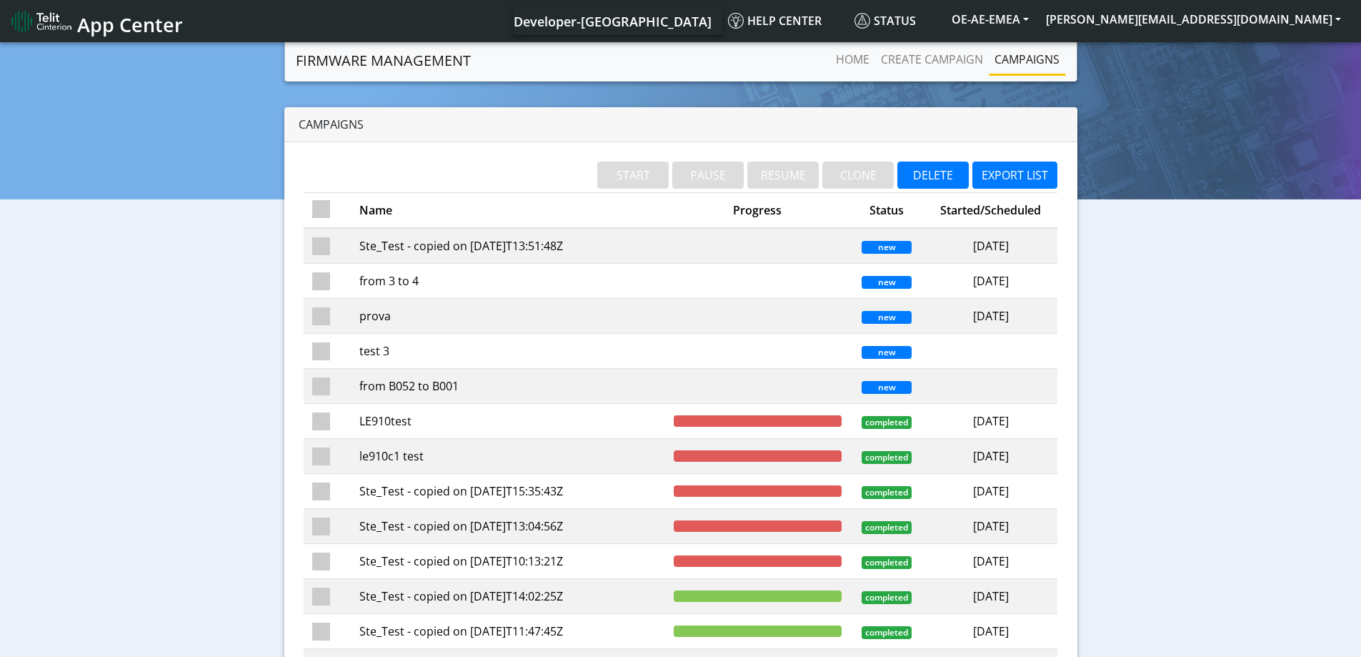
checkbox input "false"
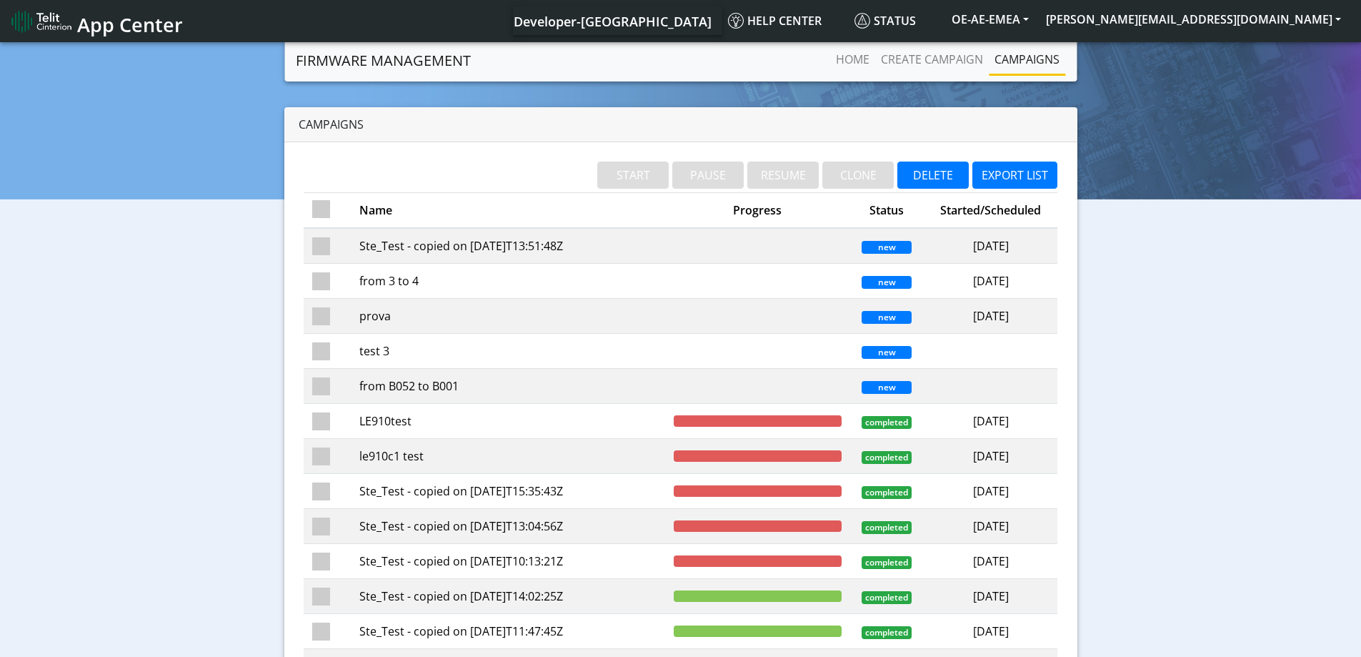
checkbox input "false"
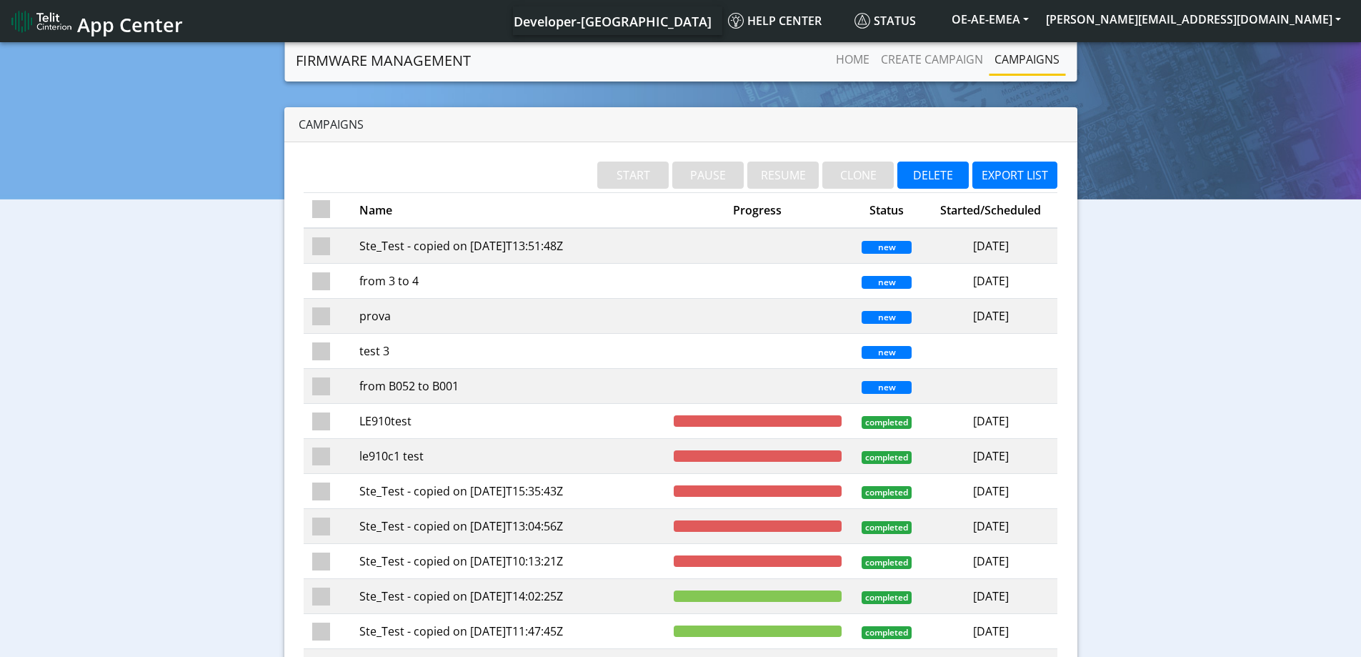
checkbox input "false"
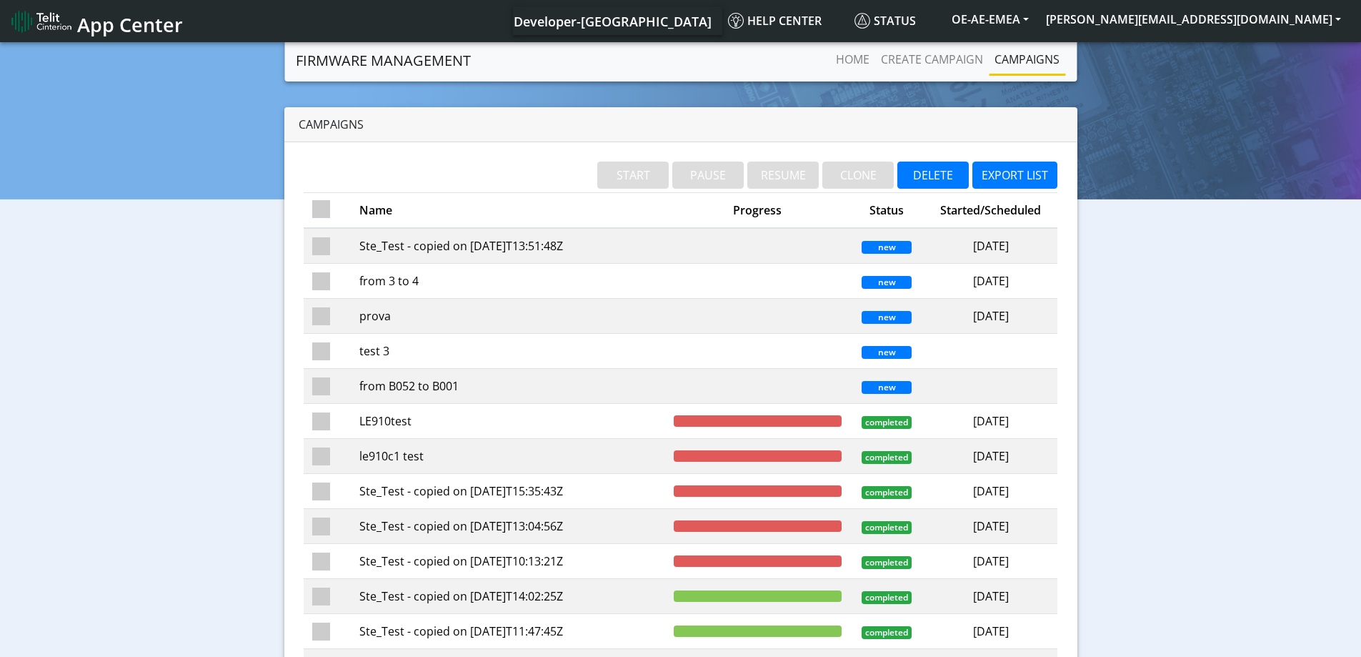
checkbox input "false"
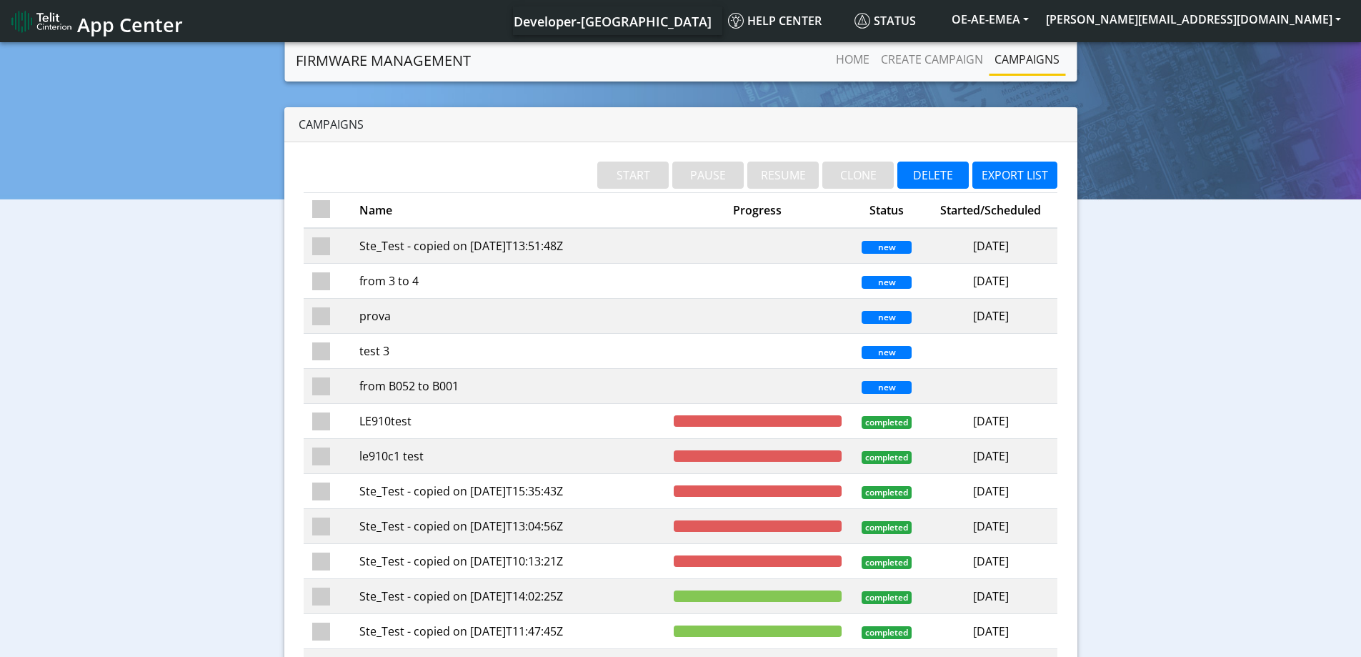
checkbox input "false"
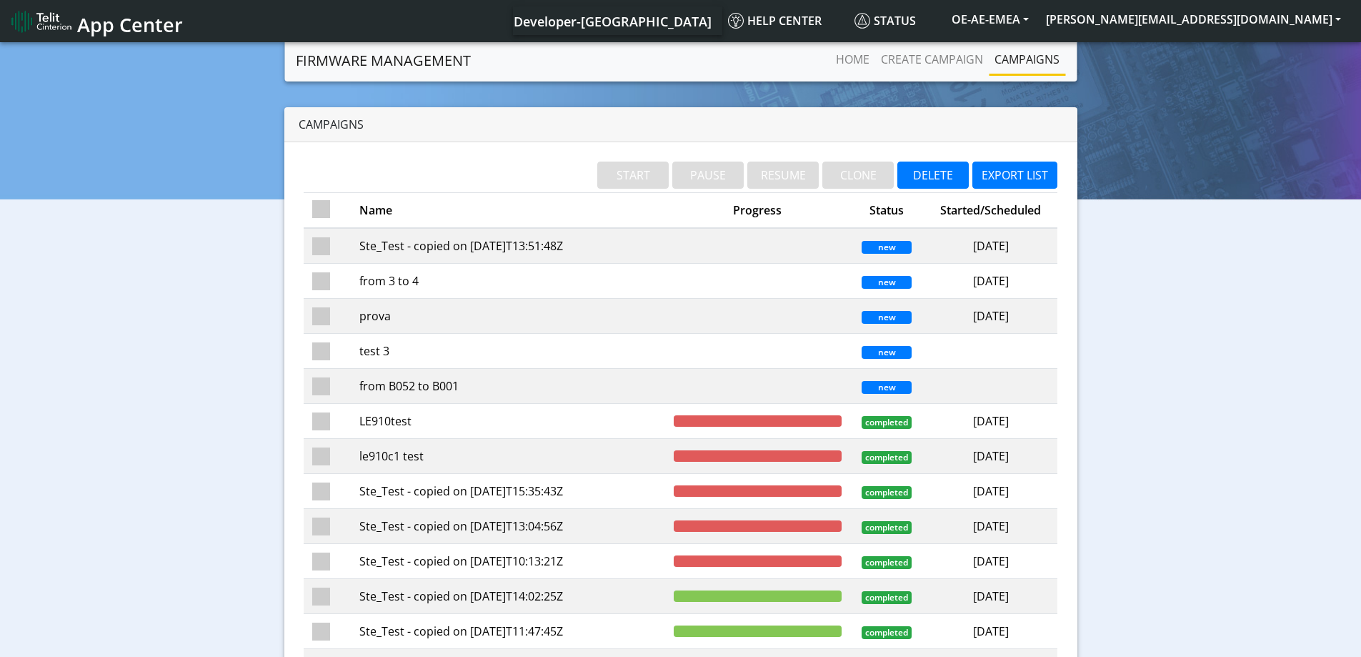
checkbox input "false"
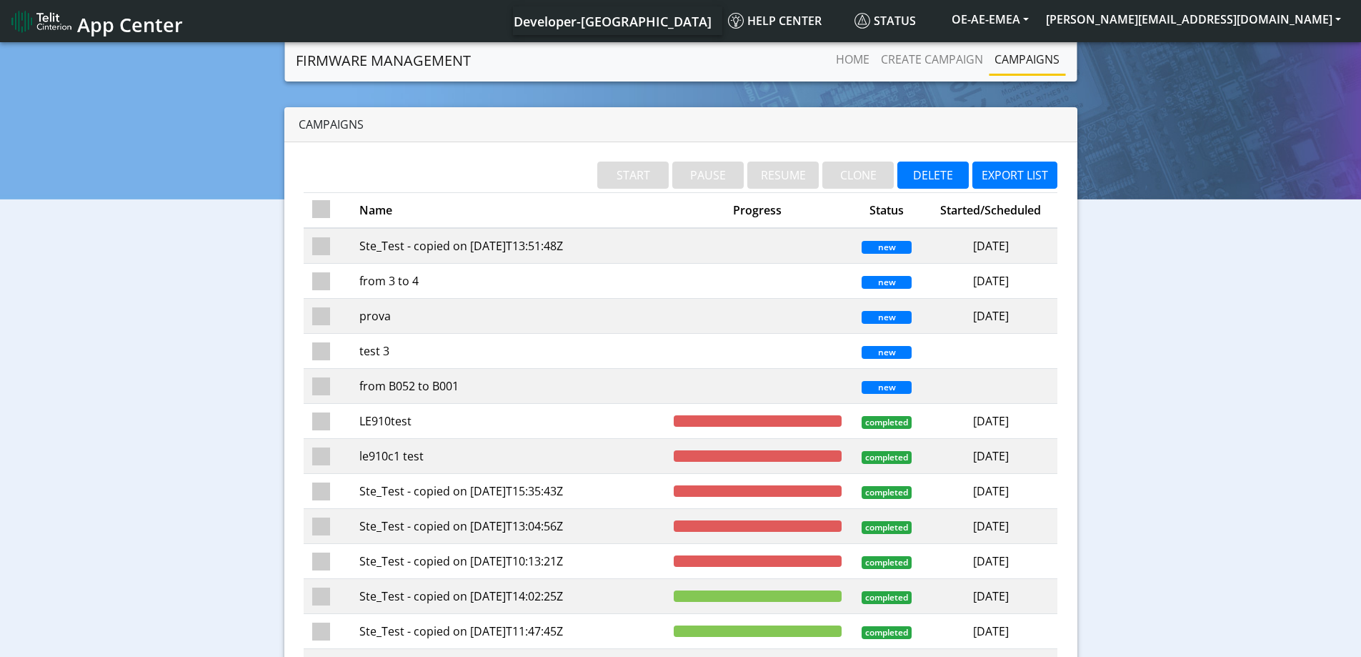
checkbox input "false"
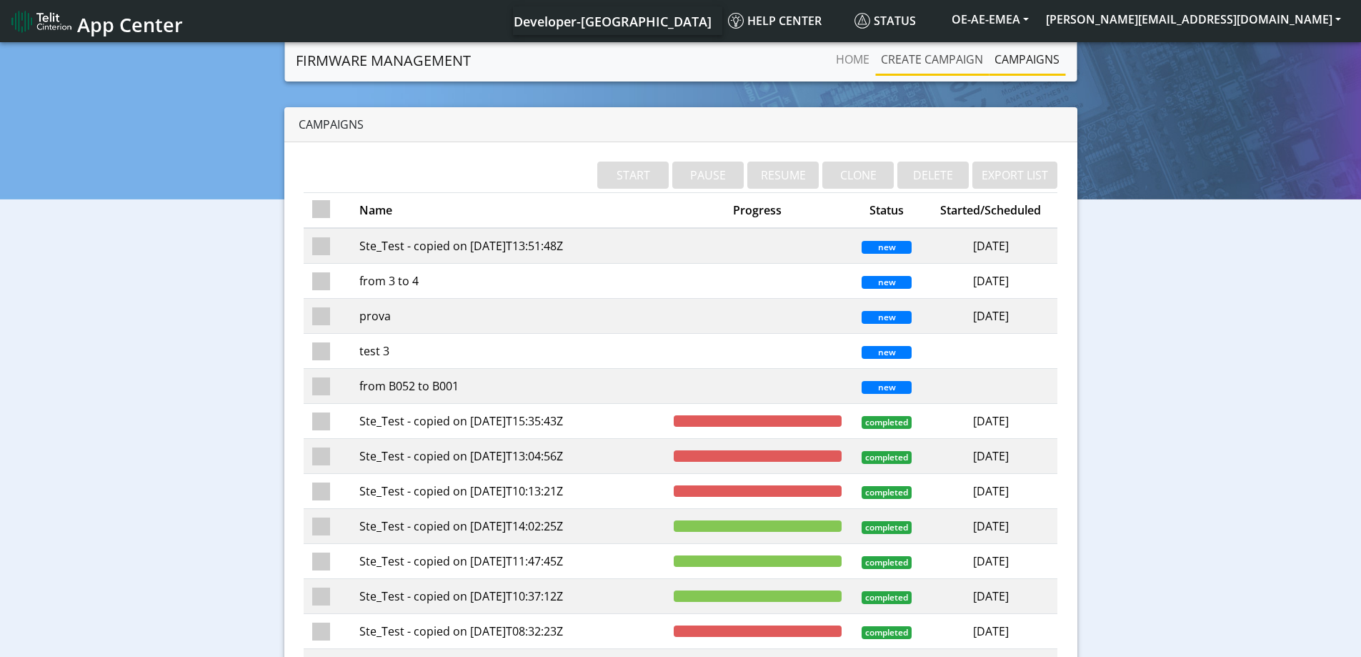
click at [939, 66] on link "Create campaign" at bounding box center [932, 59] width 114 height 29
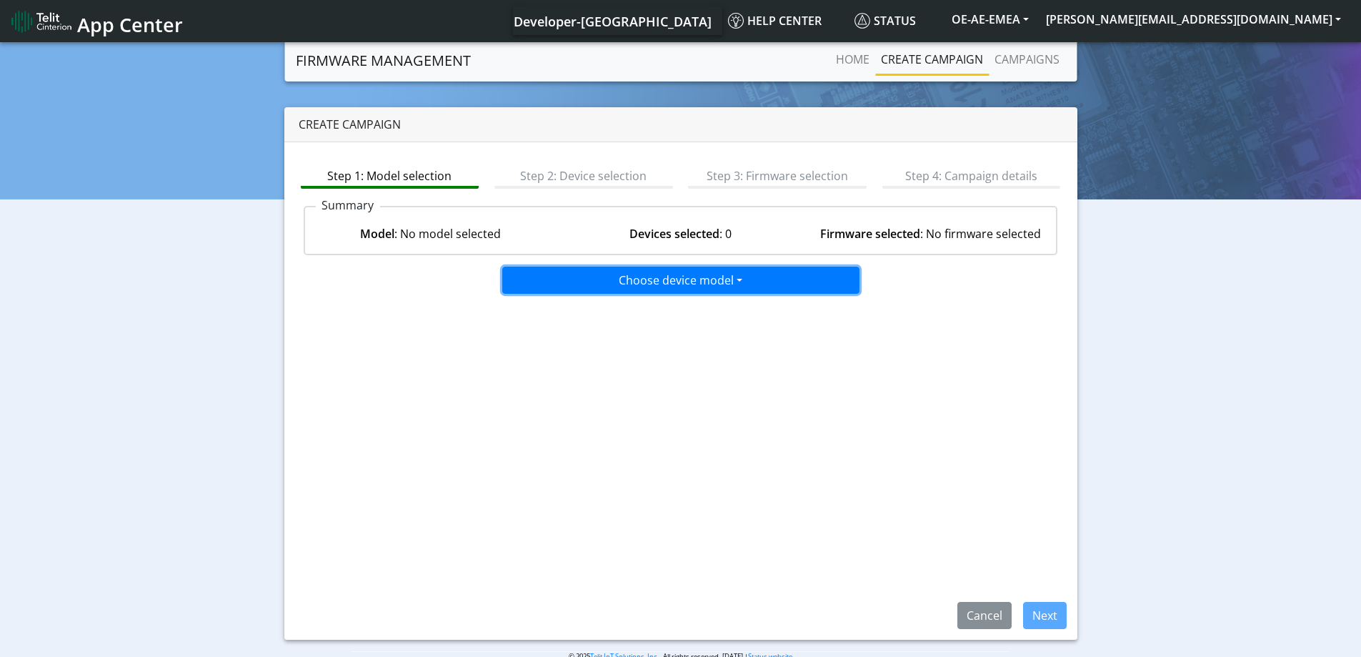
click at [653, 290] on button "Choose device model" at bounding box center [680, 280] width 357 height 27
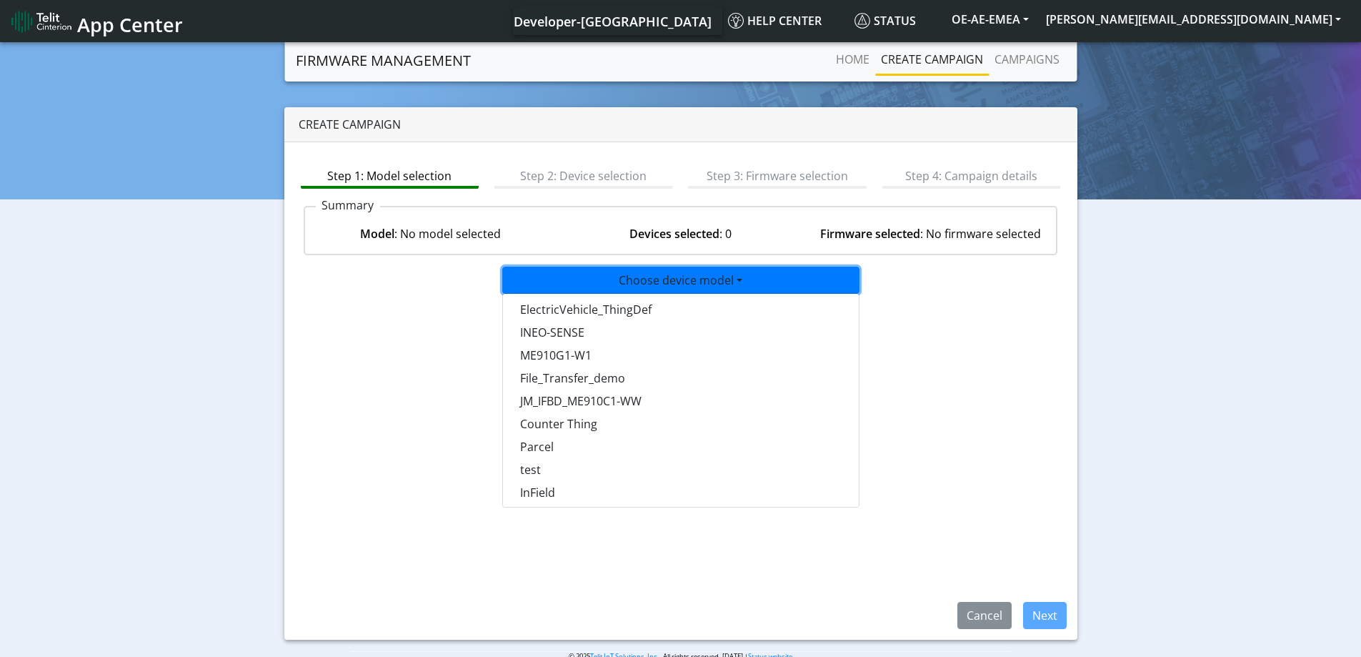
scroll to position [929, 0]
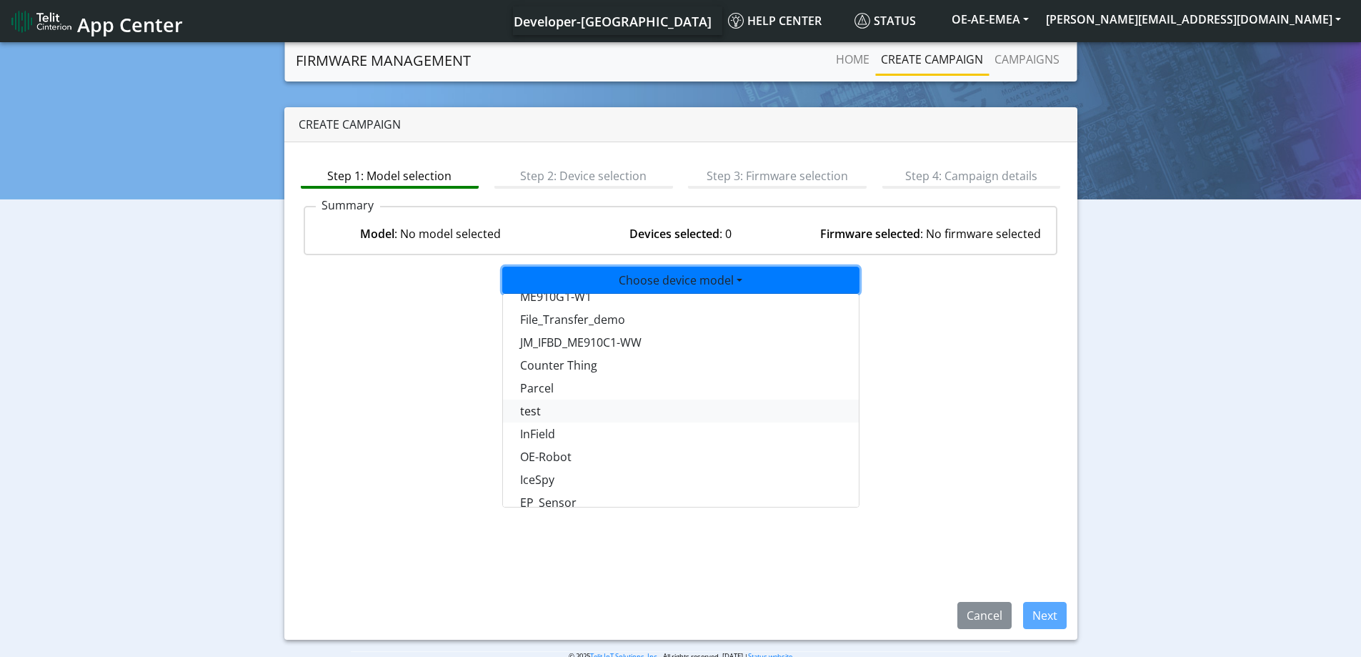
click at [540, 411] on button "test" at bounding box center [681, 410] width 357 height 23
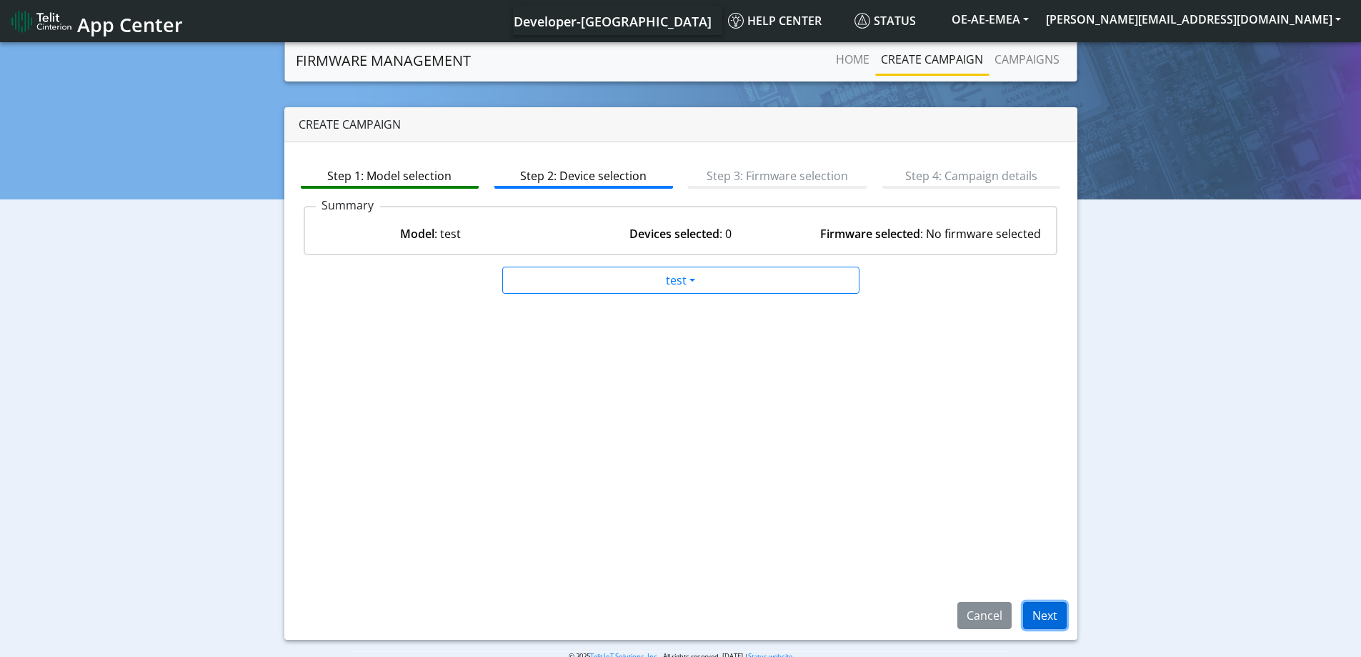
click at [1048, 616] on button "Next" at bounding box center [1045, 615] width 44 height 27
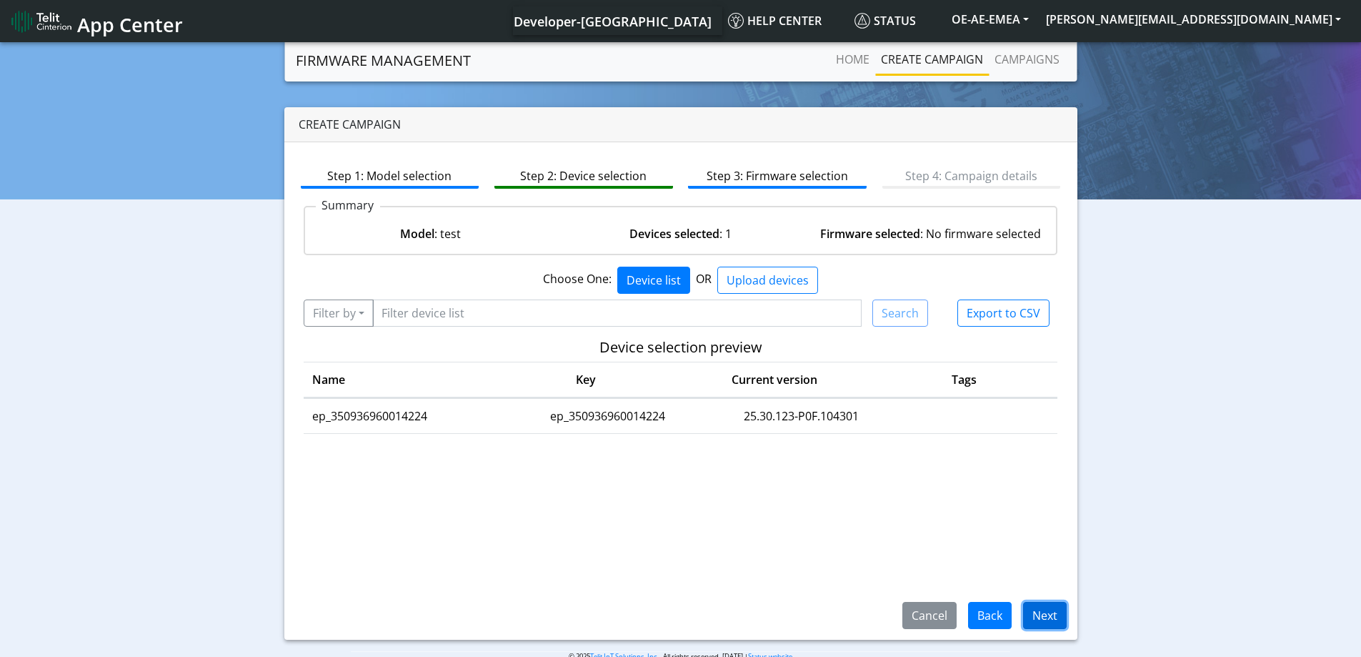
click at [1043, 612] on button "Next" at bounding box center [1045, 615] width 44 height 27
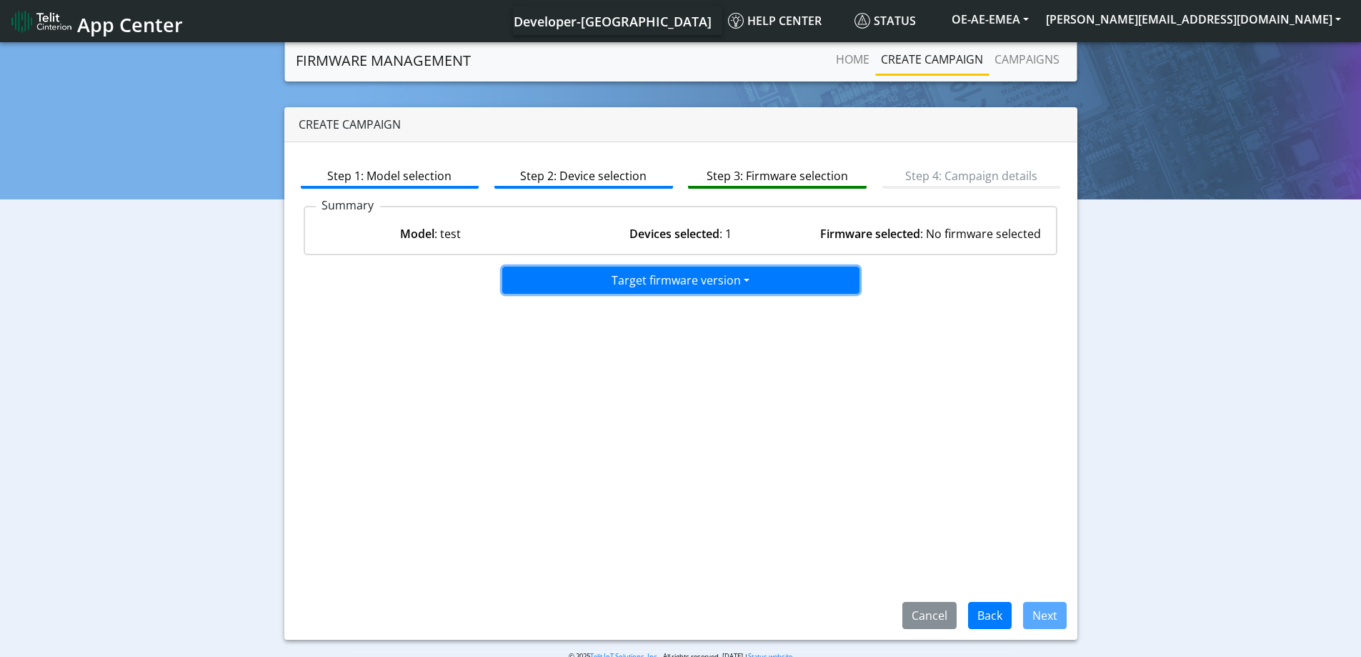
click at [698, 288] on button "Target firmware version" at bounding box center [680, 280] width 357 height 27
click at [540, 299] on div "25.30.123-P0F.104301" at bounding box center [680, 311] width 357 height 36
click at [540, 311] on button "25.30.123-P0F.104301" at bounding box center [681, 310] width 357 height 23
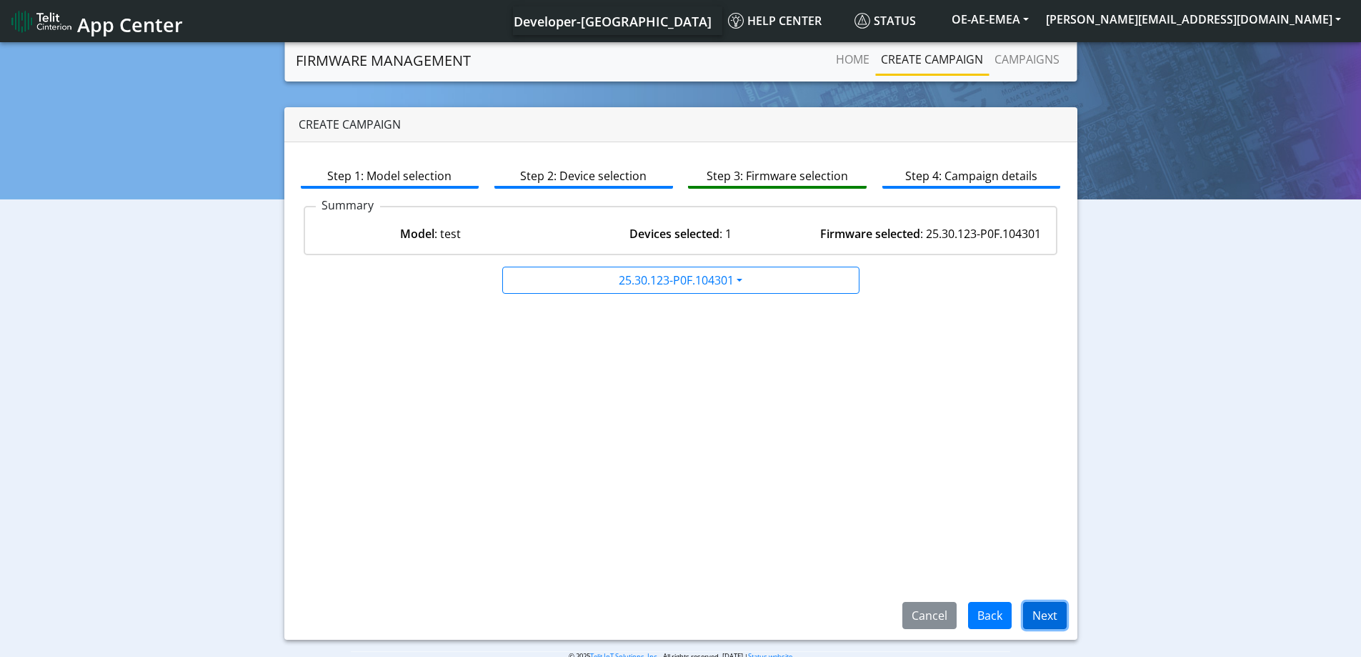
click at [1056, 620] on button "Next" at bounding box center [1045, 615] width 44 height 27
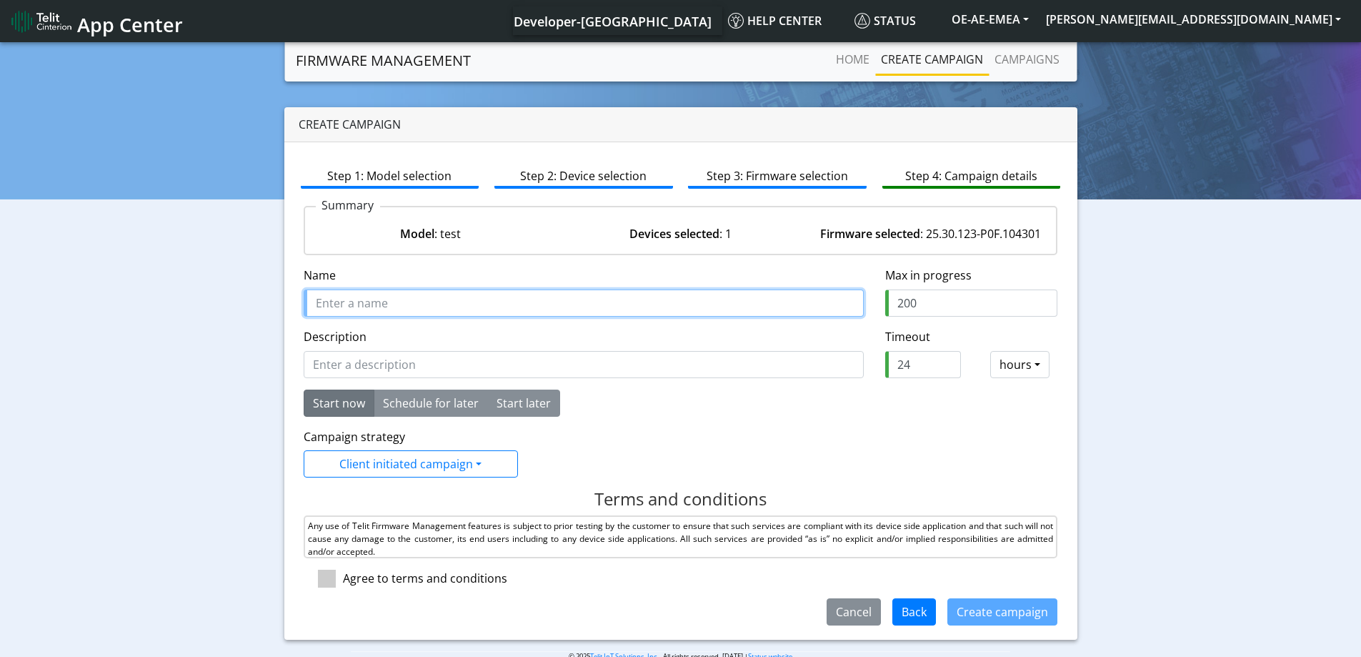
click at [434, 301] on input "Name" at bounding box center [584, 302] width 560 height 27
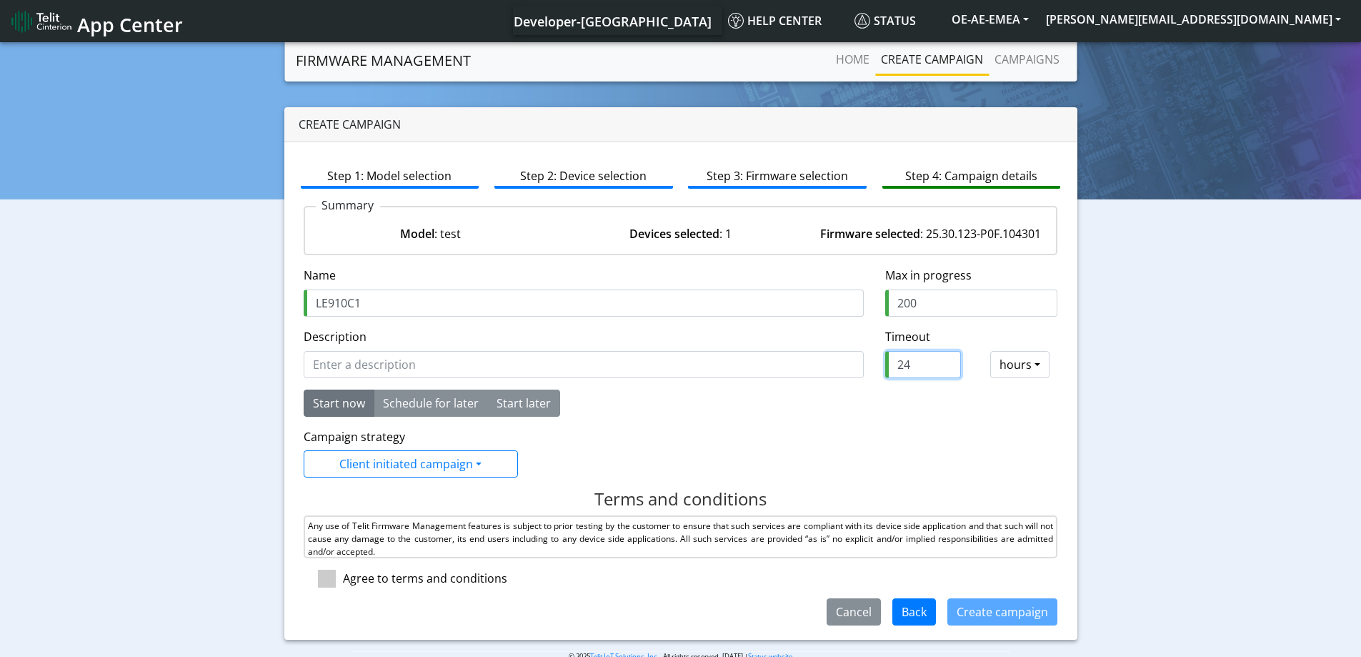
click at [911, 364] on input "24" at bounding box center [923, 364] width 76 height 27
drag, startPoint x: 910, startPoint y: 366, endPoint x: 881, endPoint y: 369, distance: 28.7
click at [885, 369] on input "24" at bounding box center [923, 364] width 76 height 27
click at [850, 417] on form "Name is required Name LE910C1 Max in progress 200 Description Timeout required …" at bounding box center [681, 446] width 755 height 359
click at [329, 584] on span at bounding box center [327, 579] width 18 height 18
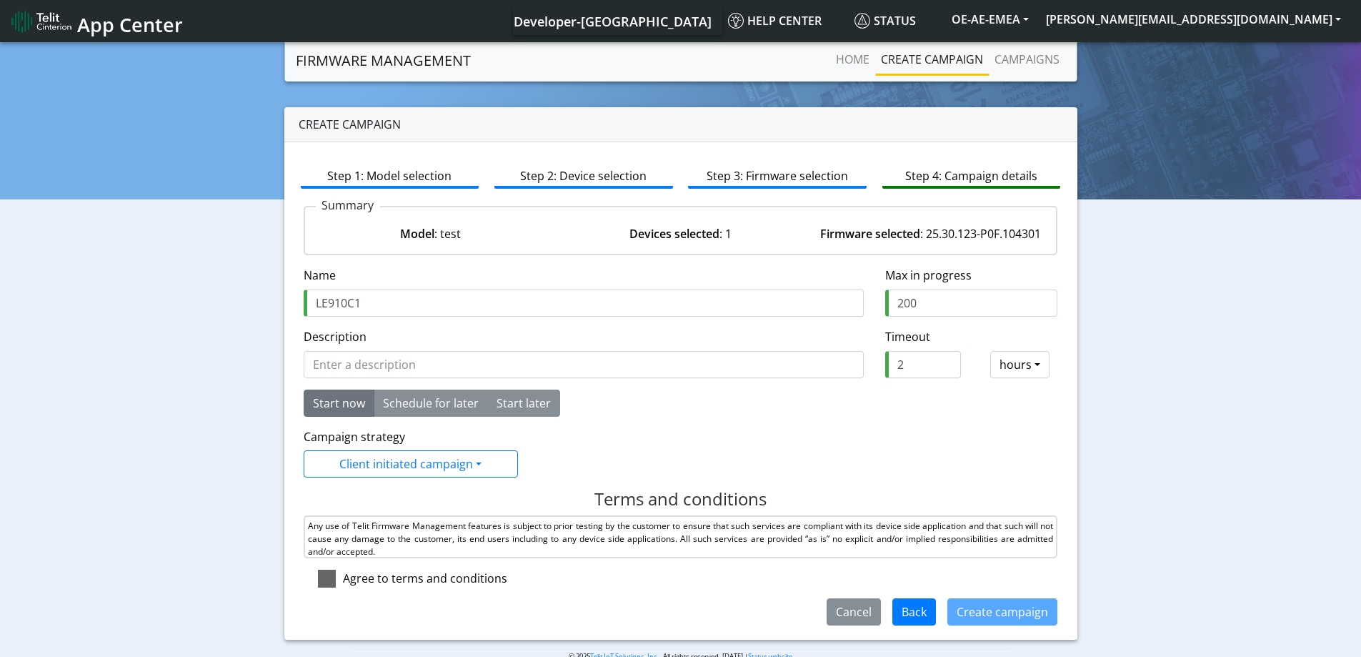
click at [343, 579] on input "checkbox" at bounding box center [347, 574] width 9 height 9
click at [984, 618] on button "Create campaign" at bounding box center [1003, 611] width 110 height 27
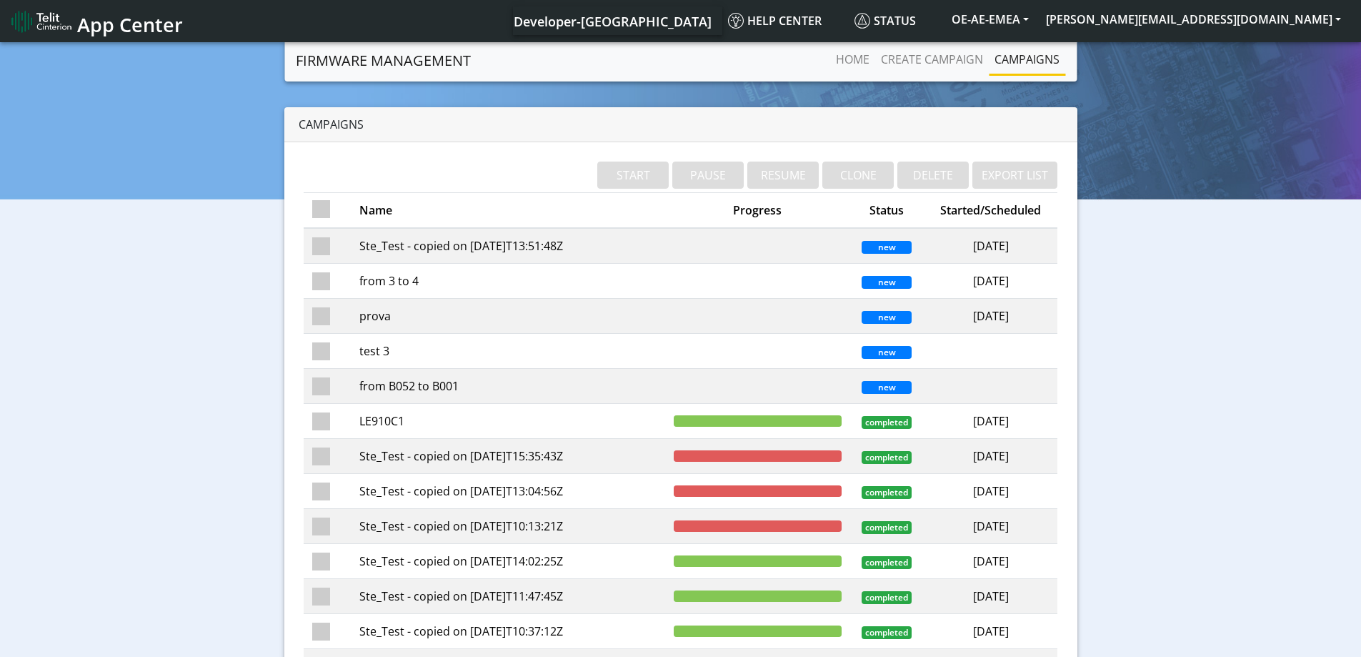
click at [426, 422] on td "LE910C1" at bounding box center [508, 421] width 314 height 35
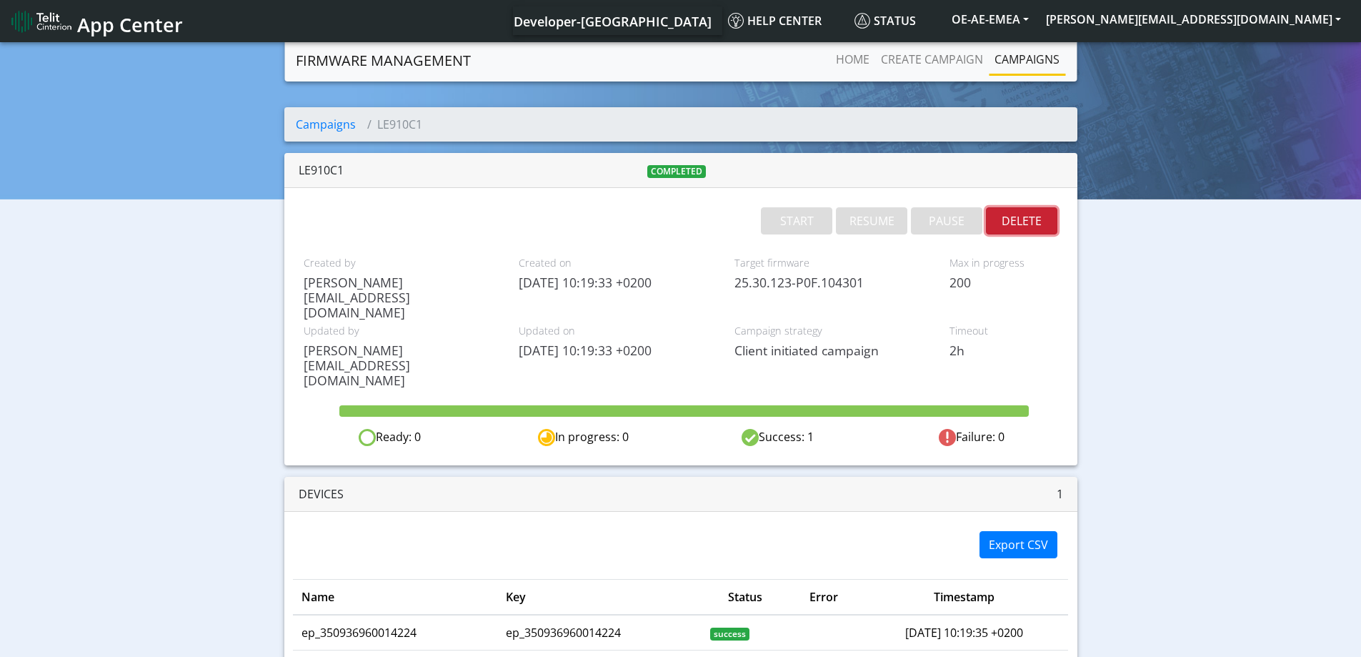
click at [1033, 216] on button "DELETE" at bounding box center [1021, 220] width 71 height 27
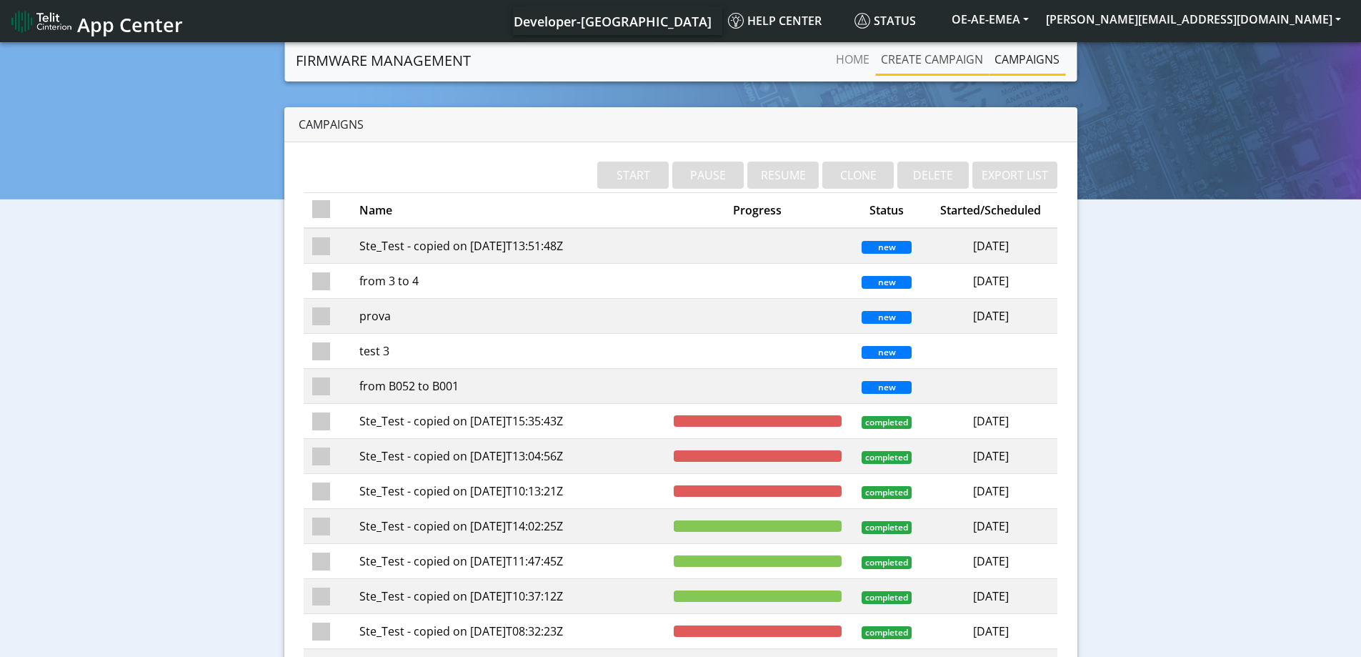
click at [938, 61] on link "Create campaign" at bounding box center [932, 59] width 114 height 29
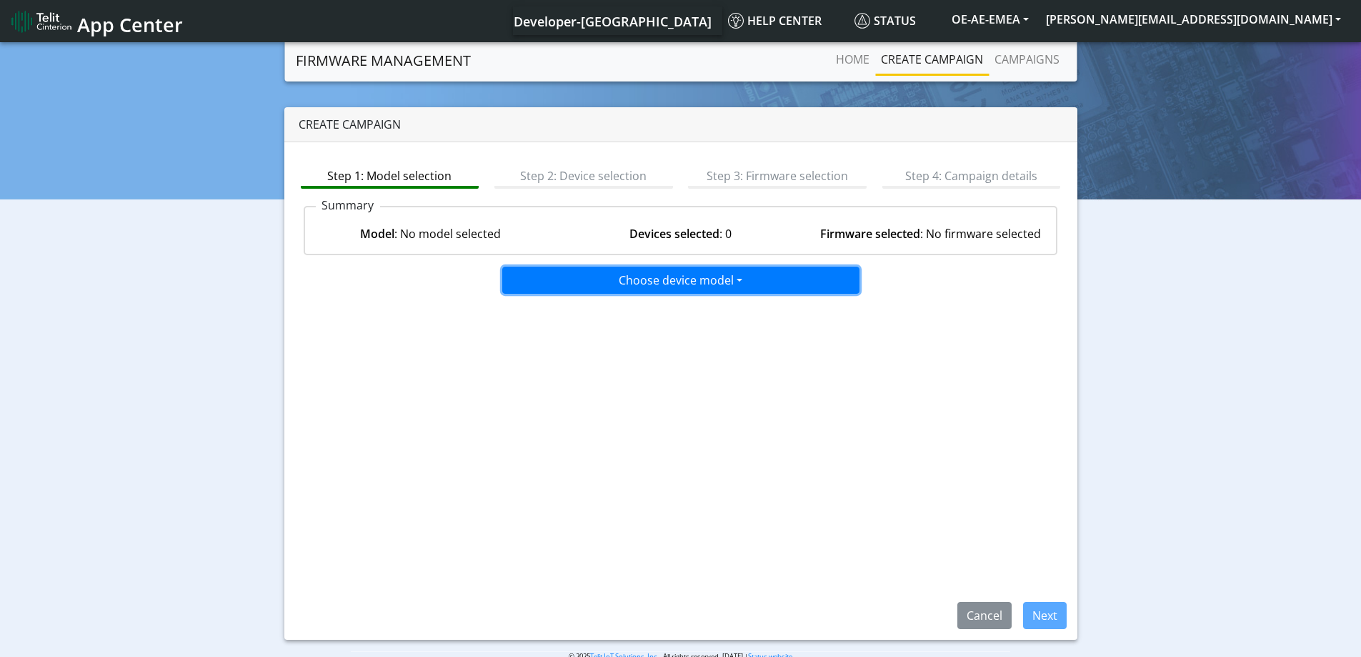
click at [689, 289] on button "Choose device model" at bounding box center [680, 280] width 357 height 27
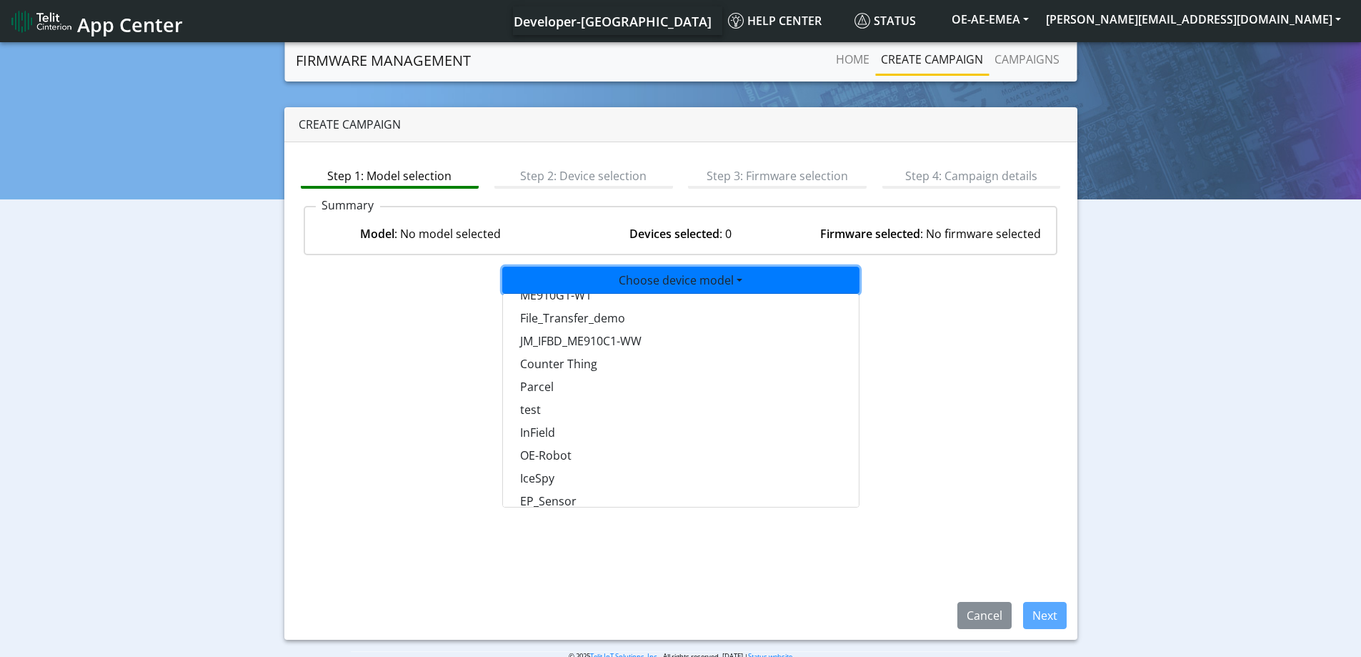
scroll to position [1000, 0]
click at [532, 344] on button "test" at bounding box center [681, 339] width 357 height 23
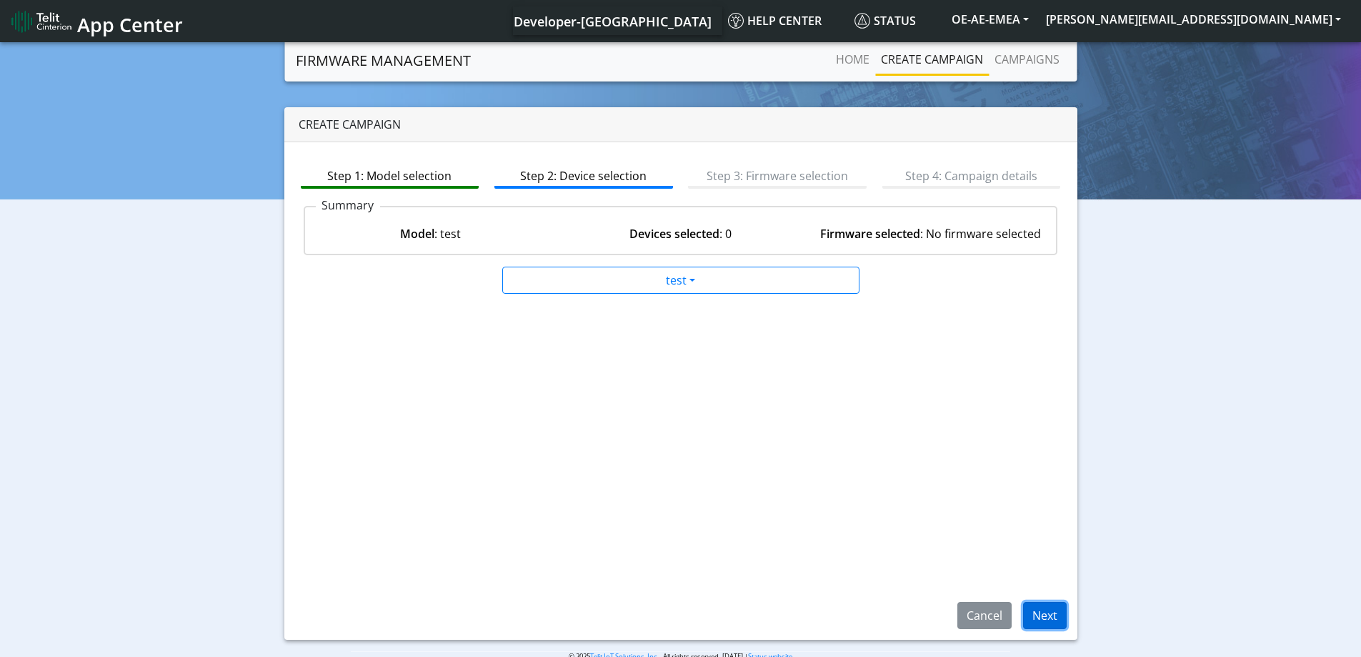
click at [1040, 615] on button "Next" at bounding box center [1045, 615] width 44 height 27
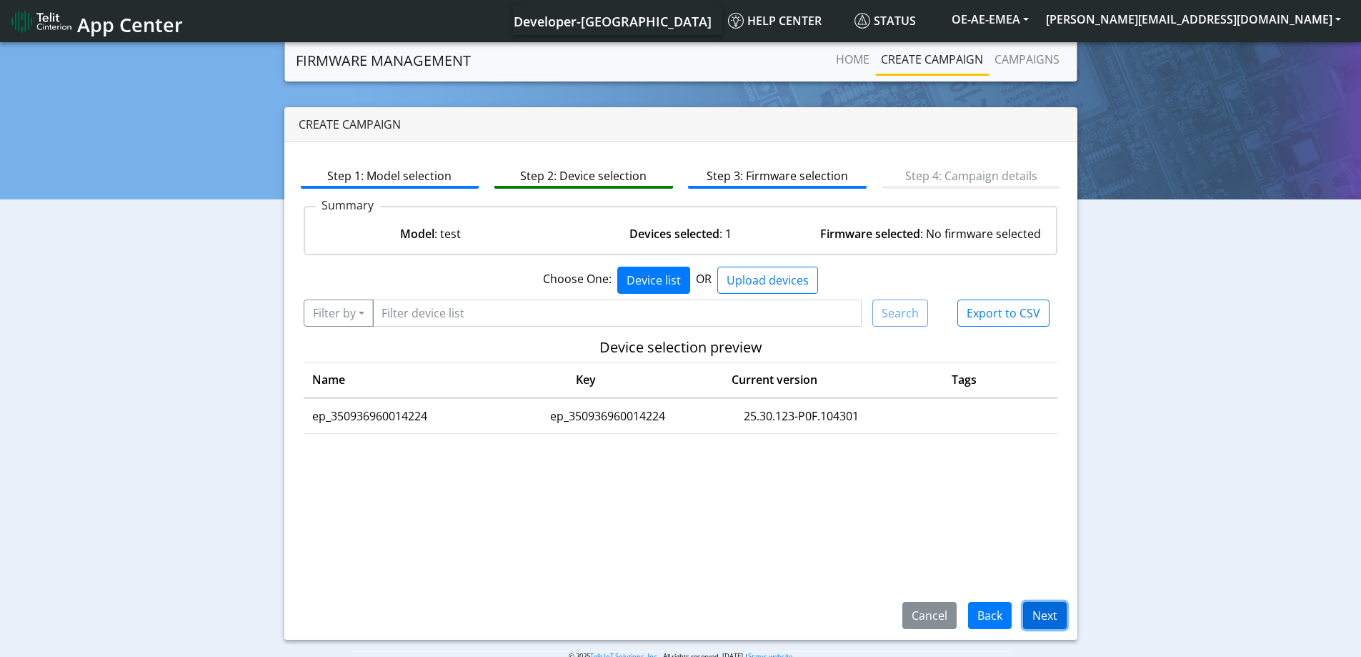
click at [1050, 614] on button "Next" at bounding box center [1045, 615] width 44 height 27
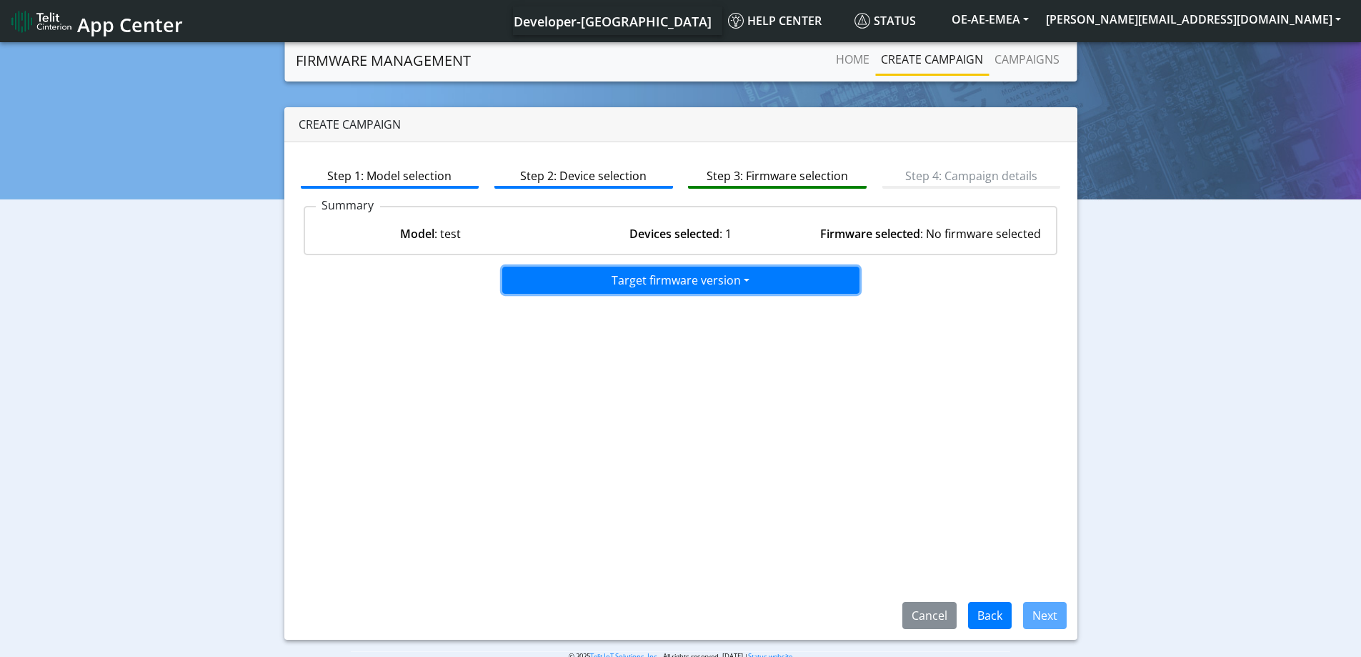
click at [703, 289] on button "Target firmware version" at bounding box center [680, 280] width 357 height 27
click at [582, 313] on button "25.30.123-P0F.104301" at bounding box center [681, 310] width 357 height 23
click at [732, 281] on button "25.30.123-P0F.104301" at bounding box center [680, 280] width 357 height 27
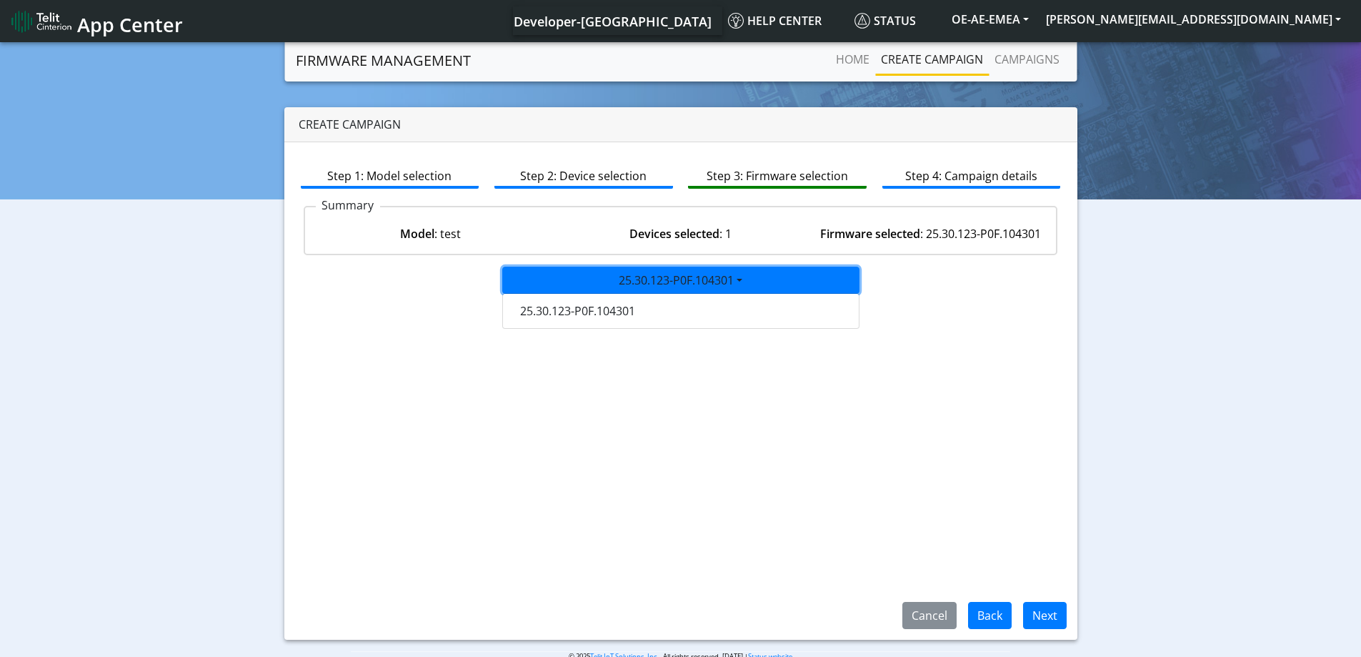
click at [918, 289] on div "25.30.123-P0F.104301 25.30.123-P0F.104301" at bounding box center [681, 280] width 776 height 27
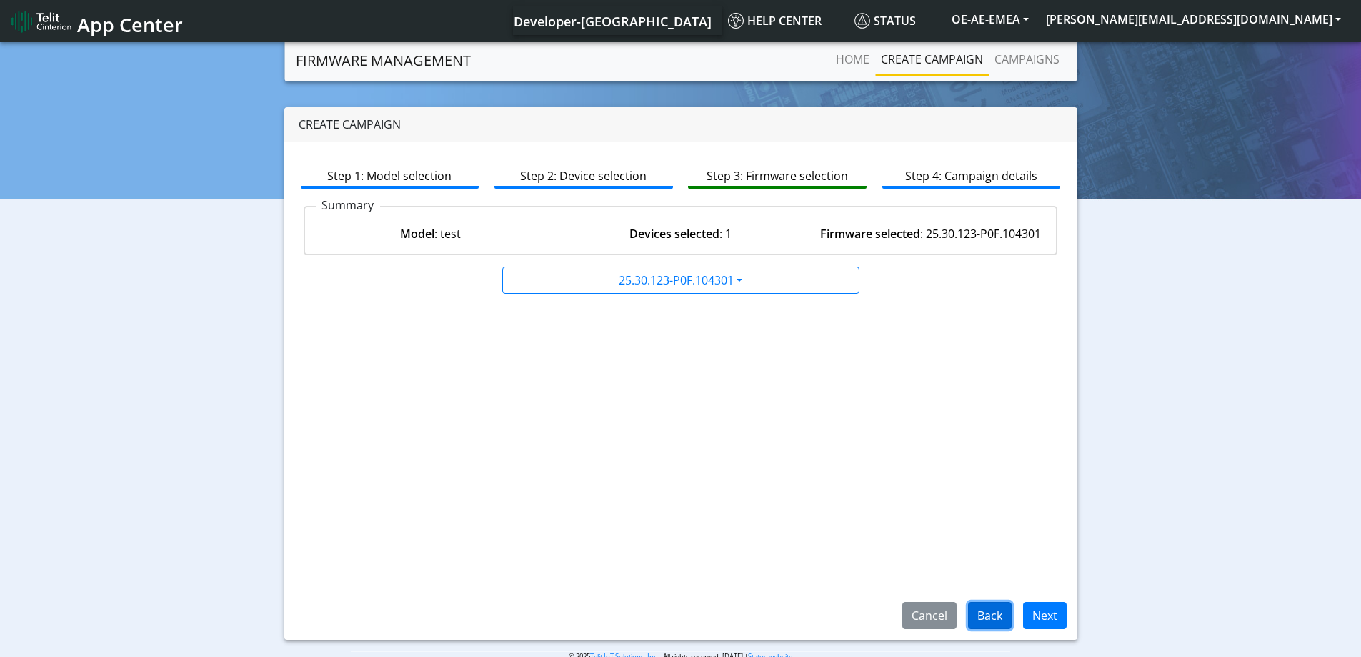
click at [1001, 615] on button "Back" at bounding box center [990, 615] width 44 height 27
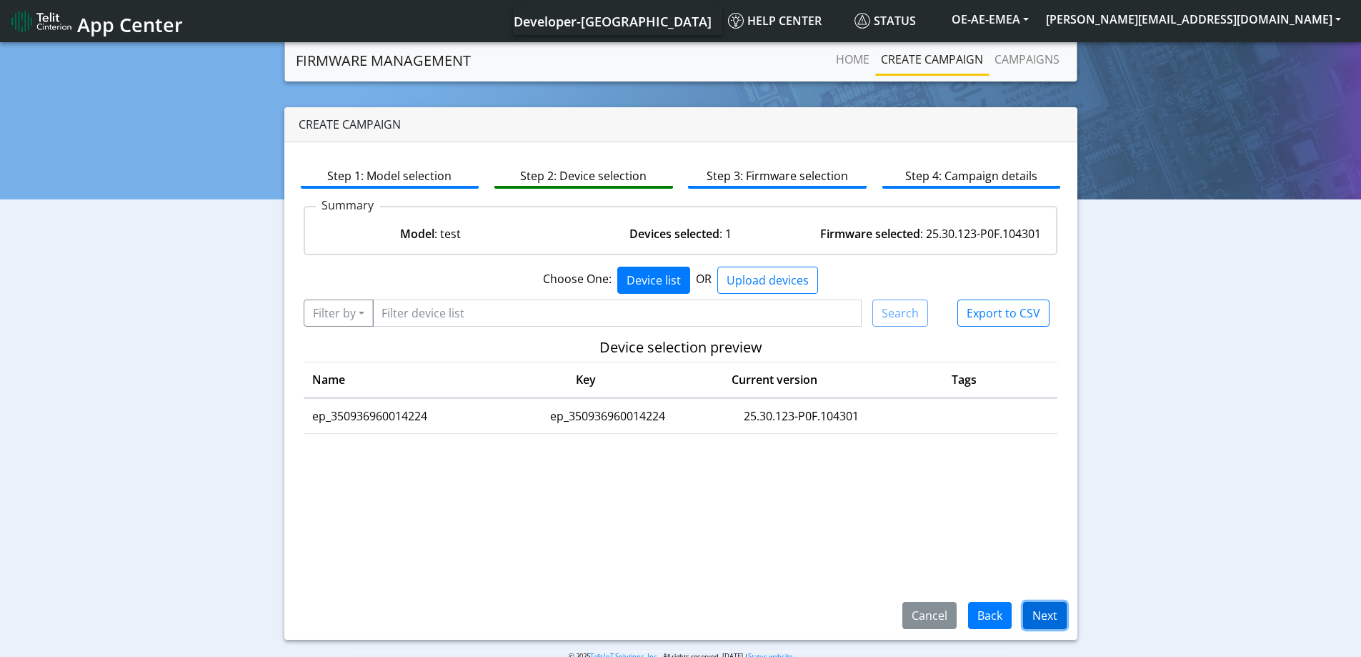
click at [1058, 611] on button "Next" at bounding box center [1045, 615] width 44 height 27
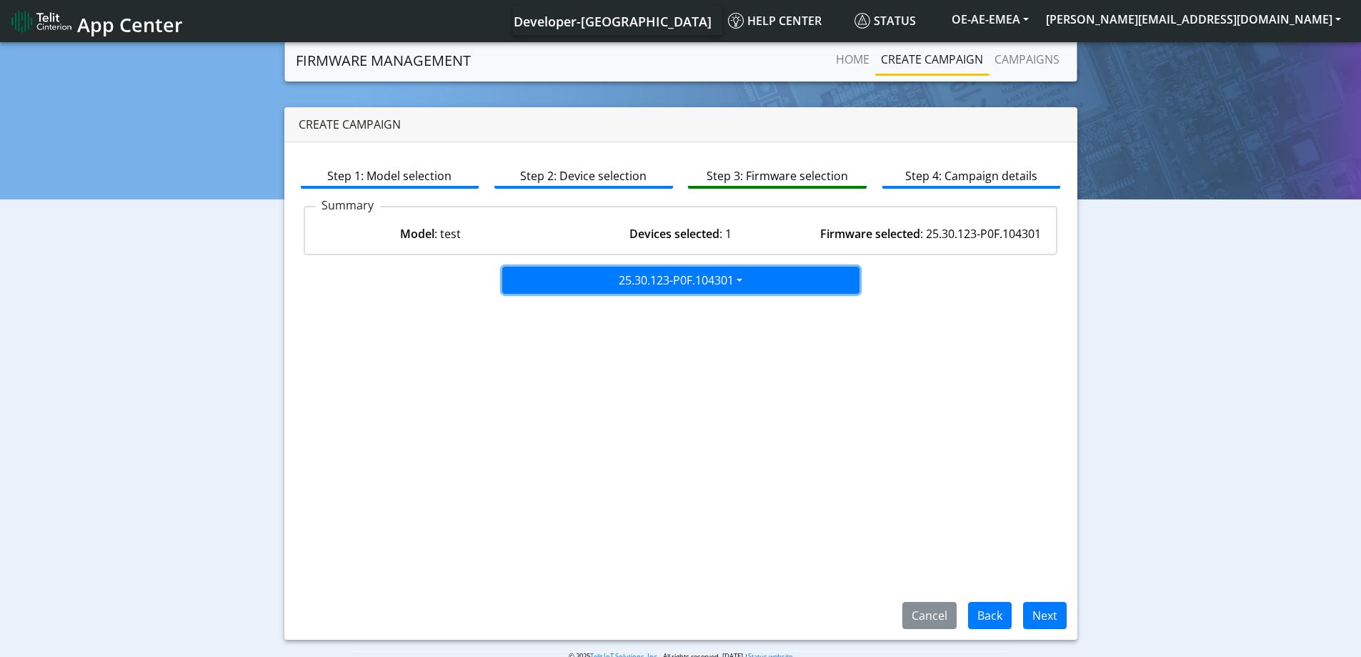
click at [811, 284] on button "25.30.123-P0F.104301" at bounding box center [680, 280] width 357 height 27
click at [695, 300] on button "25.30.428-P0F.425701" at bounding box center [681, 310] width 357 height 23
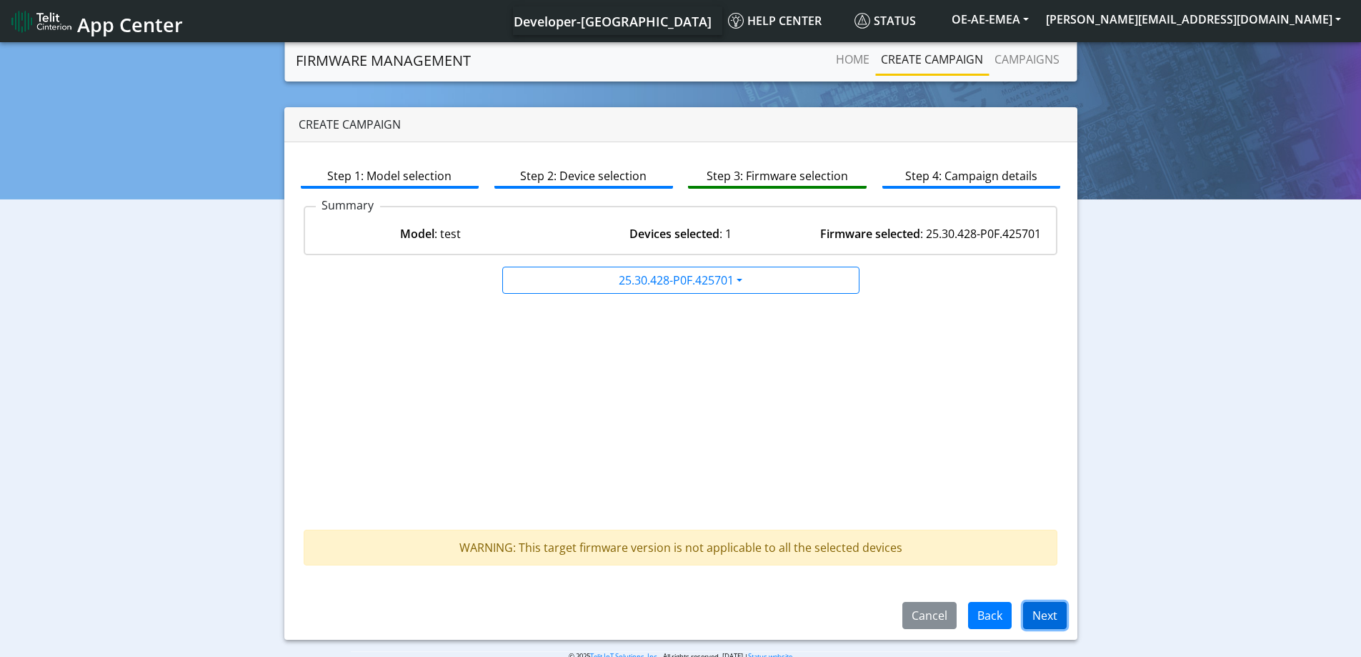
click at [1040, 618] on button "Next" at bounding box center [1045, 615] width 44 height 27
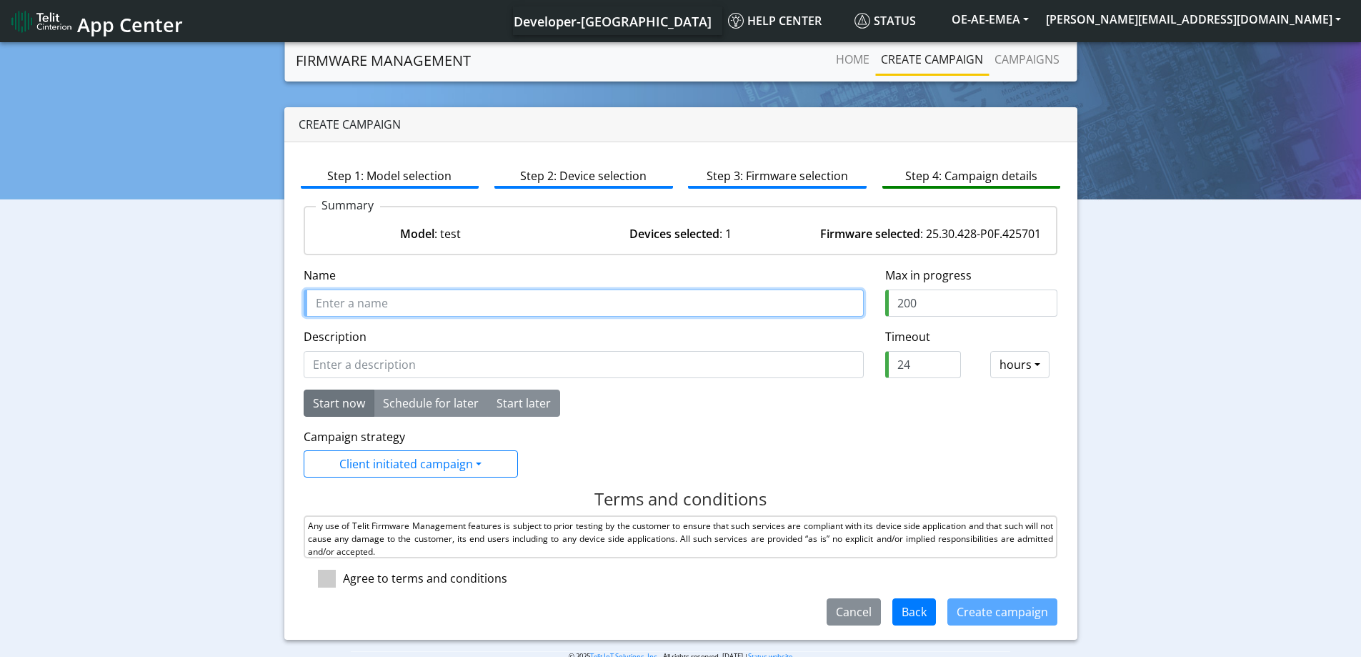
click at [350, 300] on input "Name" at bounding box center [584, 302] width 560 height 27
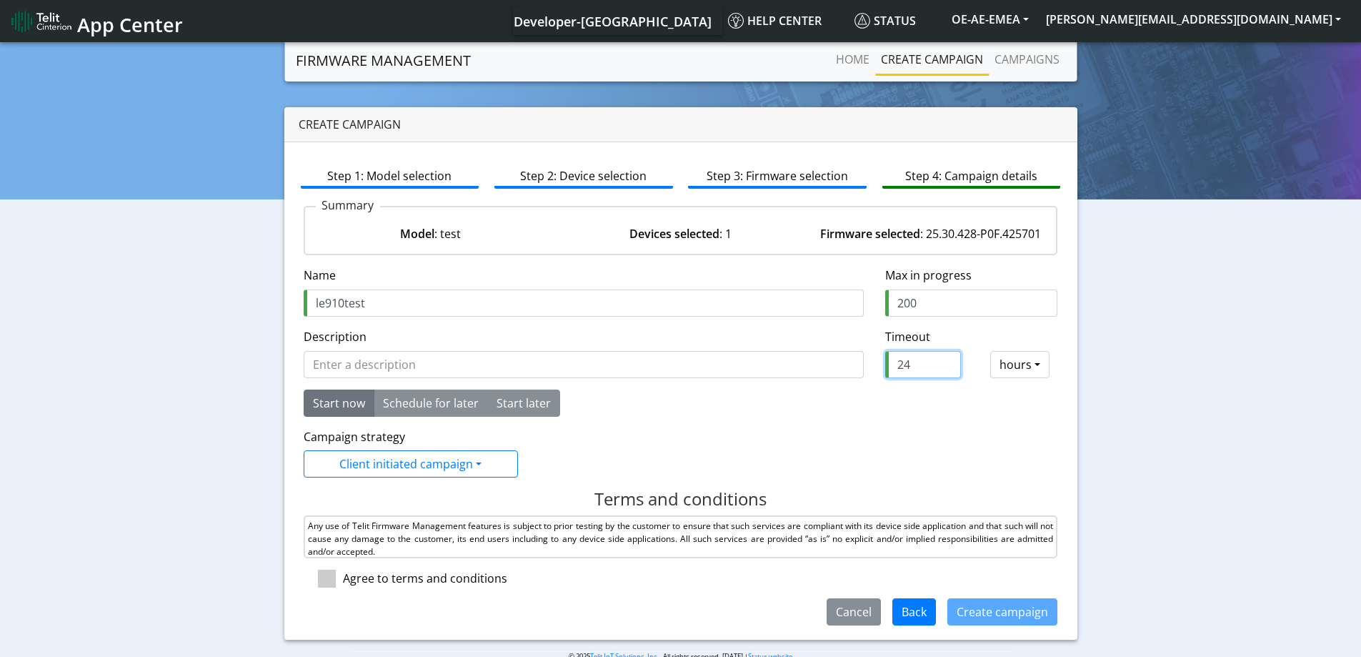
click at [926, 367] on input "24" at bounding box center [923, 364] width 76 height 27
drag, startPoint x: 923, startPoint y: 367, endPoint x: 878, endPoint y: 364, distance: 44.4
click at [885, 364] on input "24" at bounding box center [923, 364] width 76 height 27
click at [324, 582] on span at bounding box center [327, 579] width 18 height 18
click at [343, 579] on input "checkbox" at bounding box center [347, 574] width 9 height 9
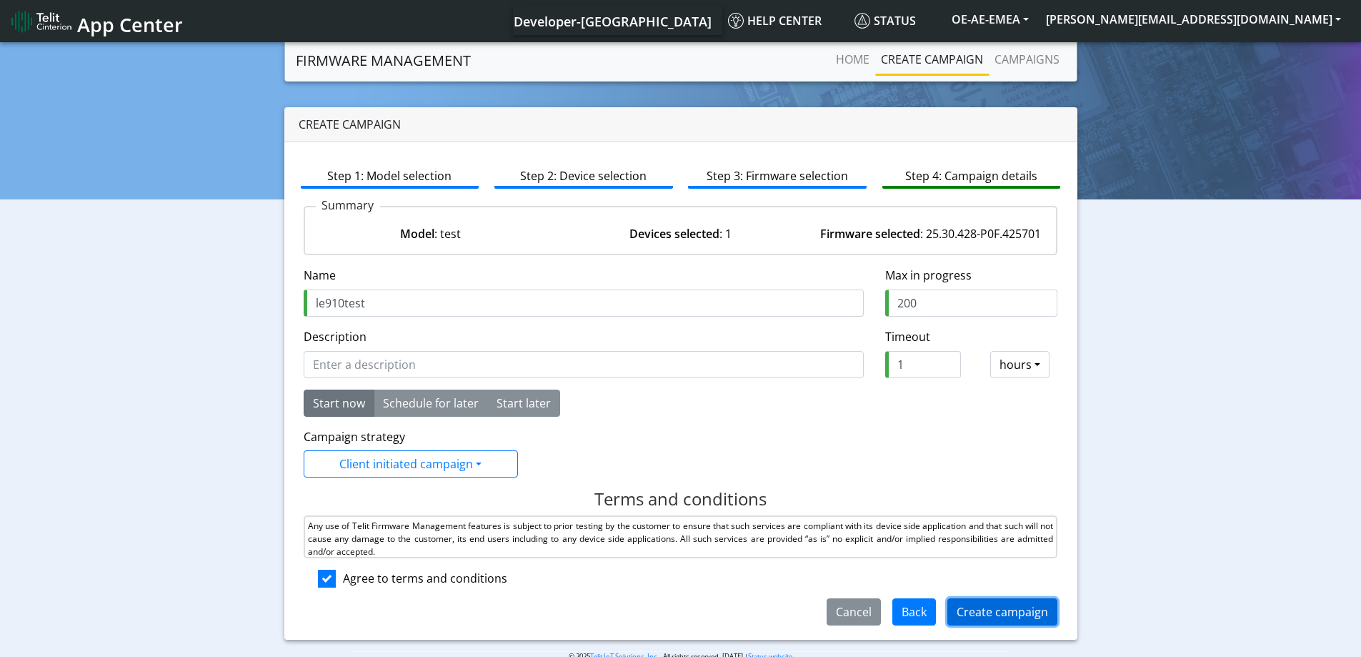
click at [949, 619] on button "Create campaign" at bounding box center [1003, 611] width 110 height 27
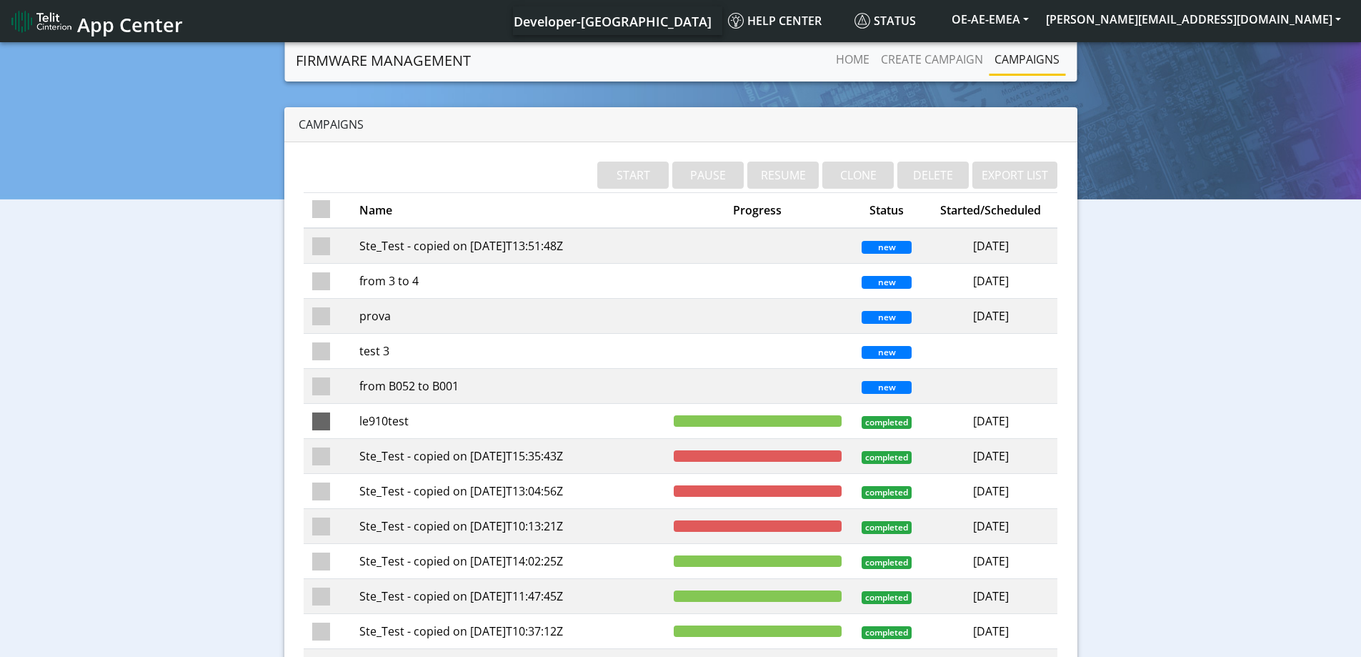
click at [327, 423] on span at bounding box center [321, 421] width 18 height 18
click at [337, 422] on input "checkbox" at bounding box center [341, 416] width 9 height 9
checkbox input "true"
click at [930, 169] on button "DELETE" at bounding box center [933, 175] width 71 height 27
checkbox input "false"
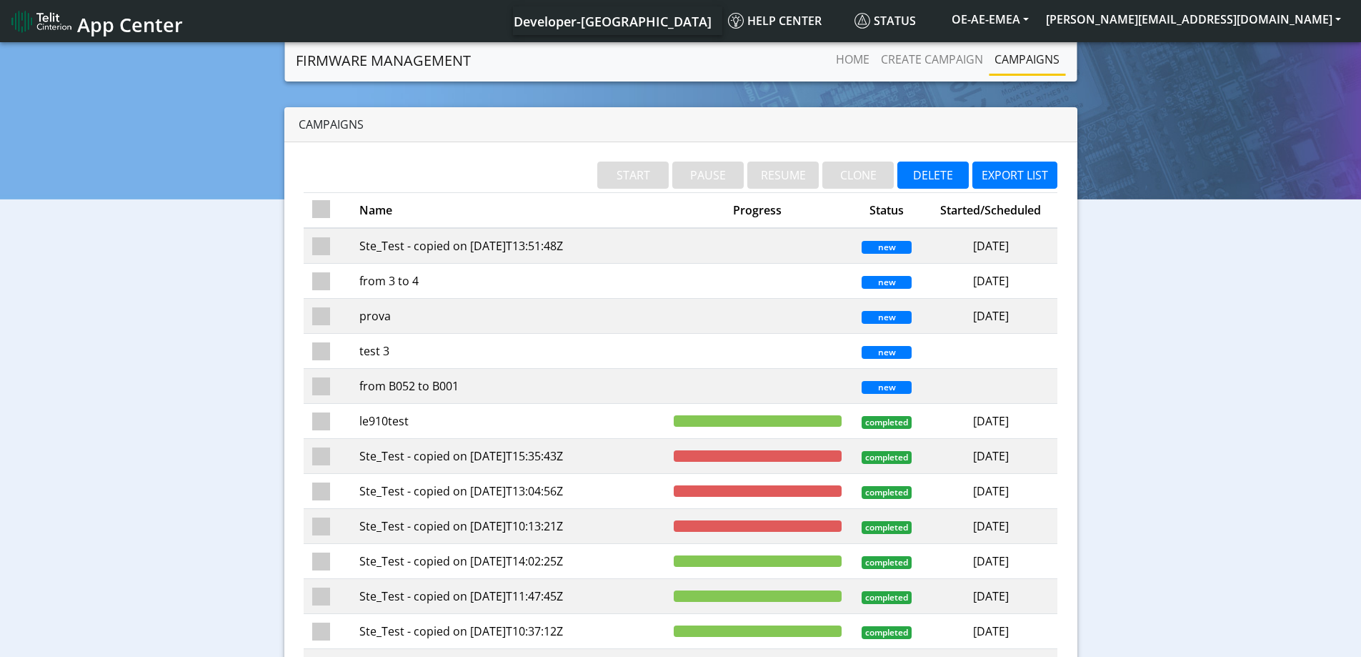
checkbox input "false"
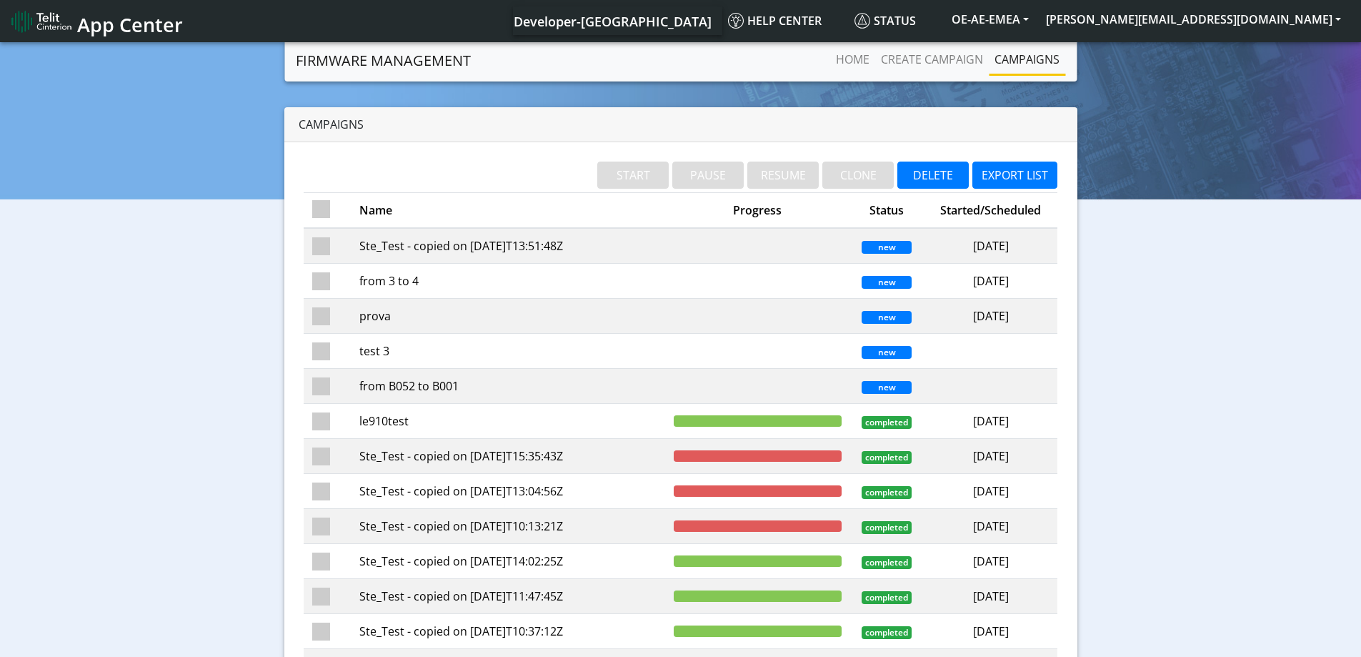
checkbox input "false"
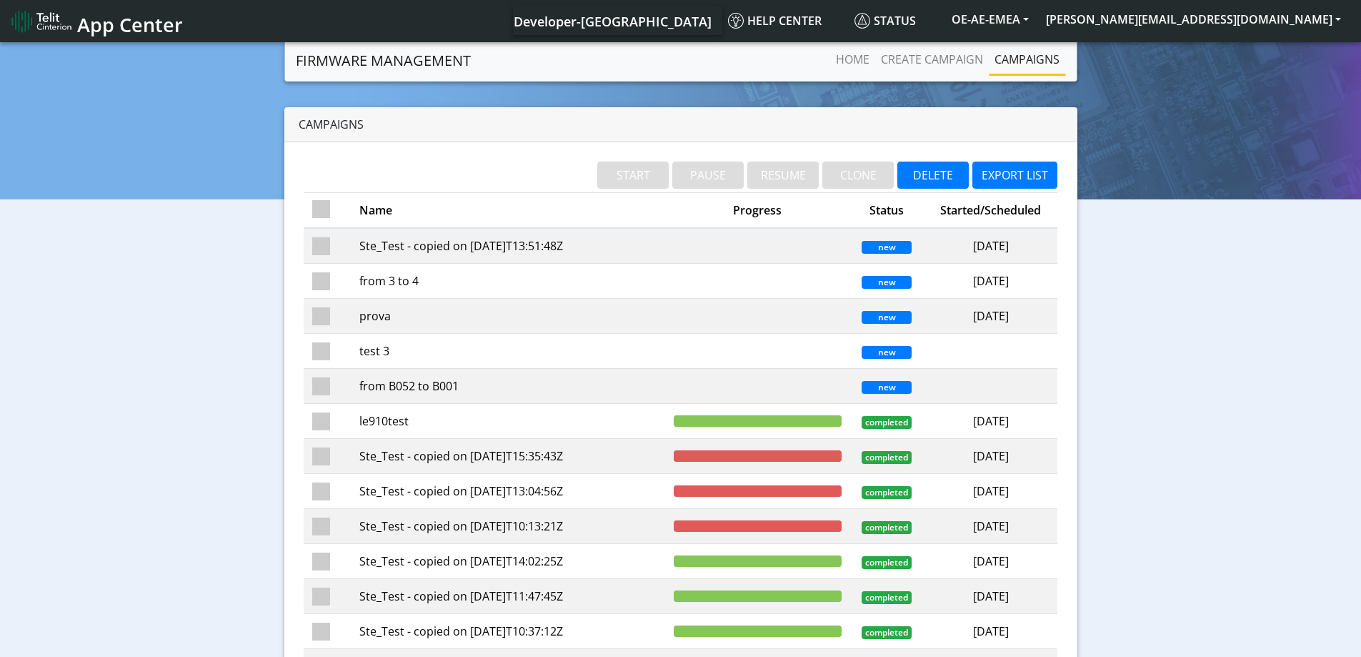
checkbox input "false"
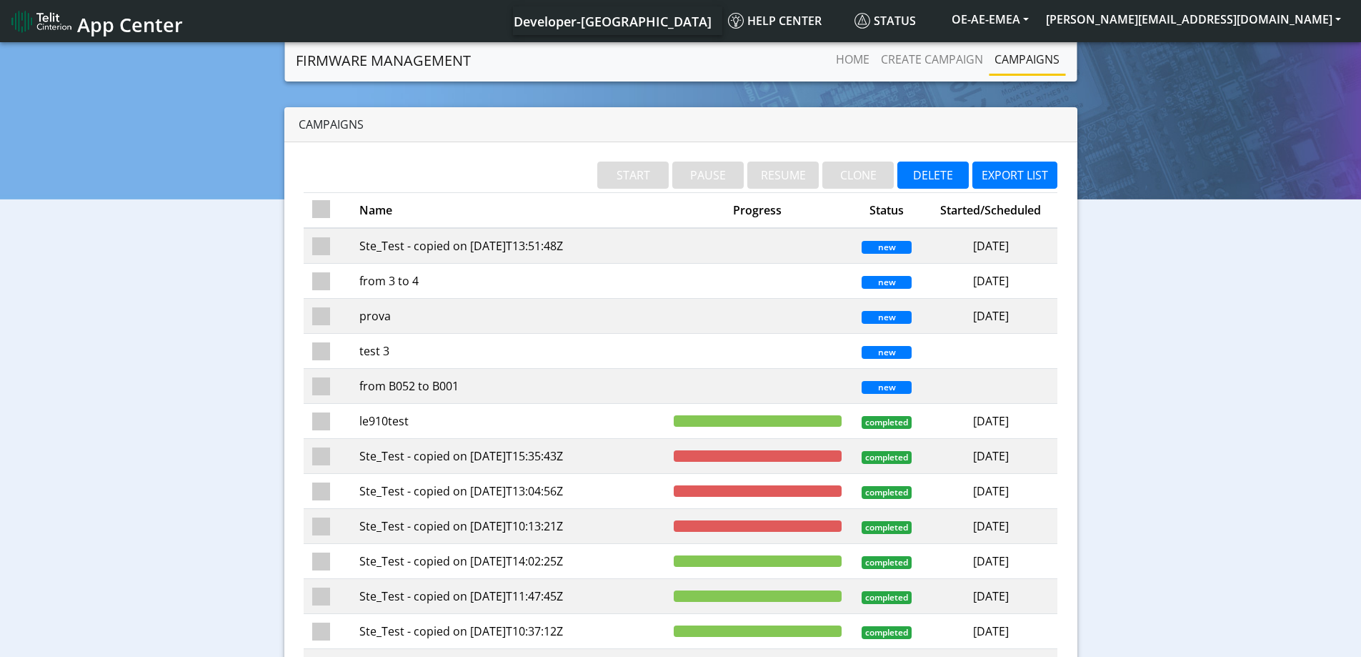
checkbox input "false"
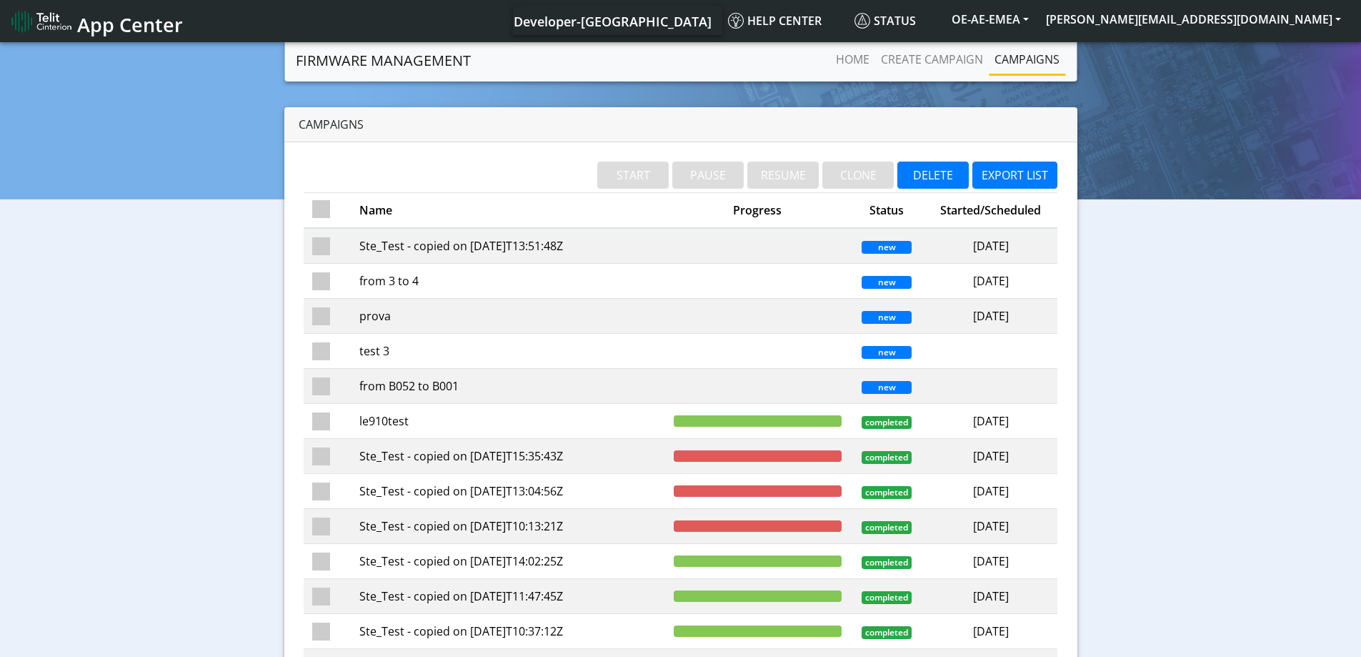
checkbox input "false"
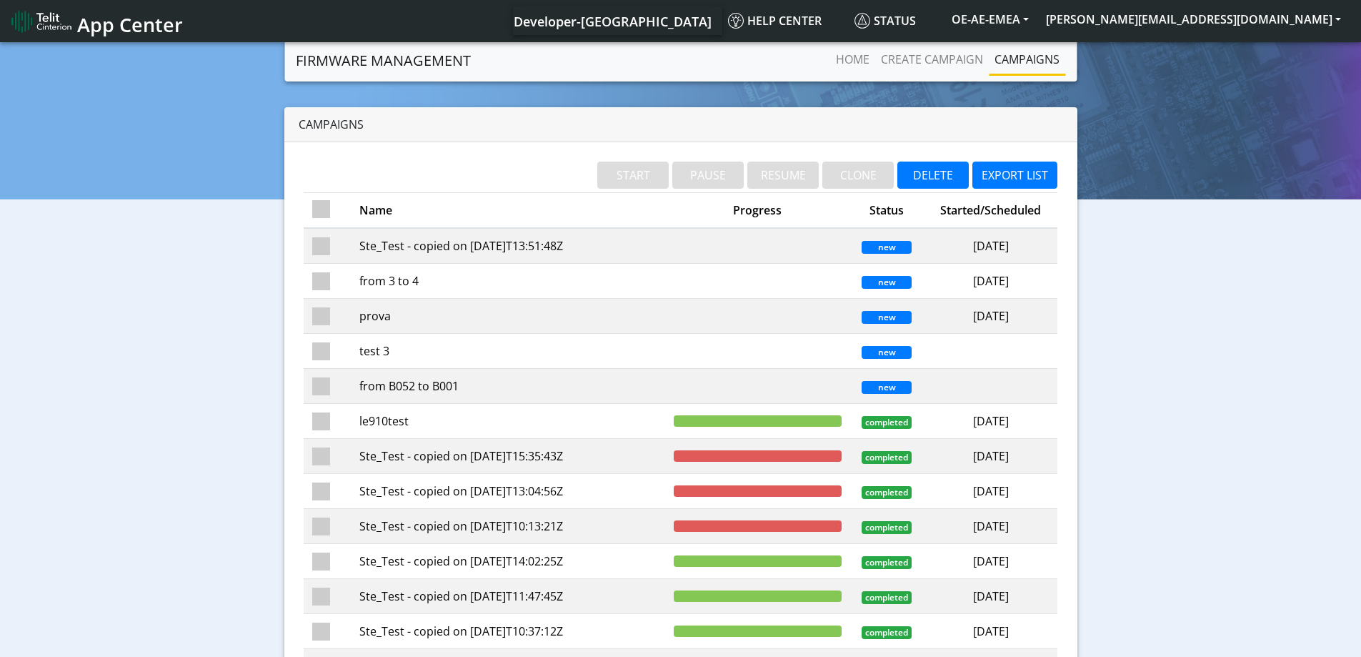
checkbox input "false"
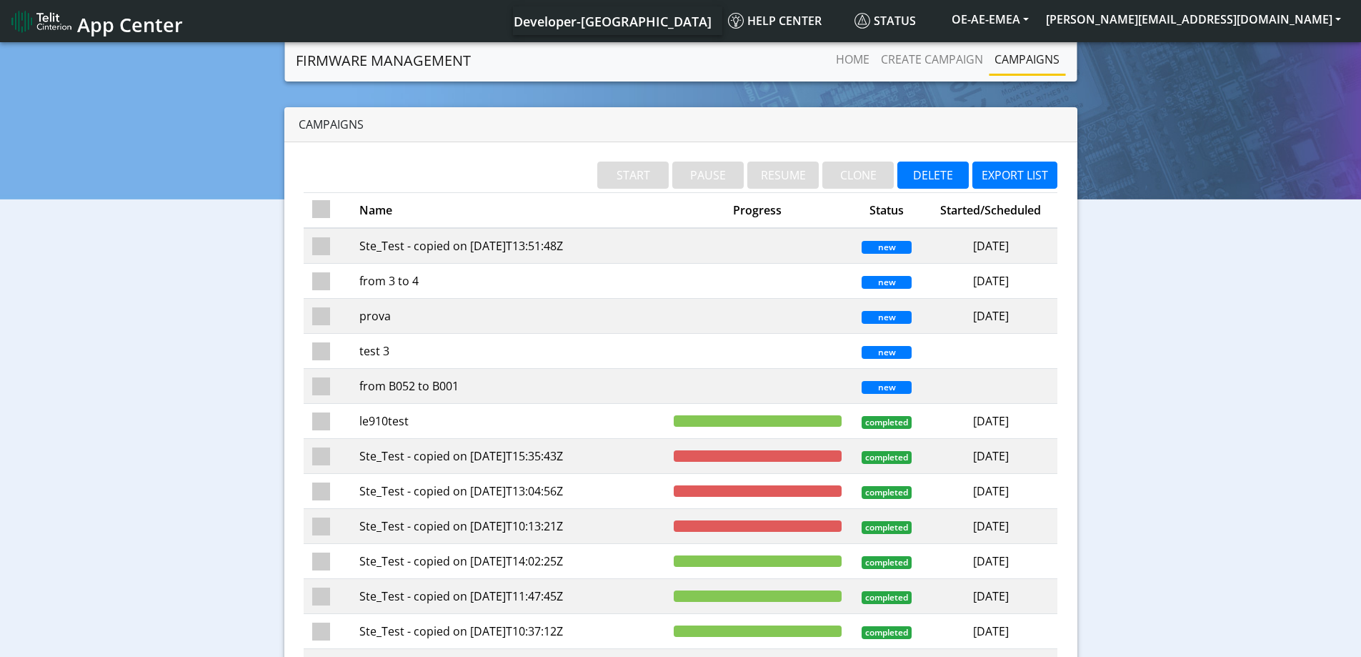
checkbox input "false"
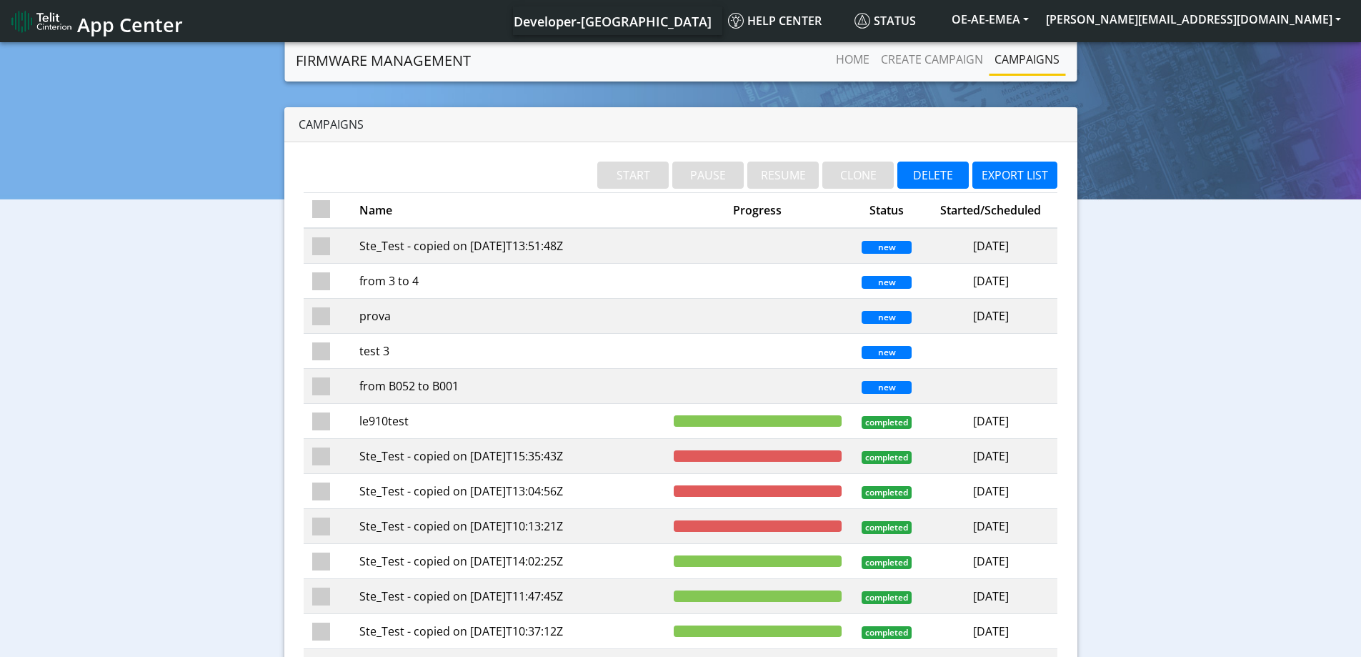
checkbox input "false"
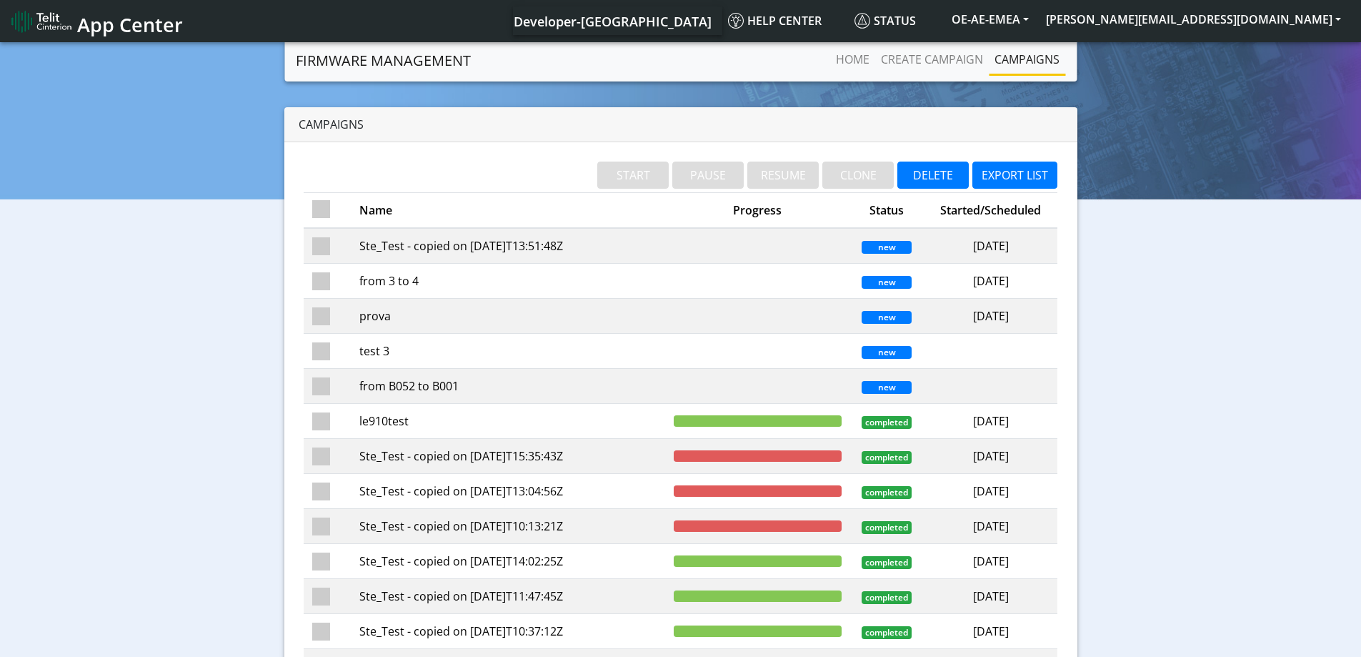
checkbox input "false"
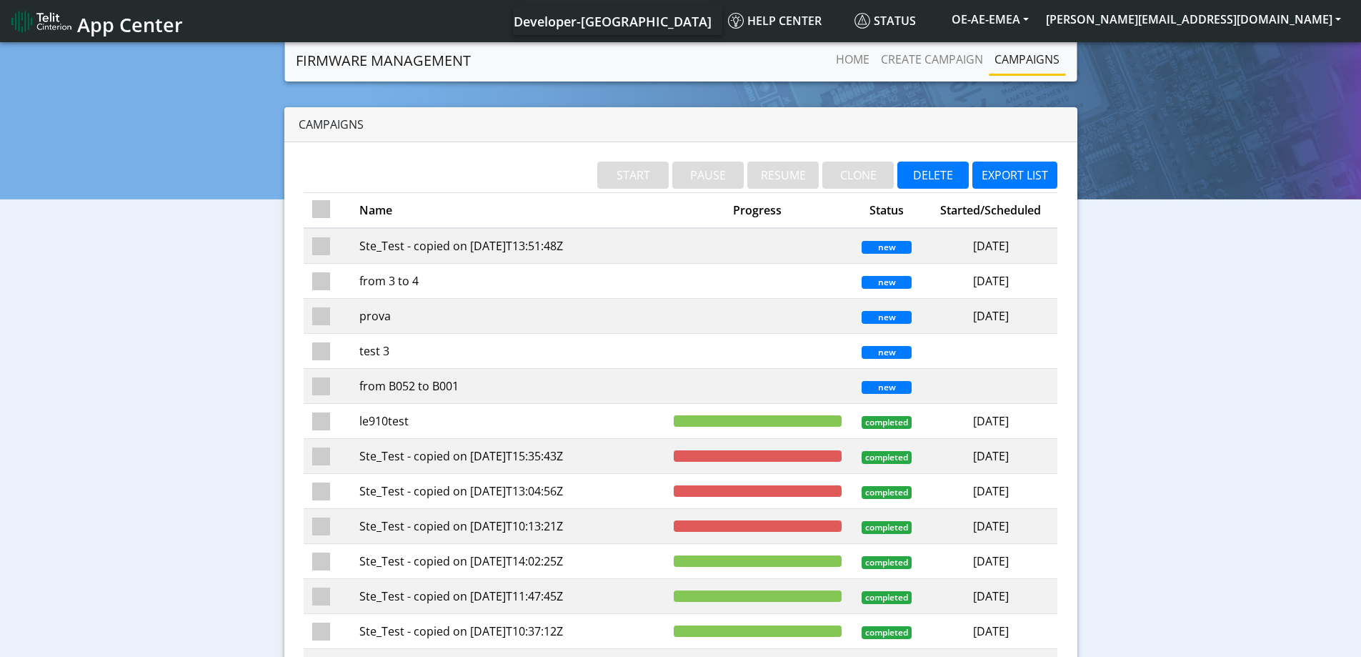
checkbox input "false"
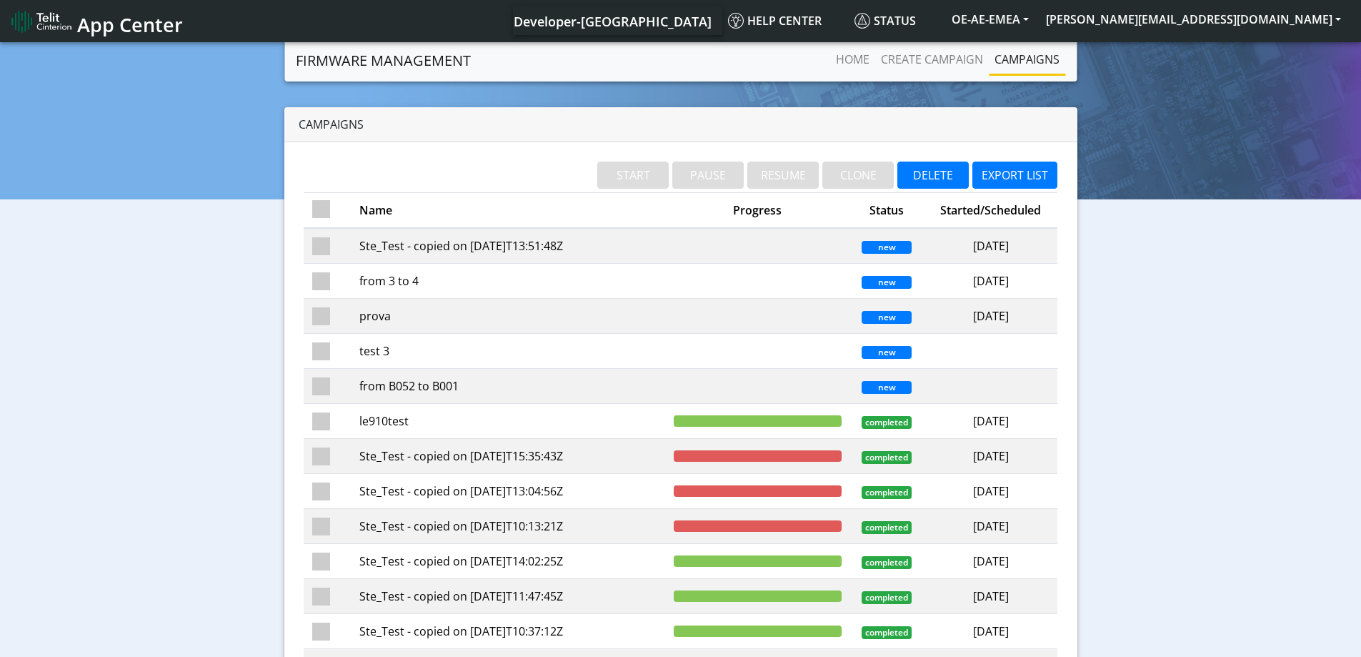
checkbox input "false"
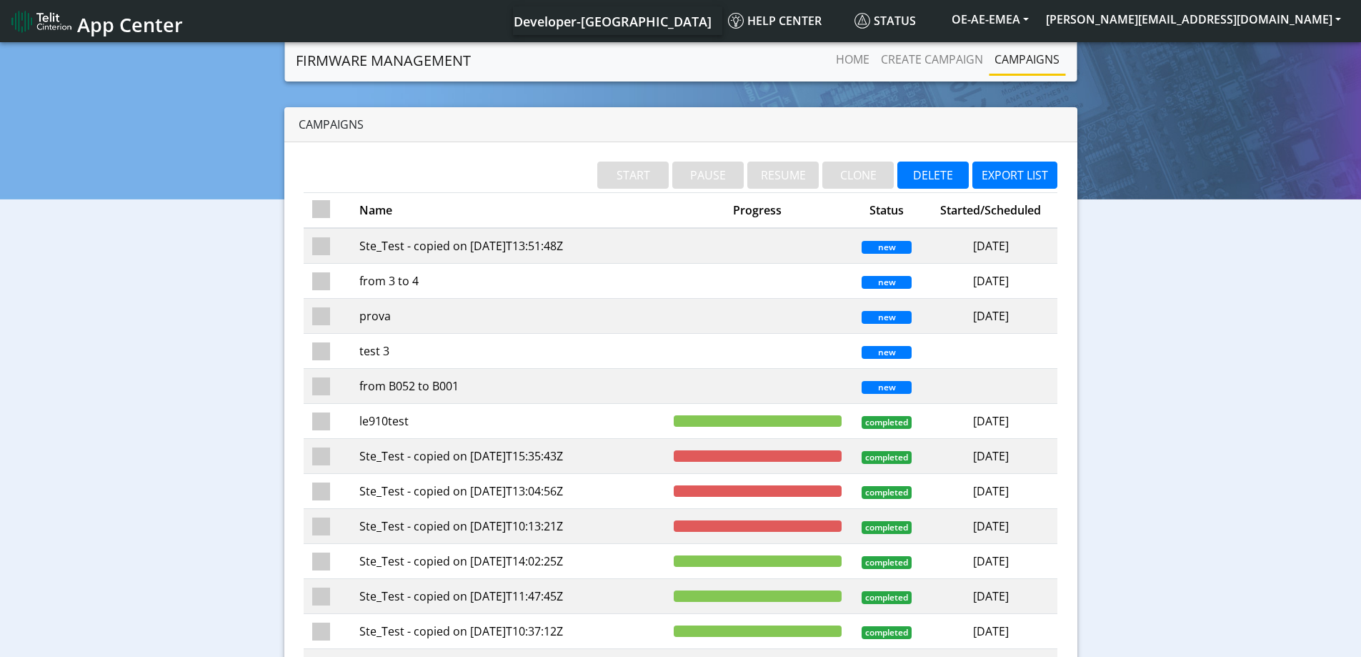
checkbox input "false"
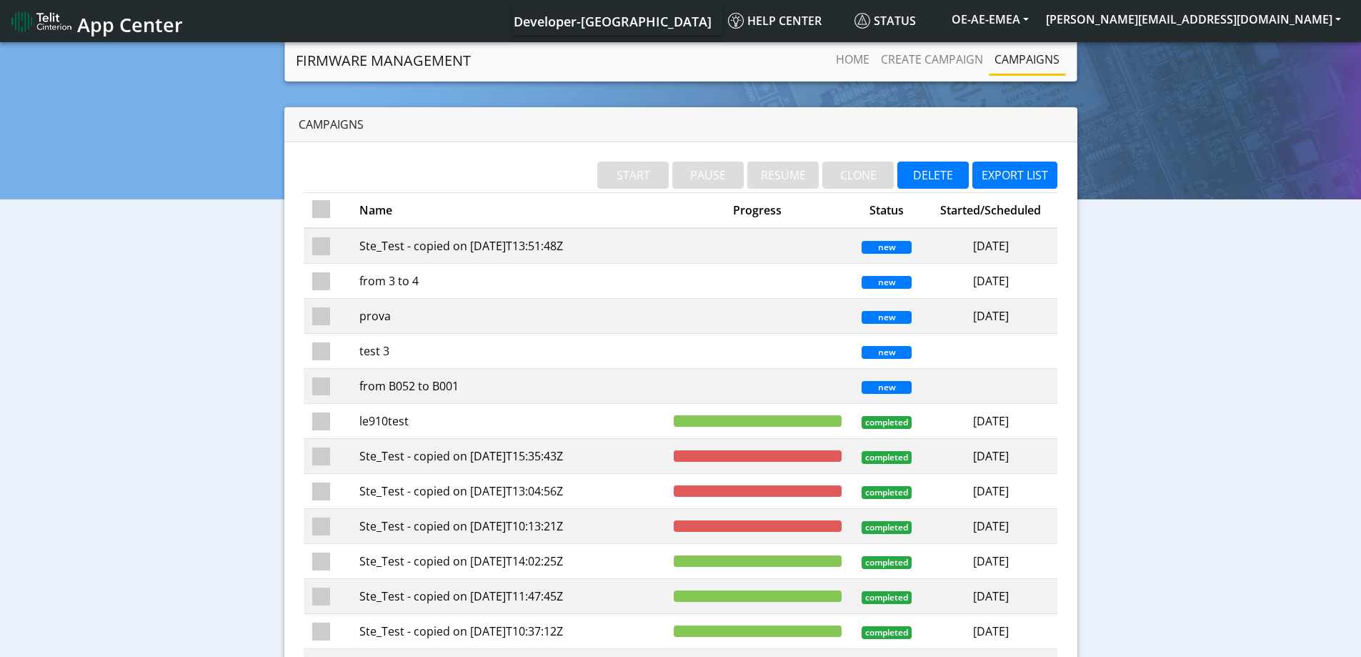
checkbox input "false"
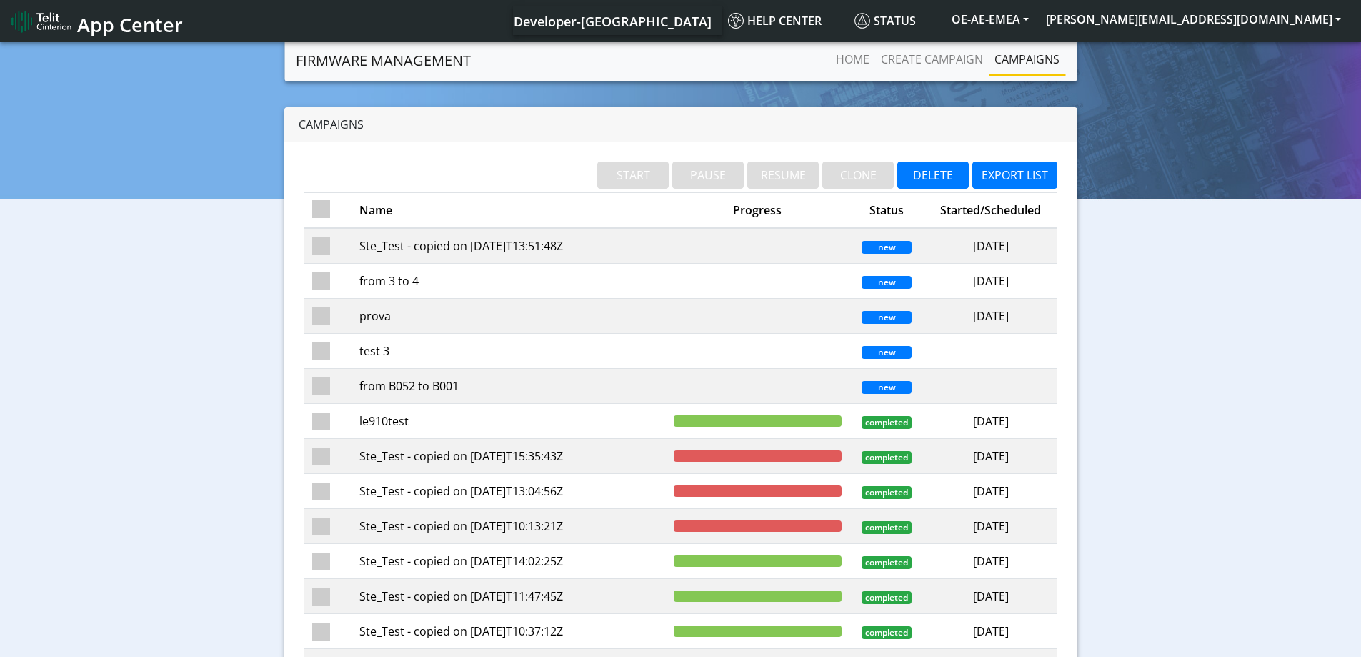
checkbox input "false"
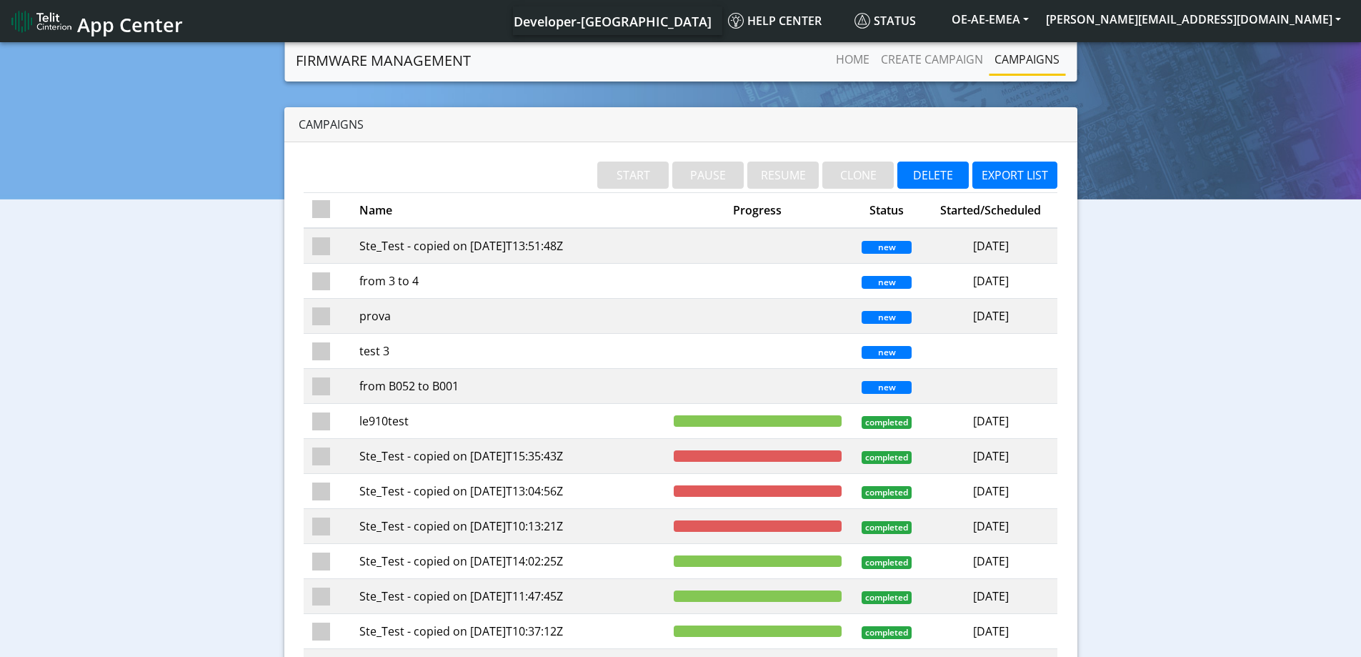
checkbox input "false"
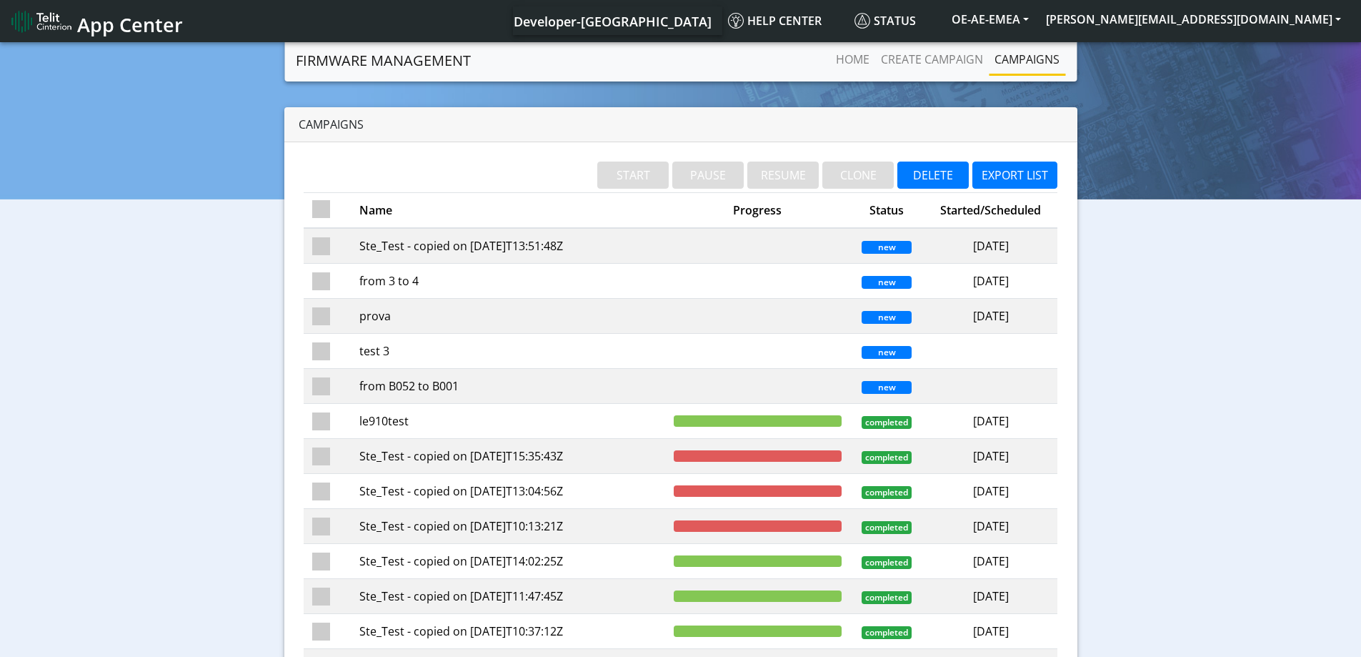
checkbox input "false"
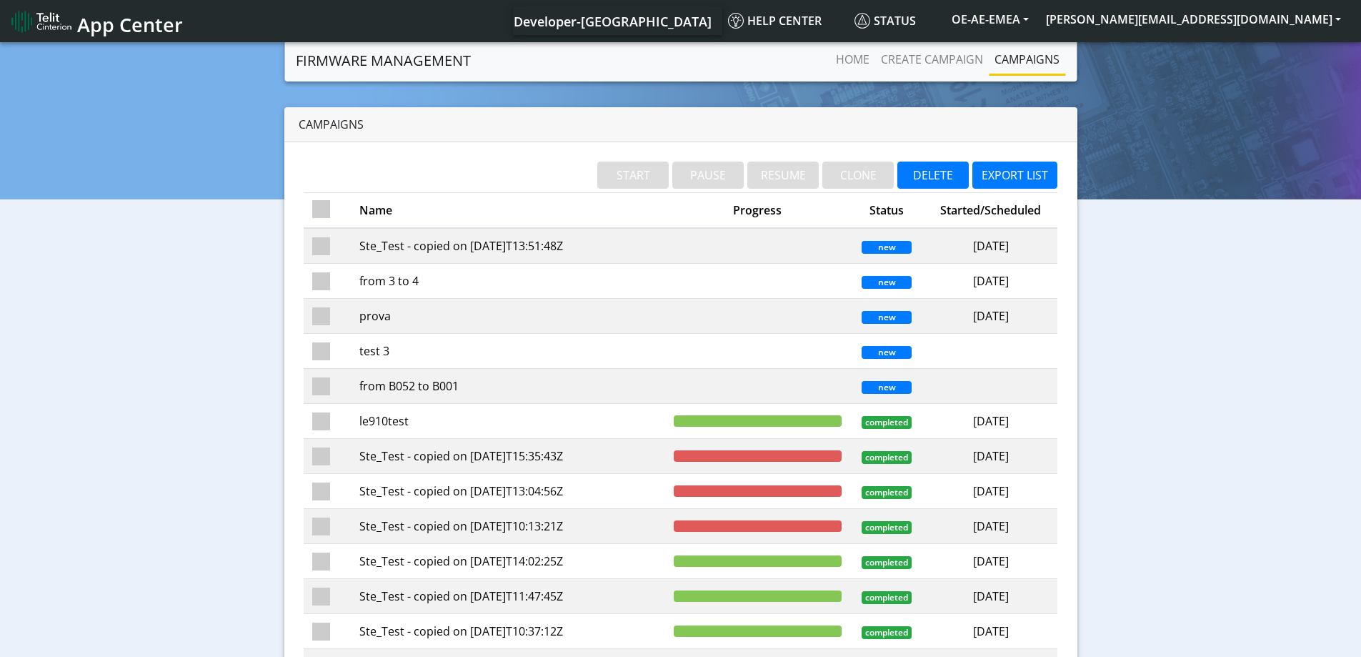
checkbox input "false"
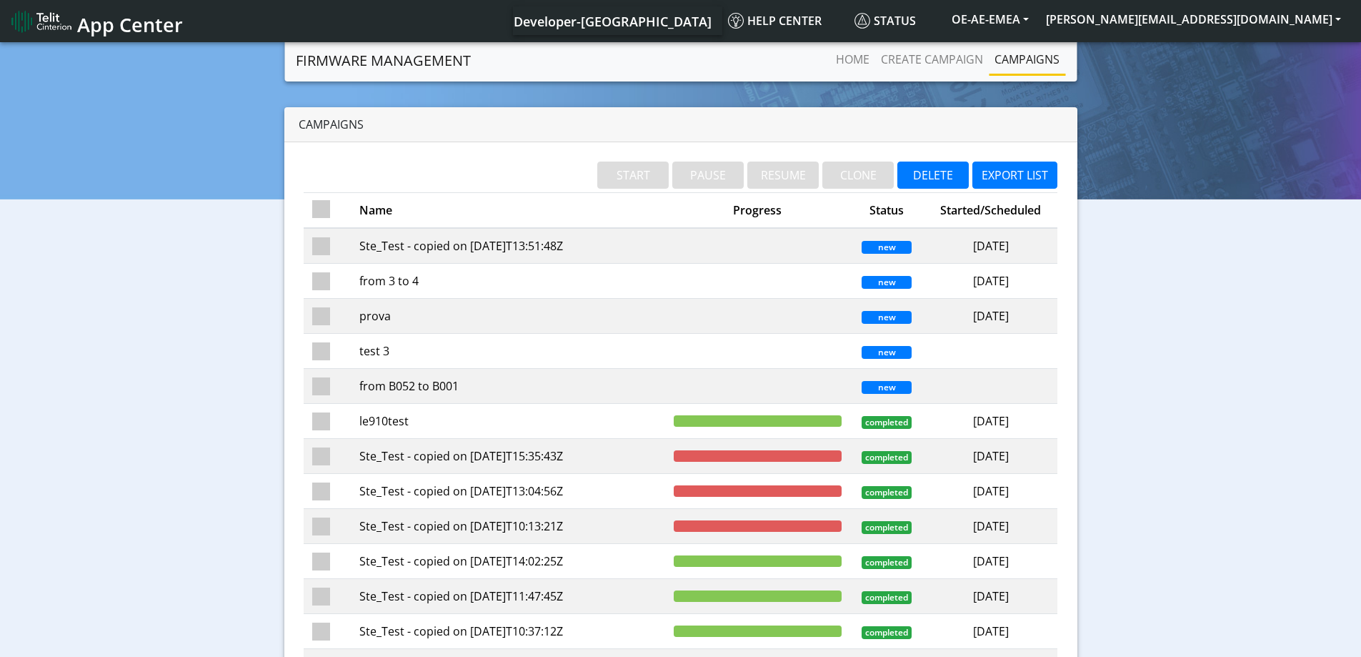
checkbox input "false"
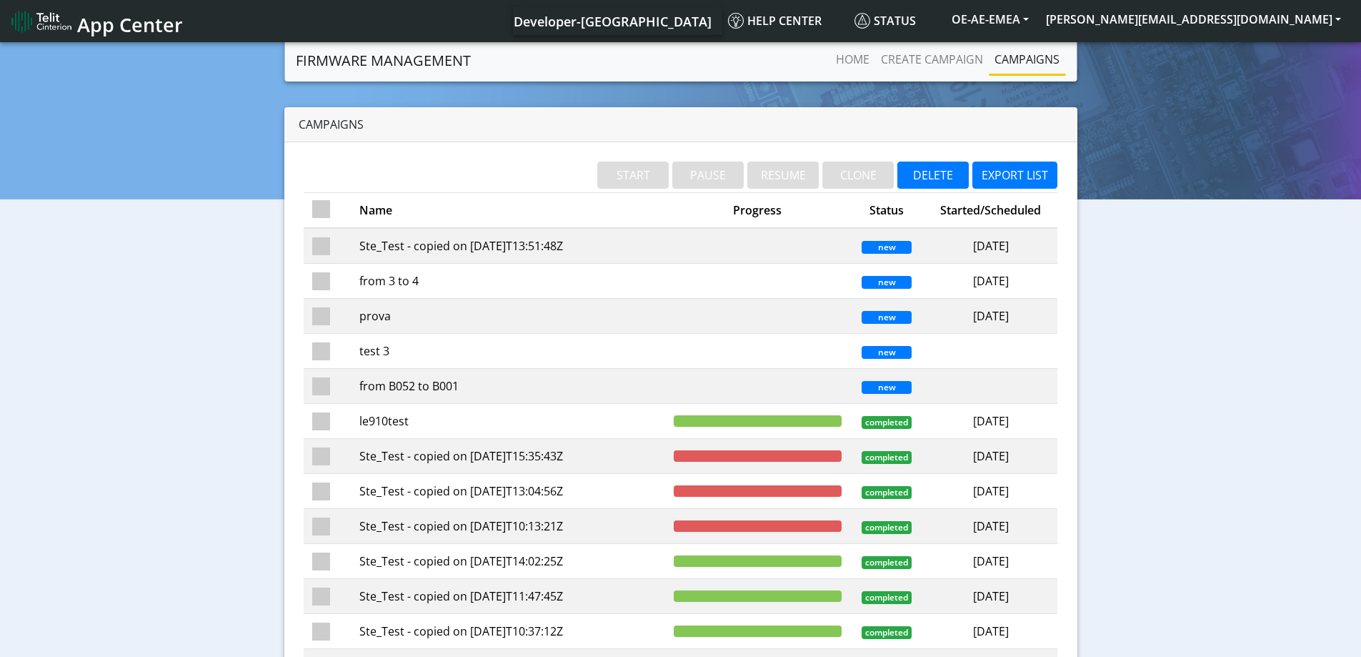
checkbox input "false"
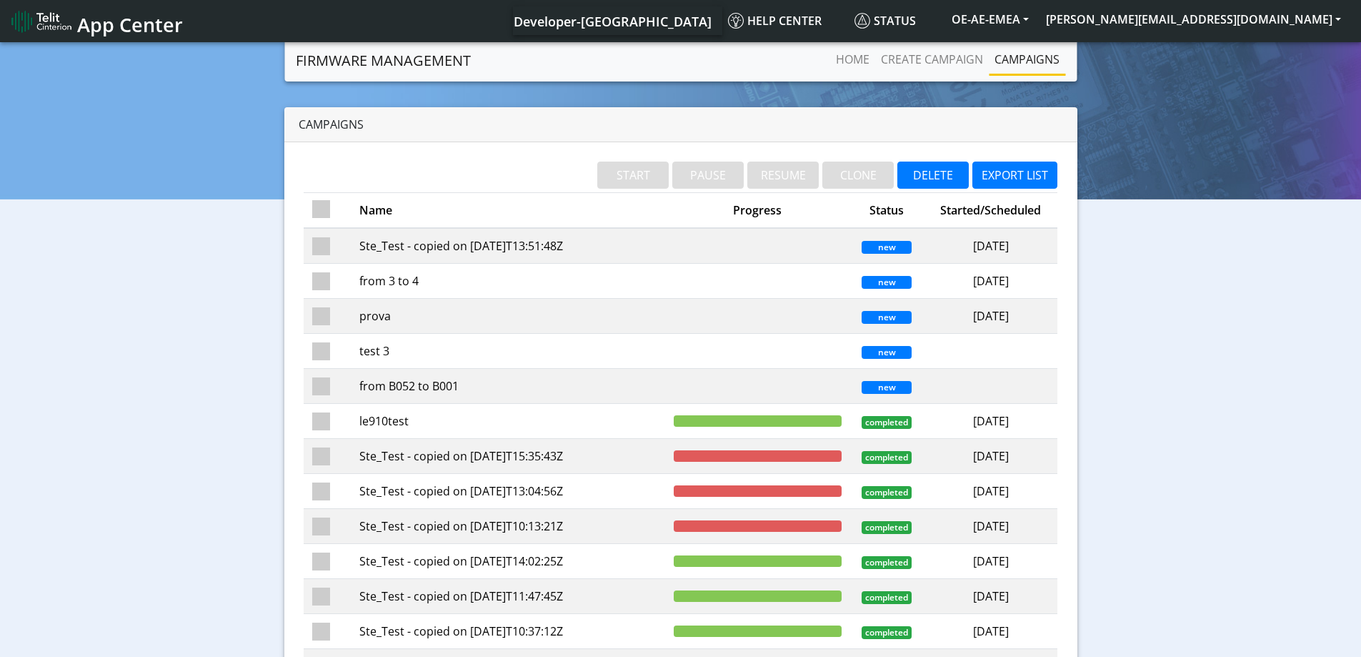
checkbox input "false"
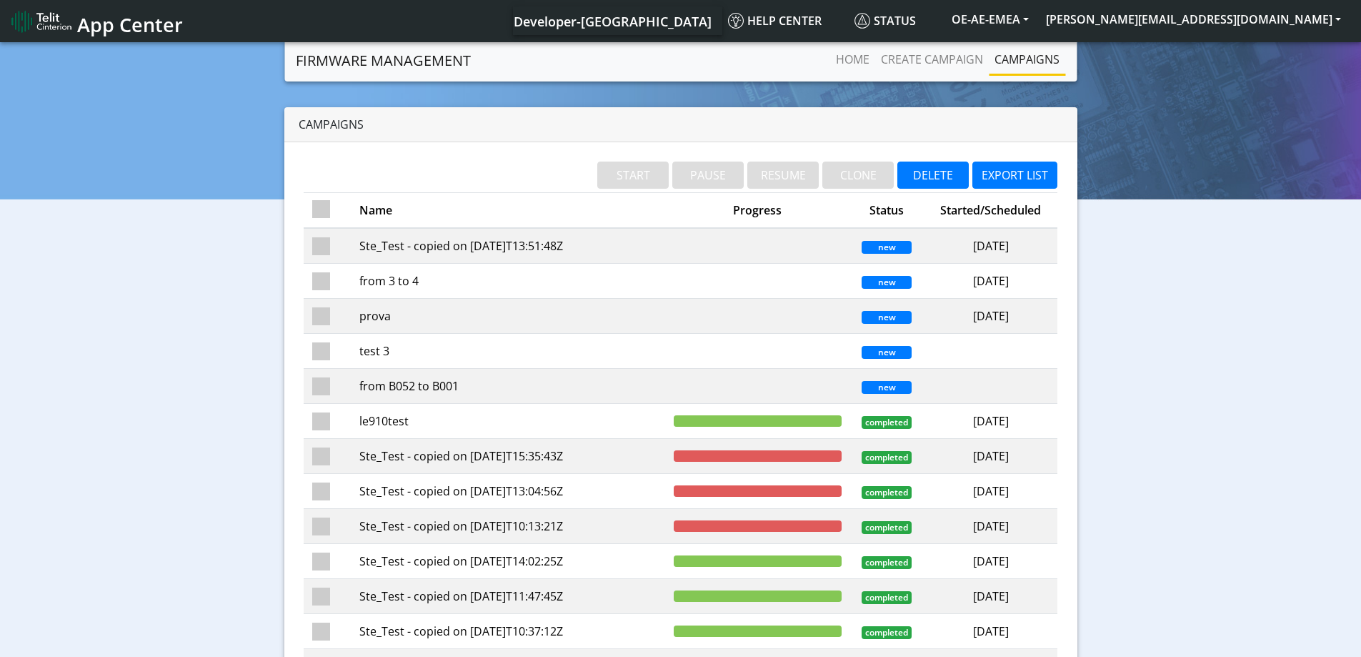
checkbox input "false"
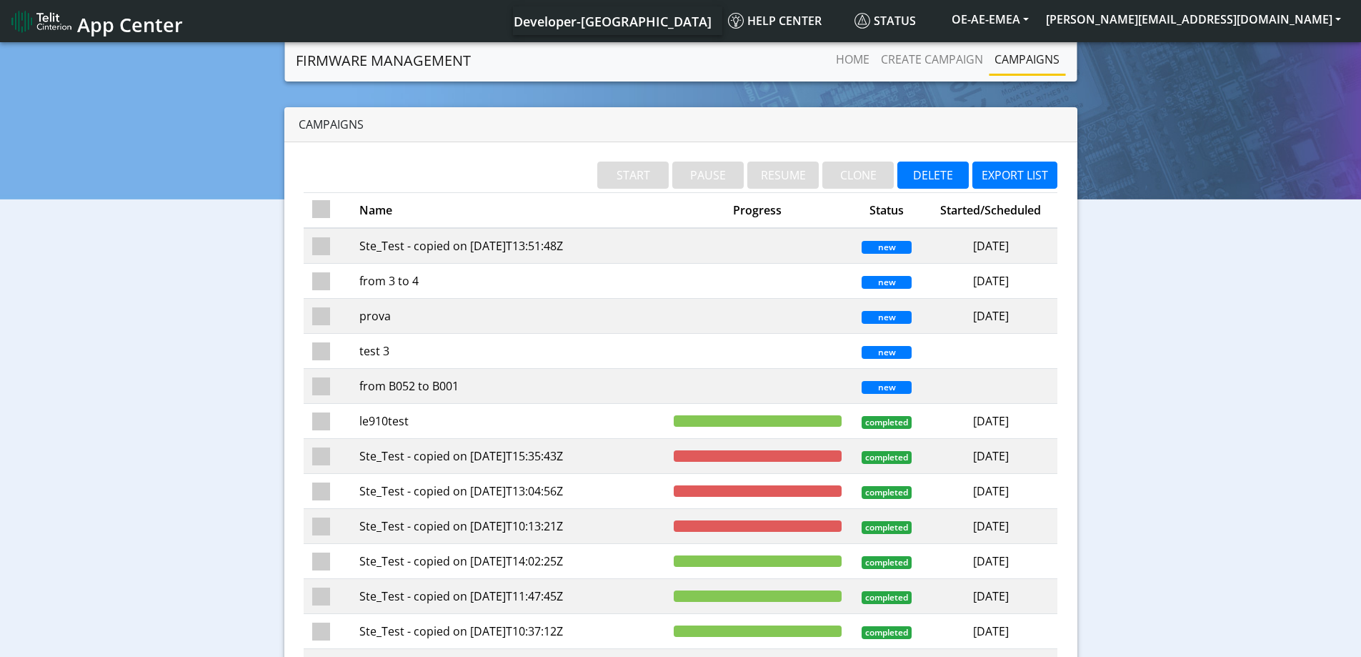
checkbox input "false"
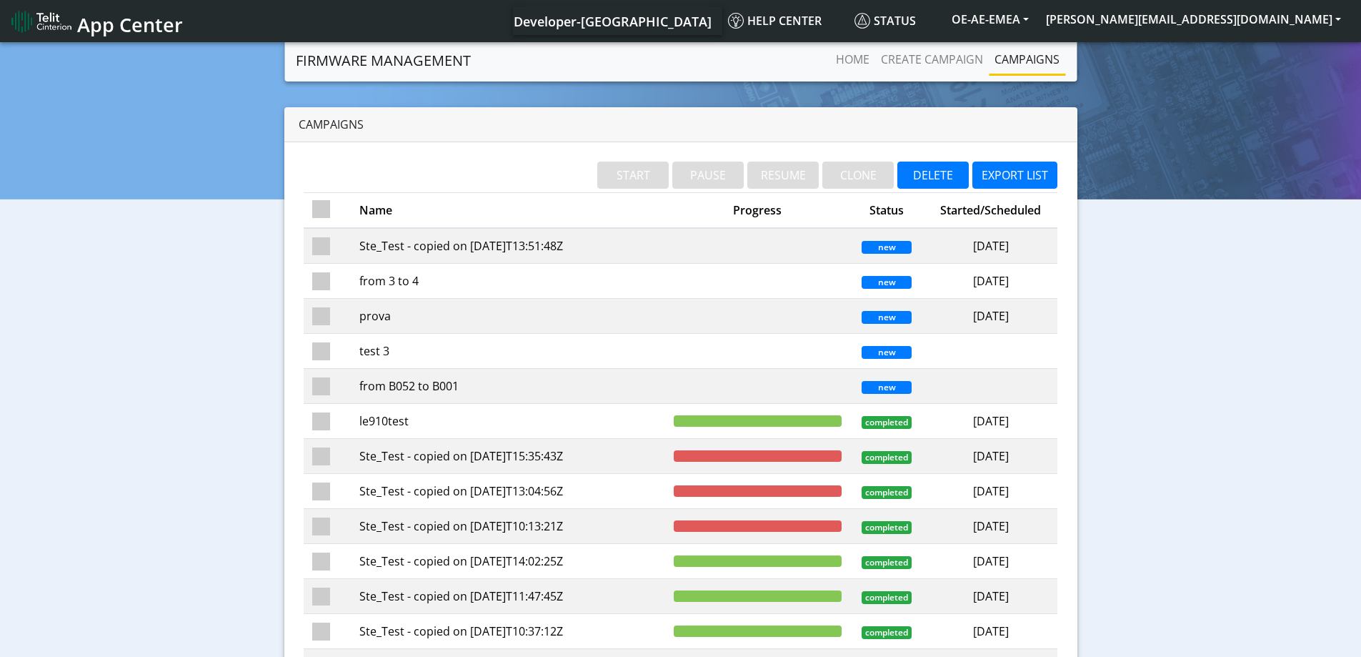
checkbox input "false"
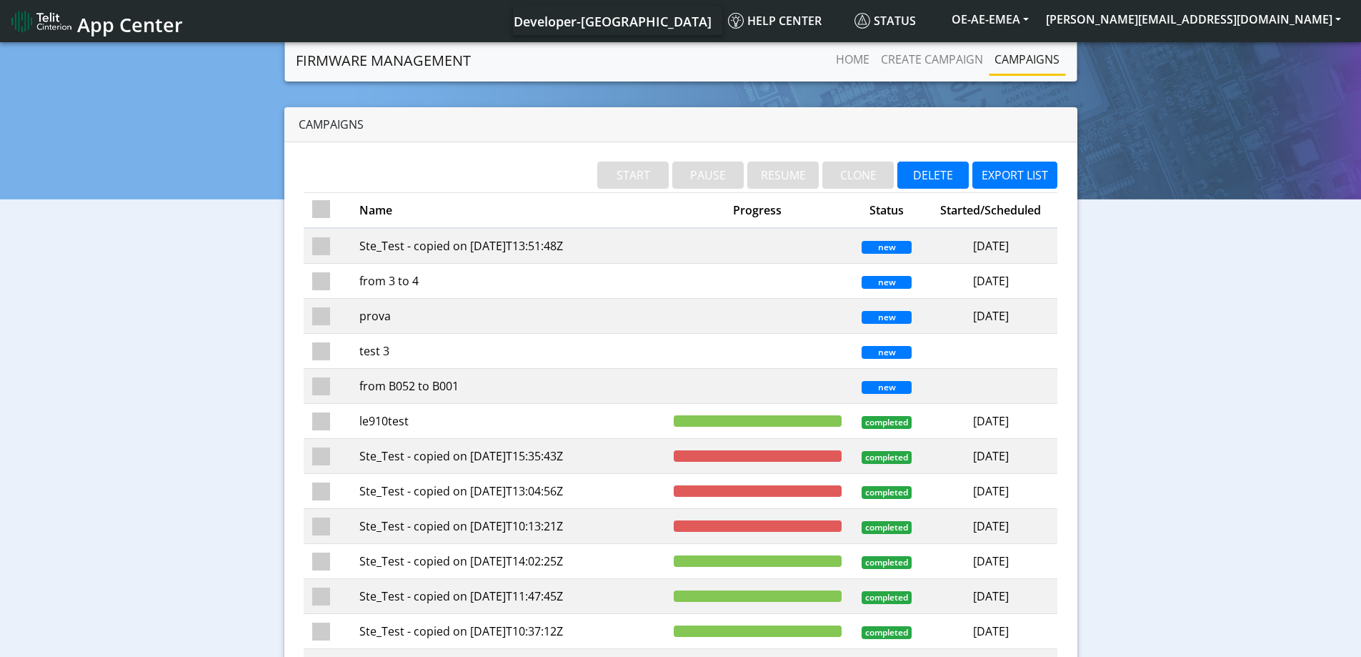
checkbox input "false"
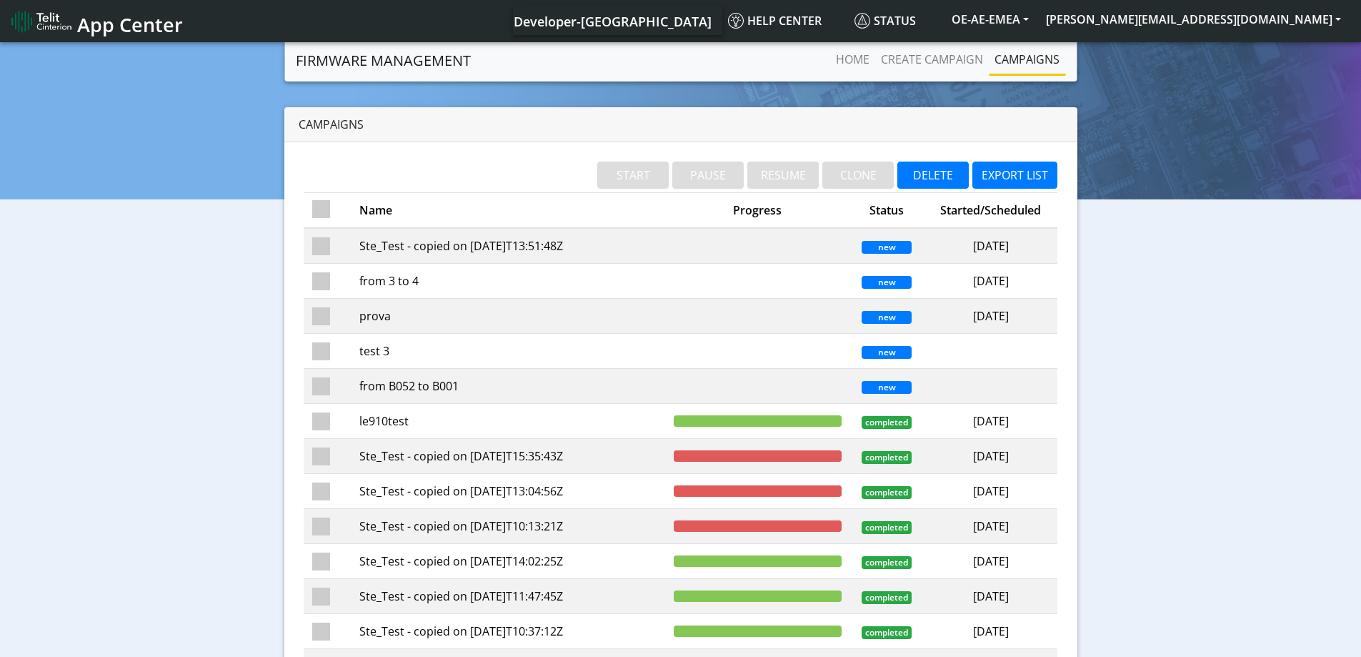
checkbox input "false"
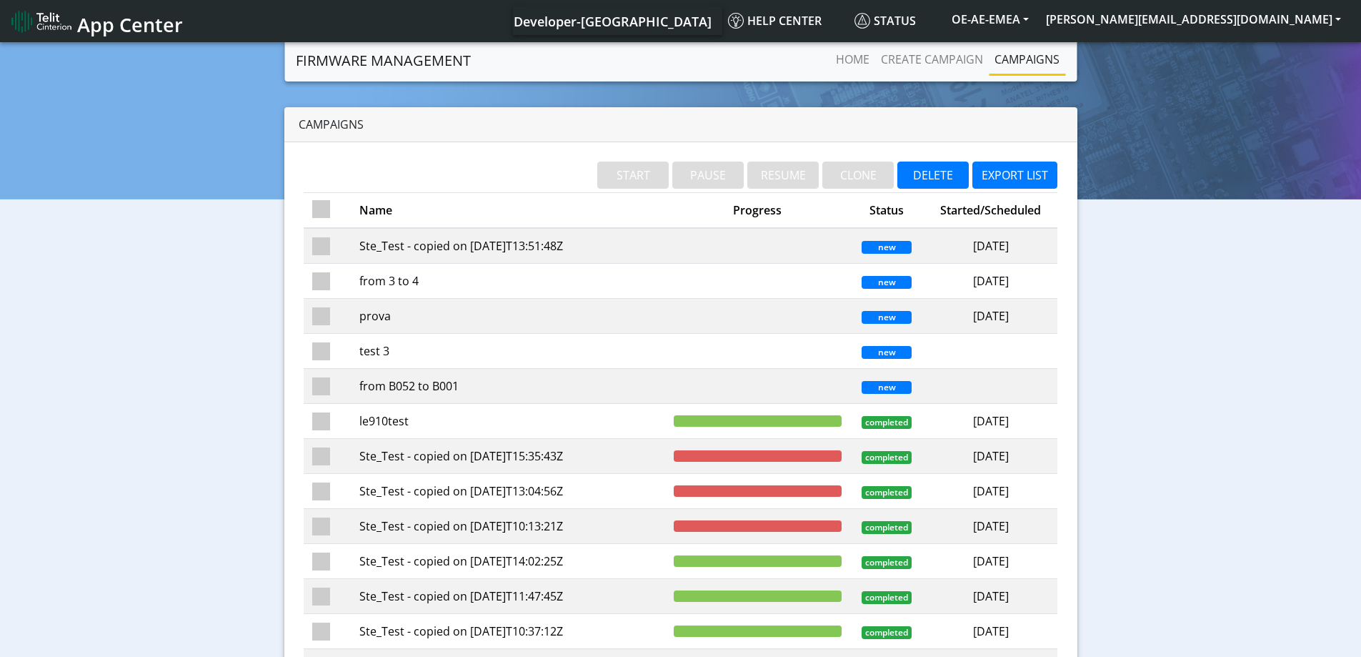
checkbox input "false"
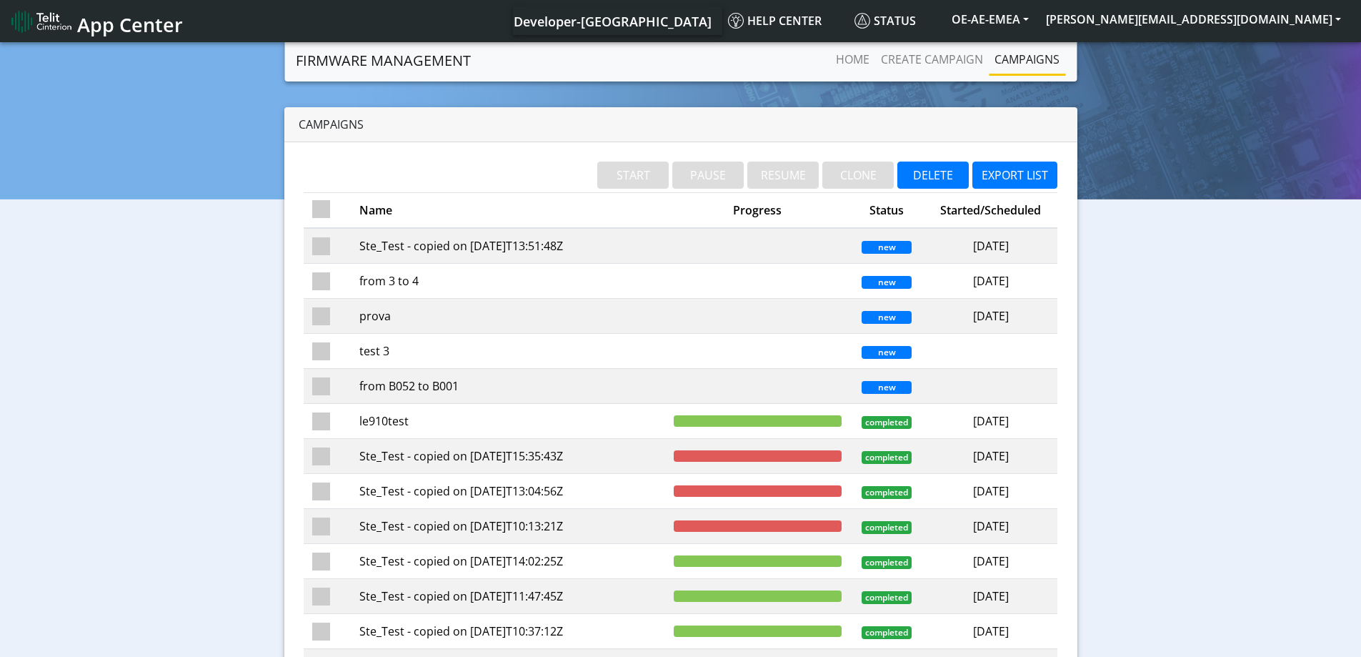
checkbox input "false"
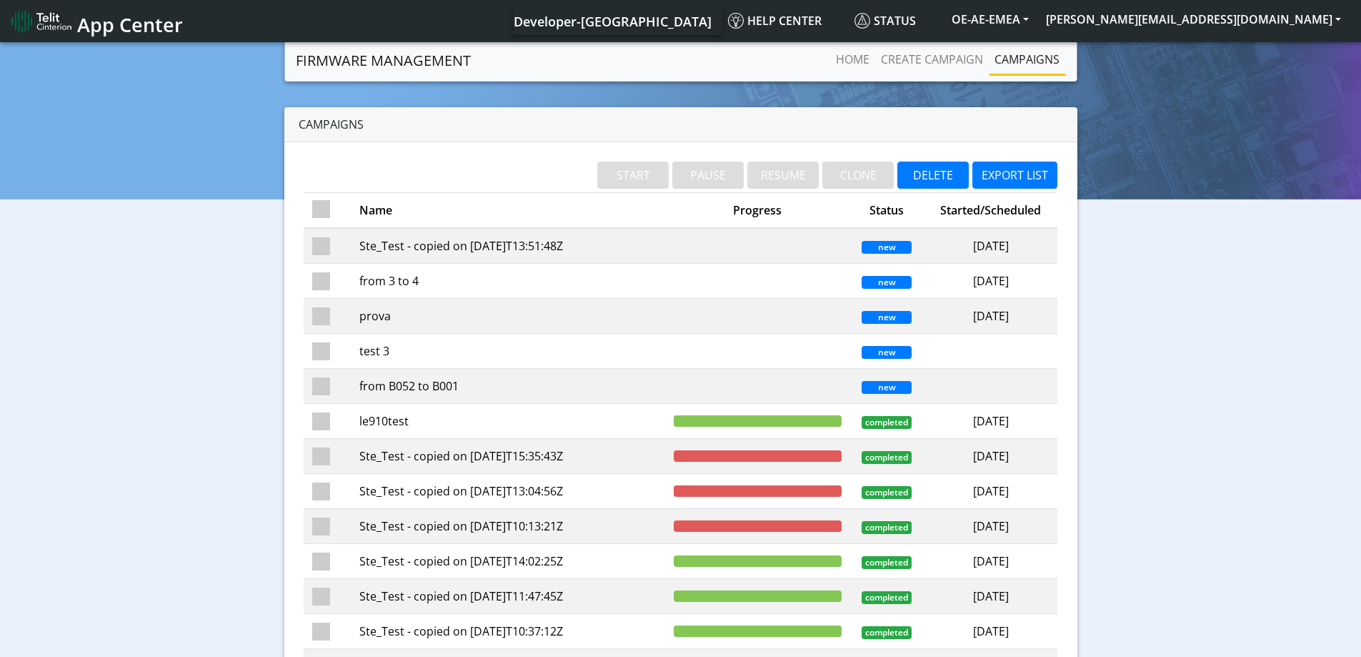
checkbox input "false"
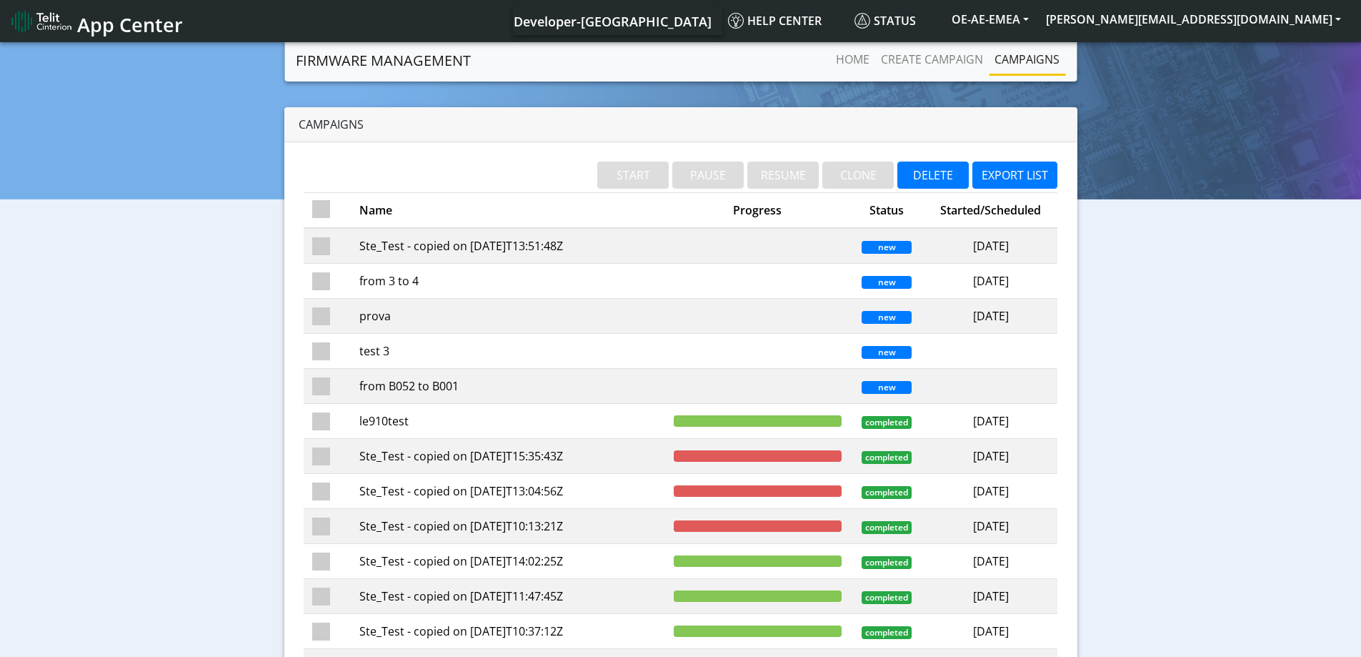
checkbox input "false"
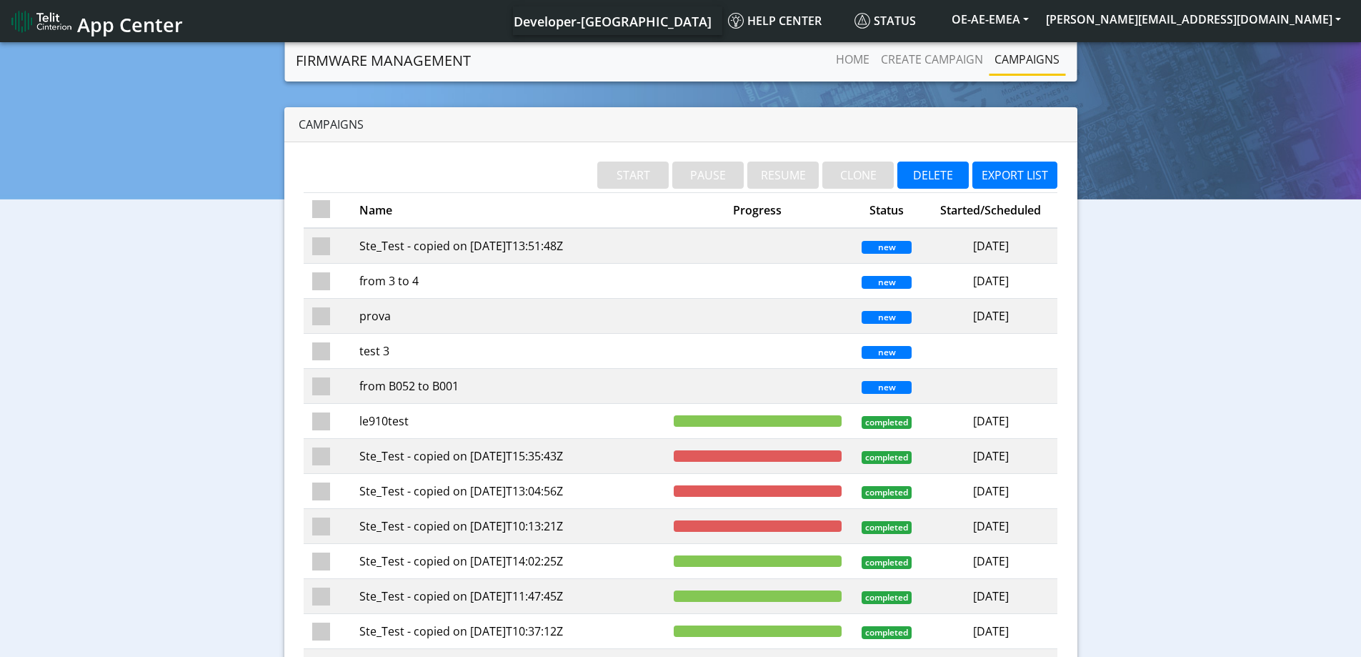
checkbox input "false"
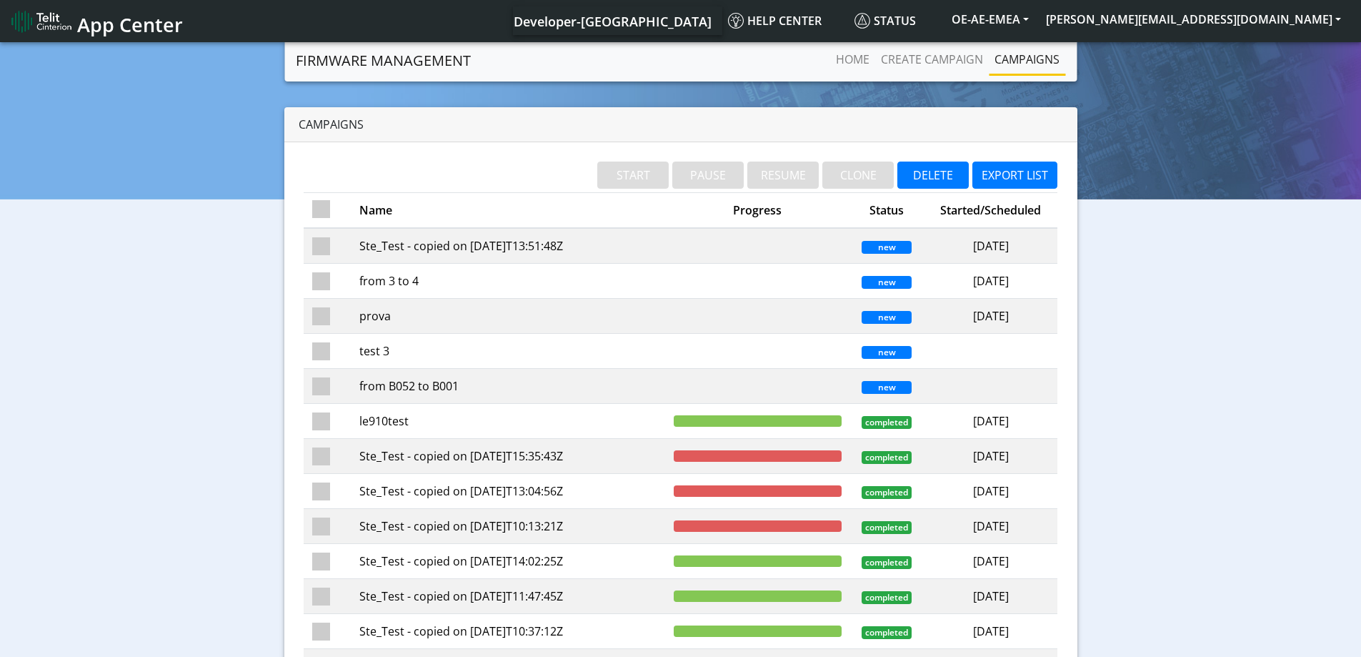
checkbox input "false"
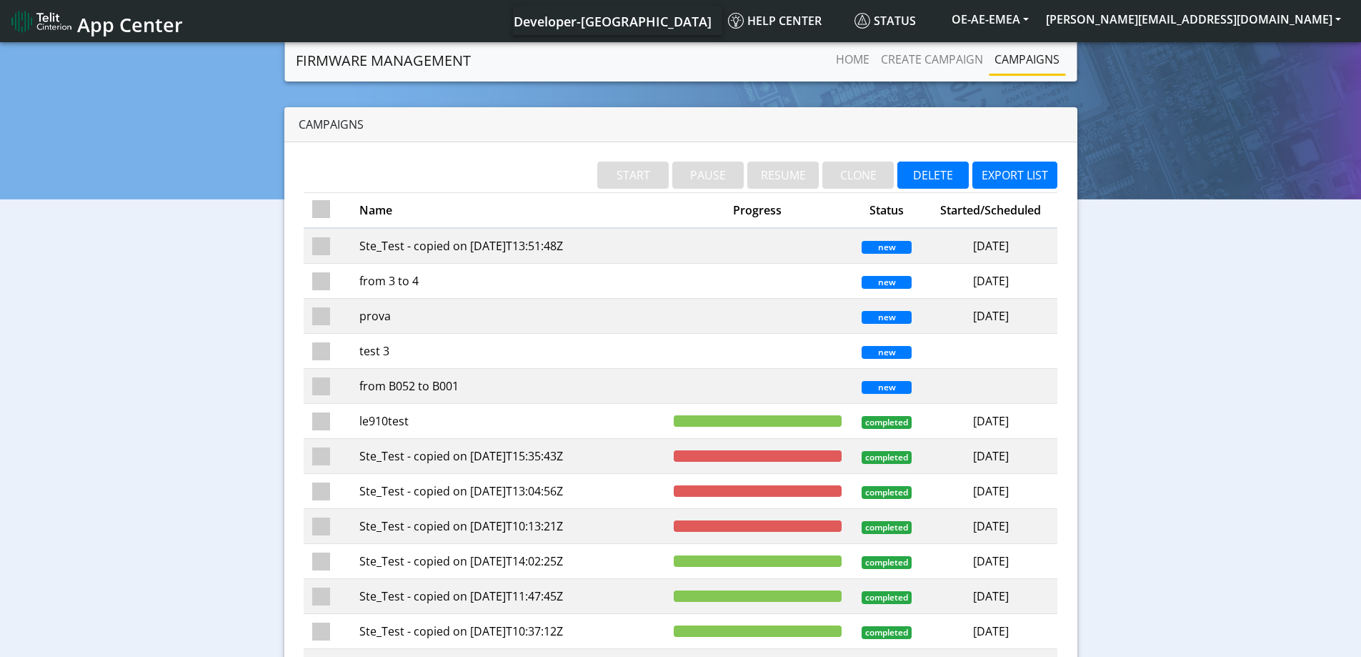
checkbox input "false"
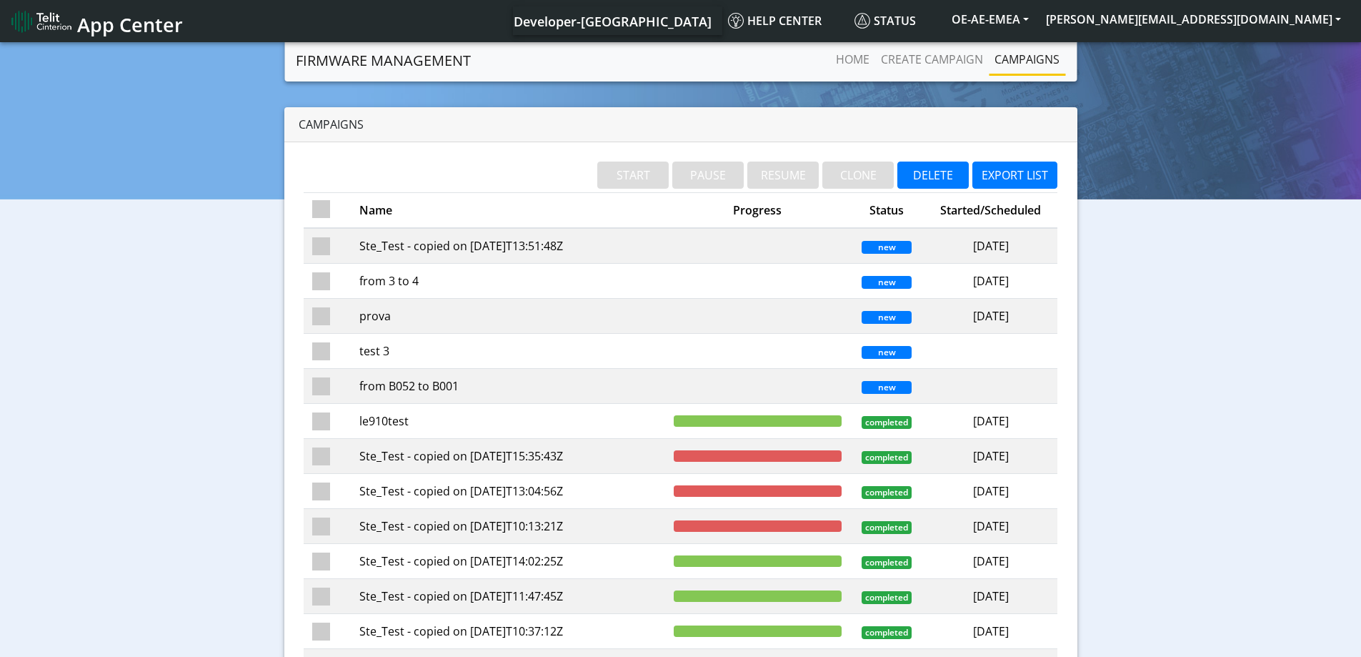
checkbox input "false"
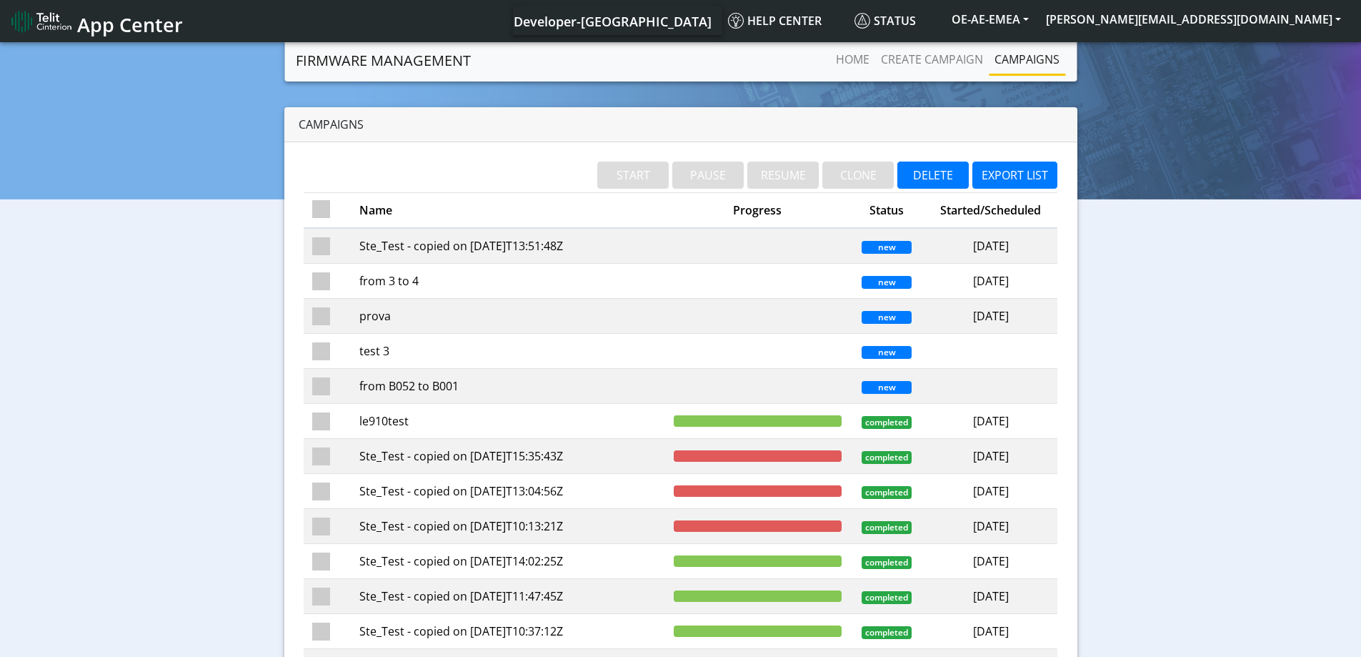
checkbox input "false"
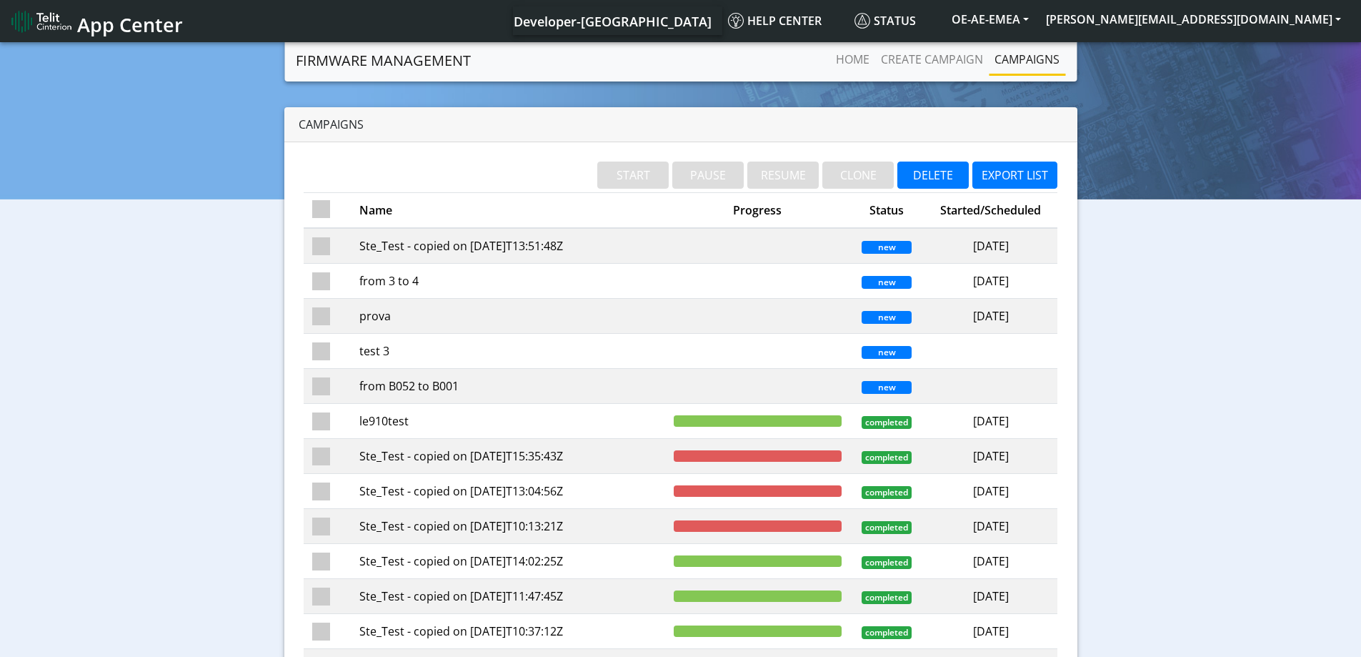
checkbox input "false"
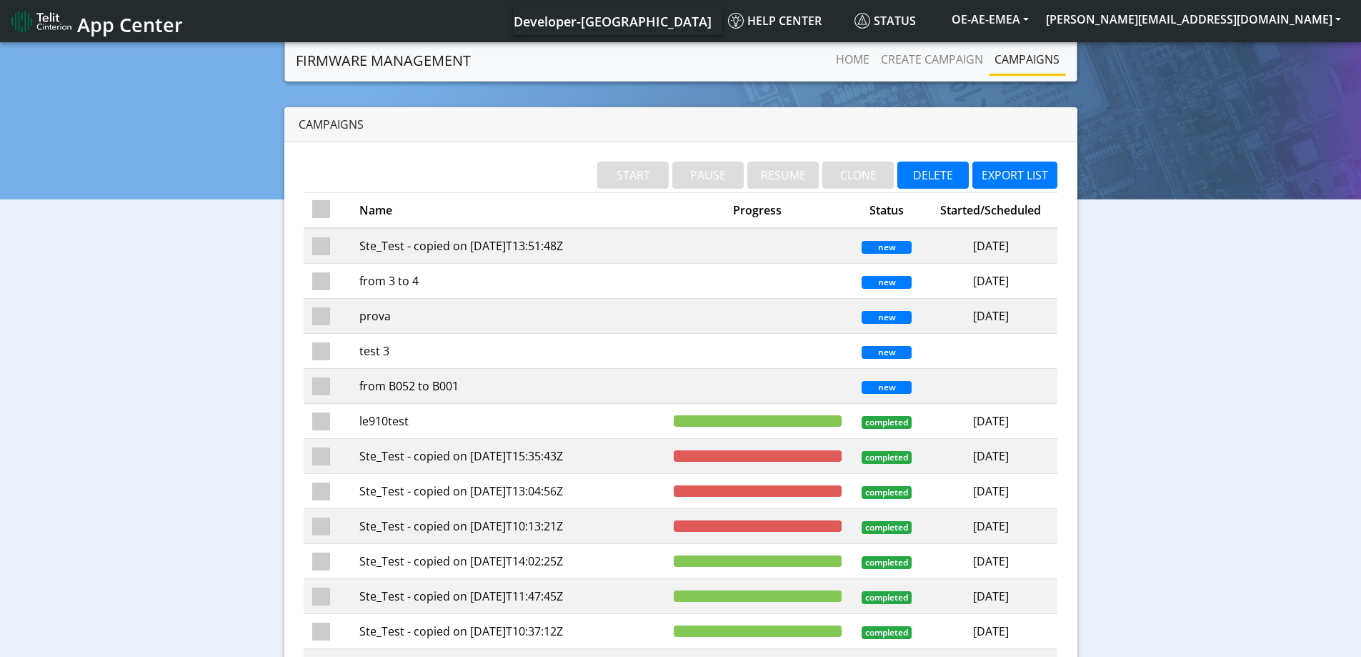
checkbox input "false"
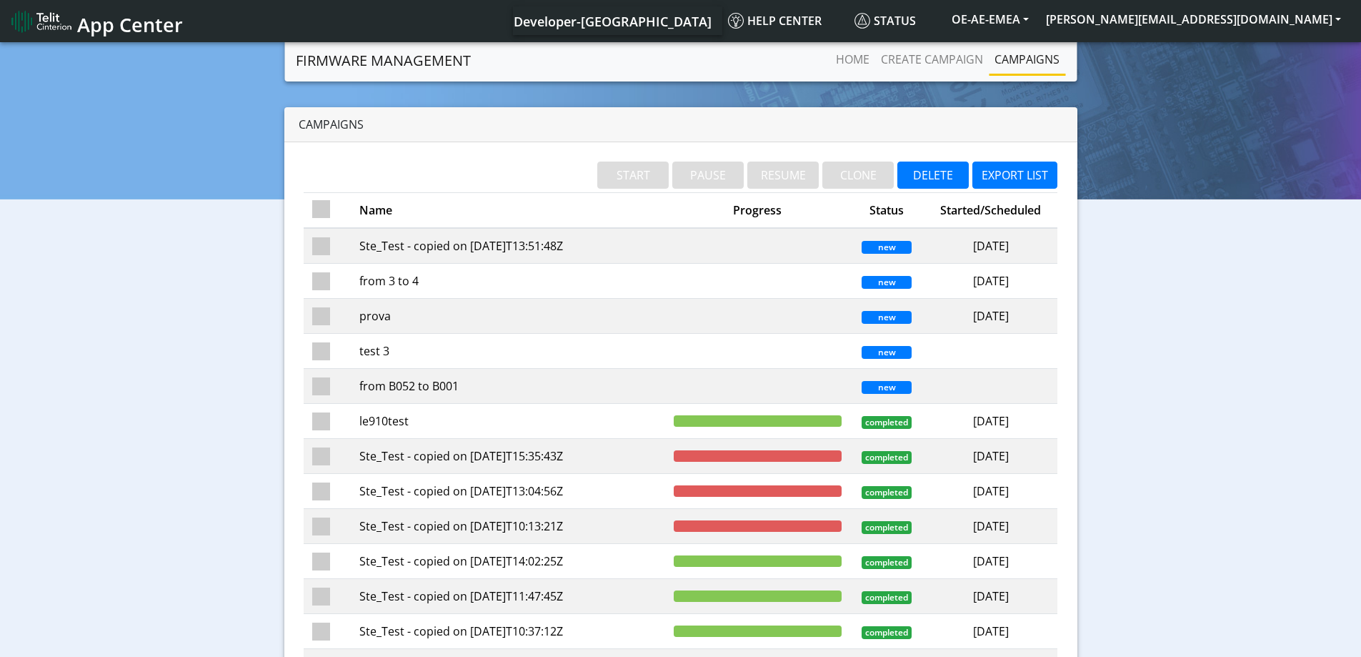
checkbox input "false"
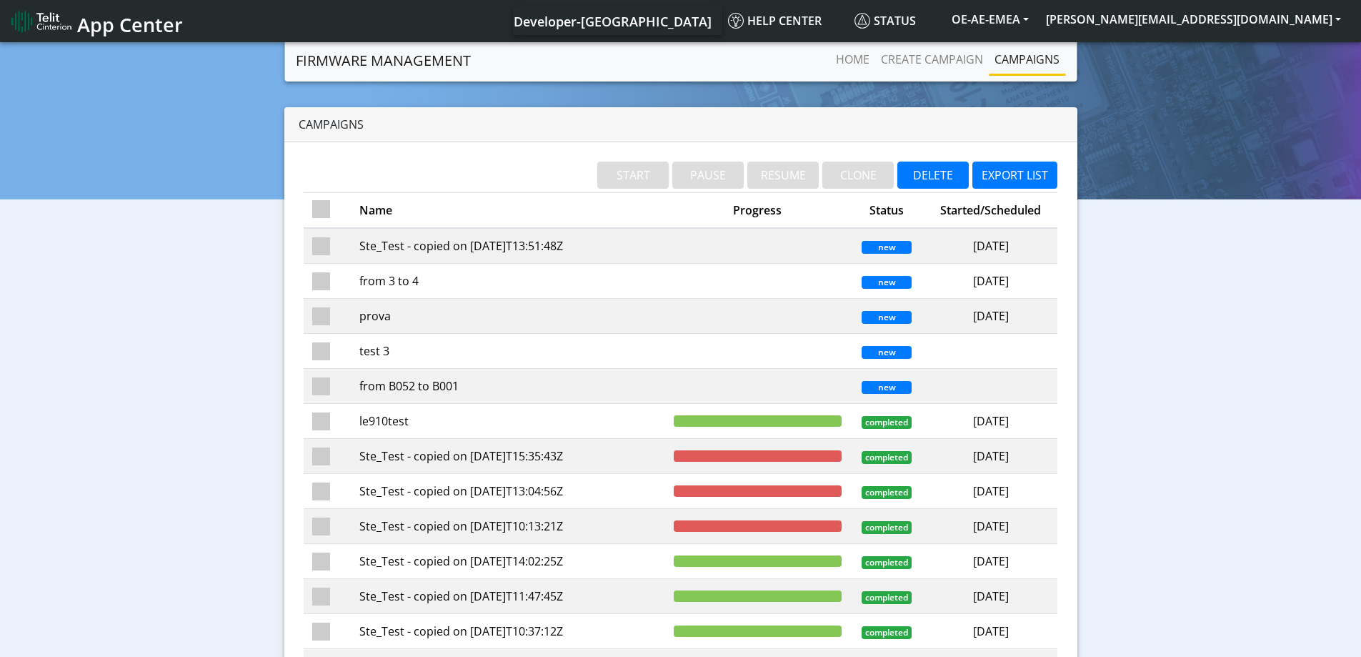
checkbox input "false"
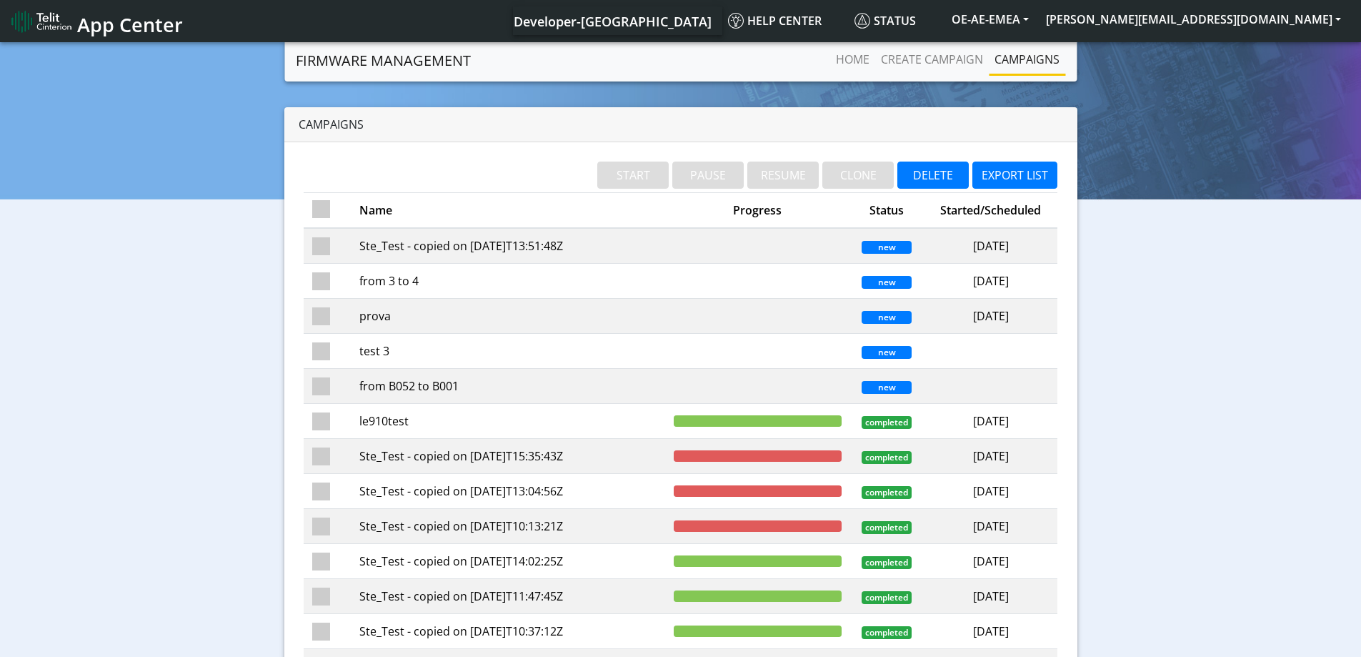
checkbox input "false"
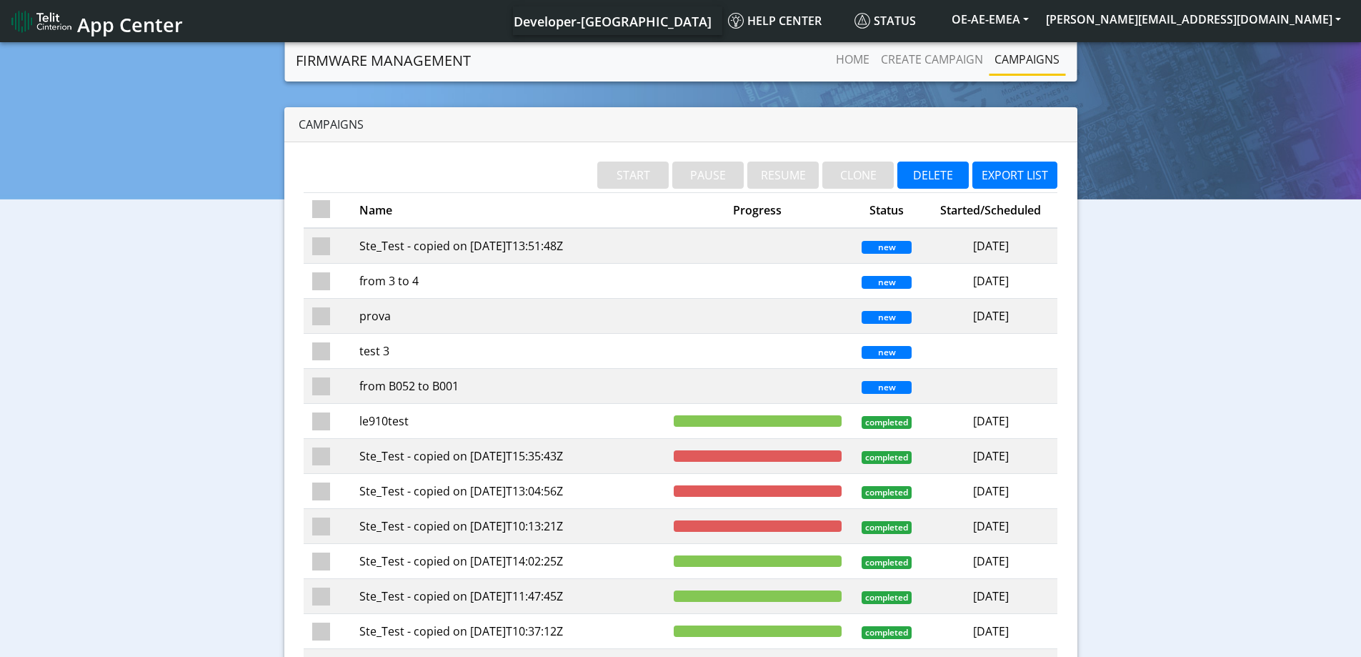
checkbox input "false"
